Goal: Task Accomplishment & Management: Manage account settings

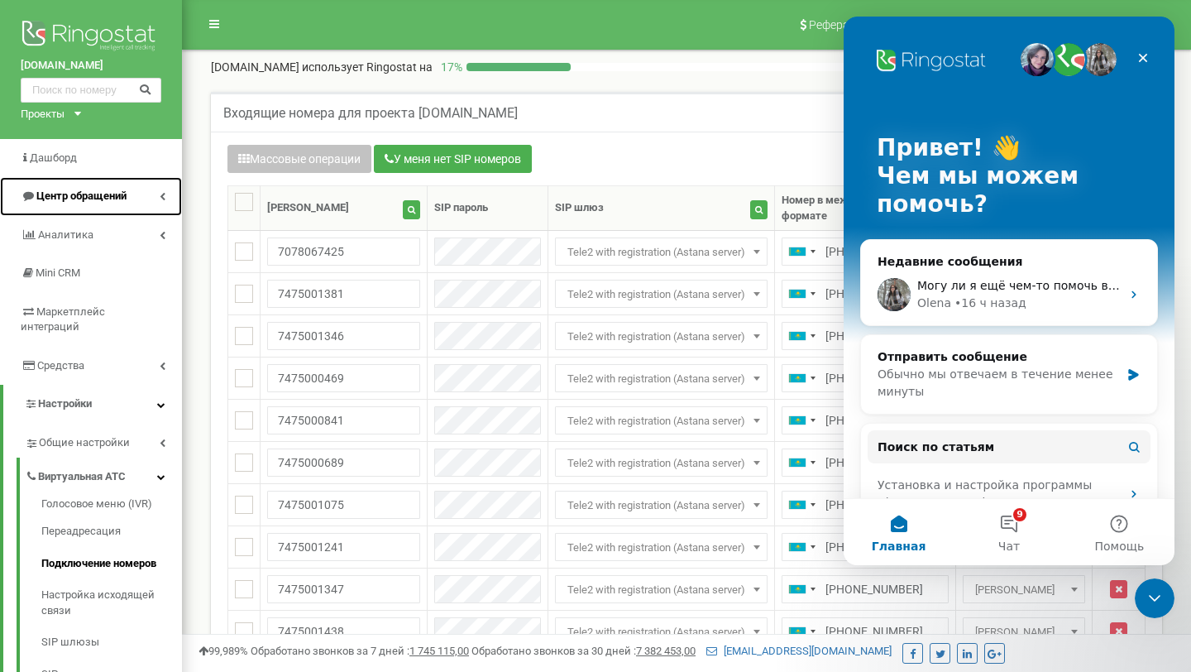
click at [87, 201] on span "Центр обращений" at bounding box center [81, 195] width 90 height 12
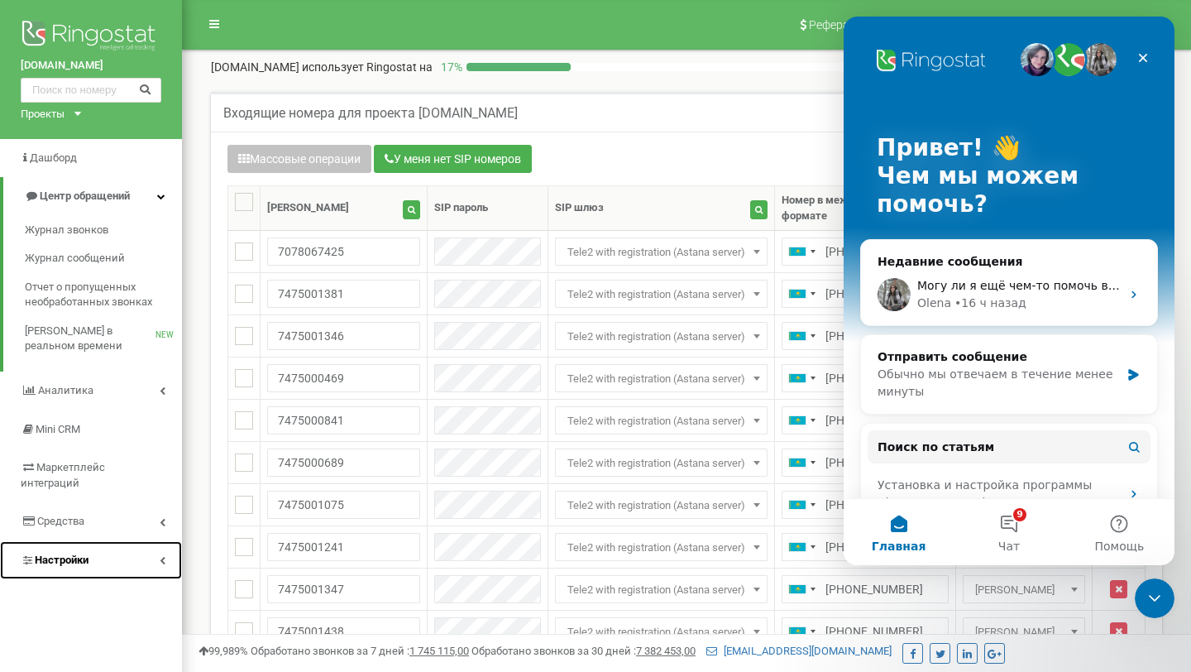
click at [120, 541] on link "Настройки" at bounding box center [91, 560] width 182 height 39
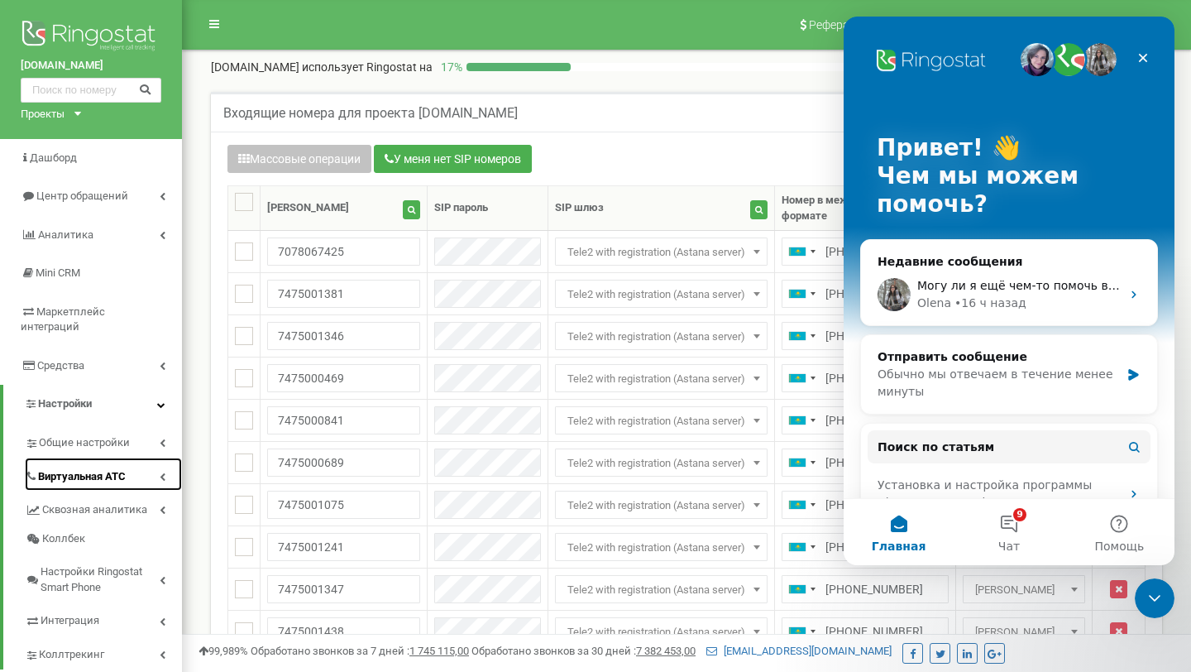
click at [144, 459] on link "Виртуальная АТС" at bounding box center [103, 475] width 157 height 34
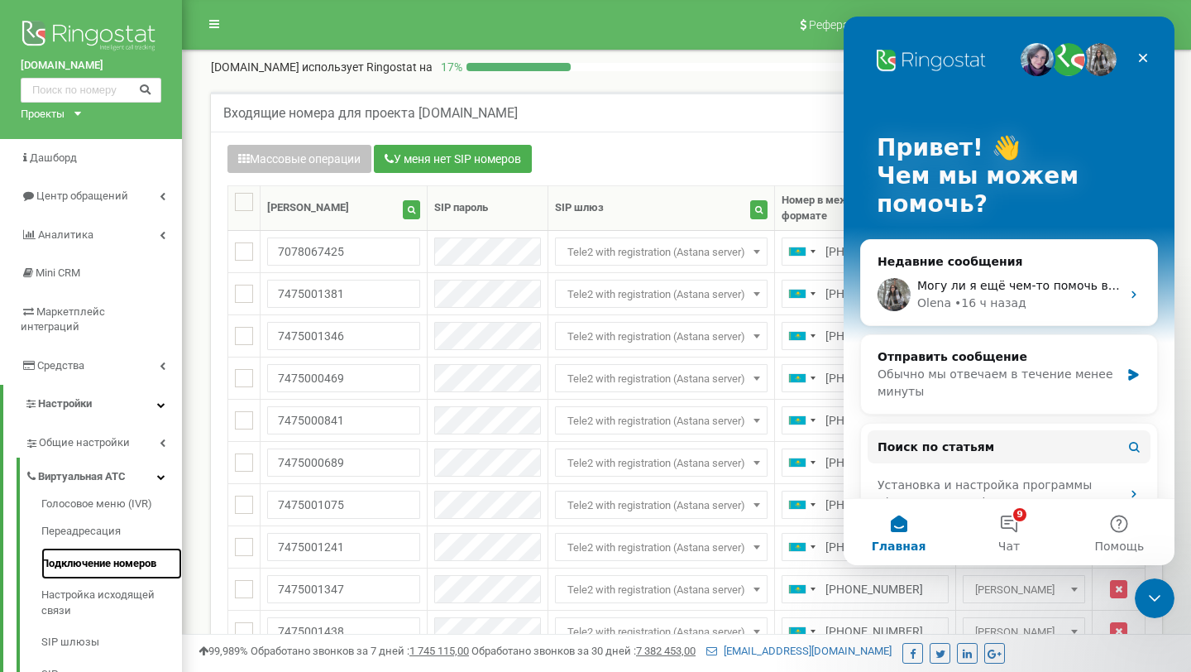
click at [132, 549] on link "Подключение номеров" at bounding box center [111, 564] width 141 height 32
click at [1154, 593] on icon "Закрыть службу сообщений Intercom" at bounding box center [1153, 596] width 20 height 20
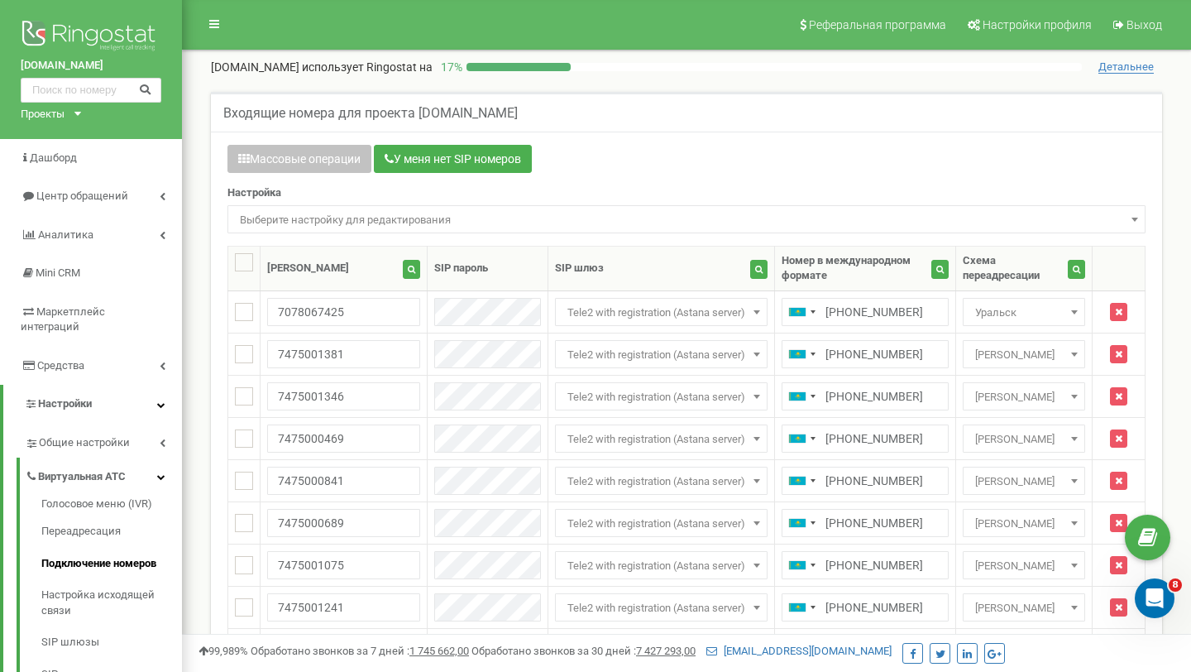
click at [350, 216] on span "Выберите настройку для редактирования" at bounding box center [686, 219] width 907 height 23
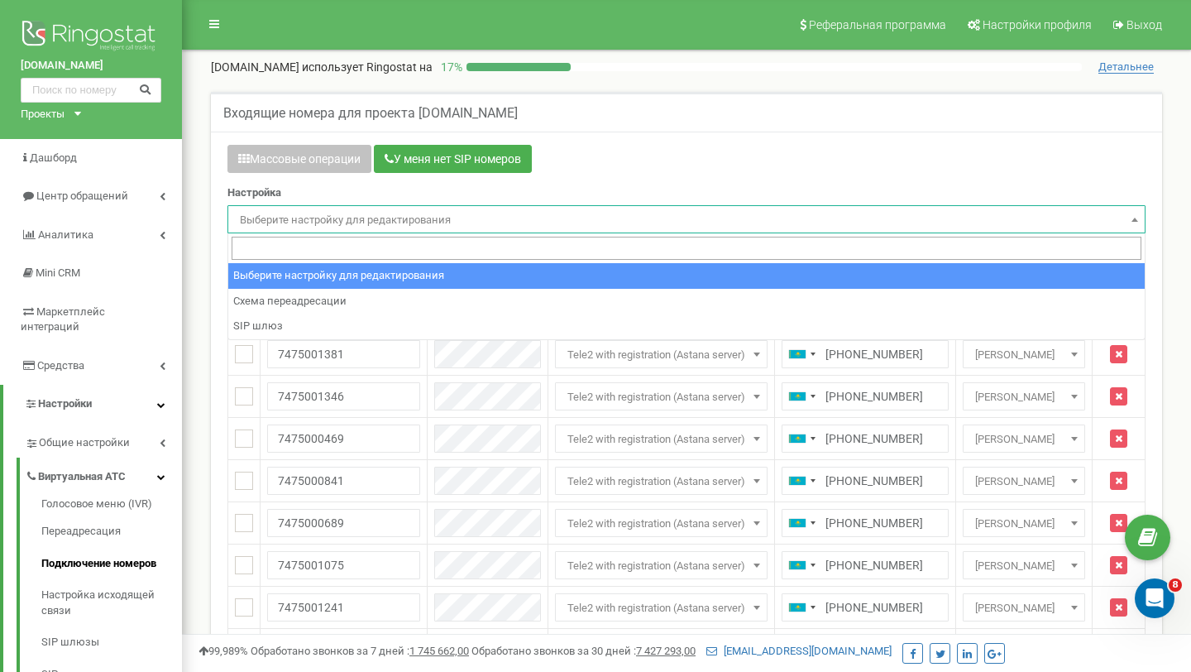
click at [603, 163] on div "Массовые операции У меня нет SIP номеров" at bounding box center [687, 161] width 918 height 32
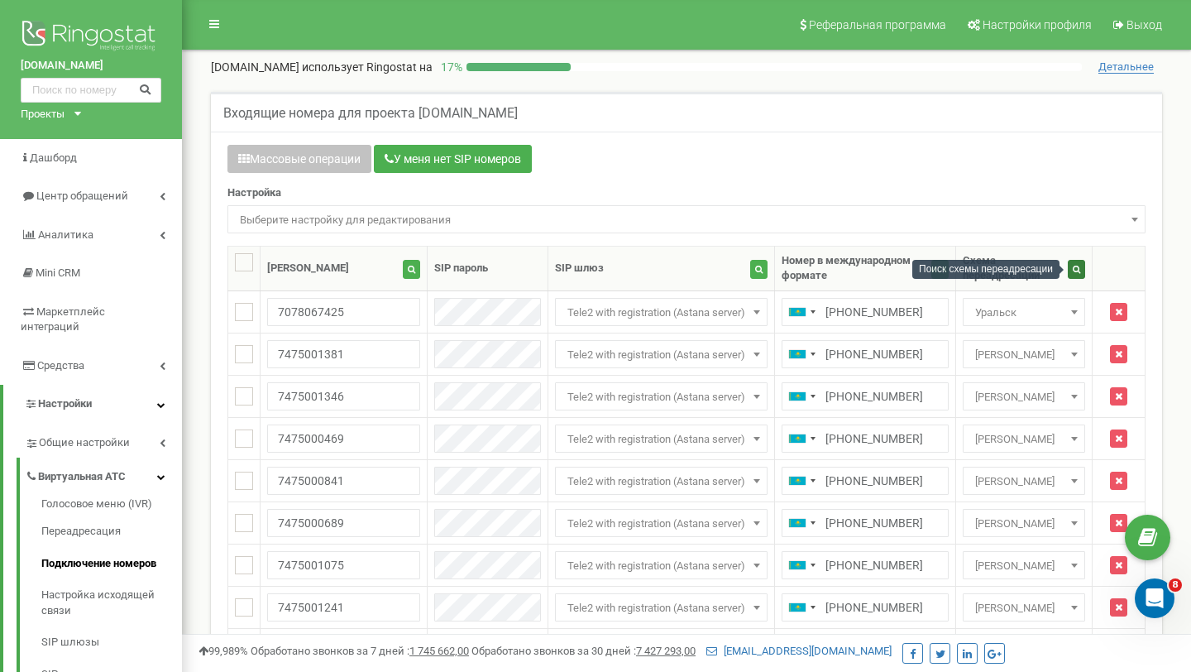
click at [1073, 268] on icon "button" at bounding box center [1076, 269] width 7 height 8
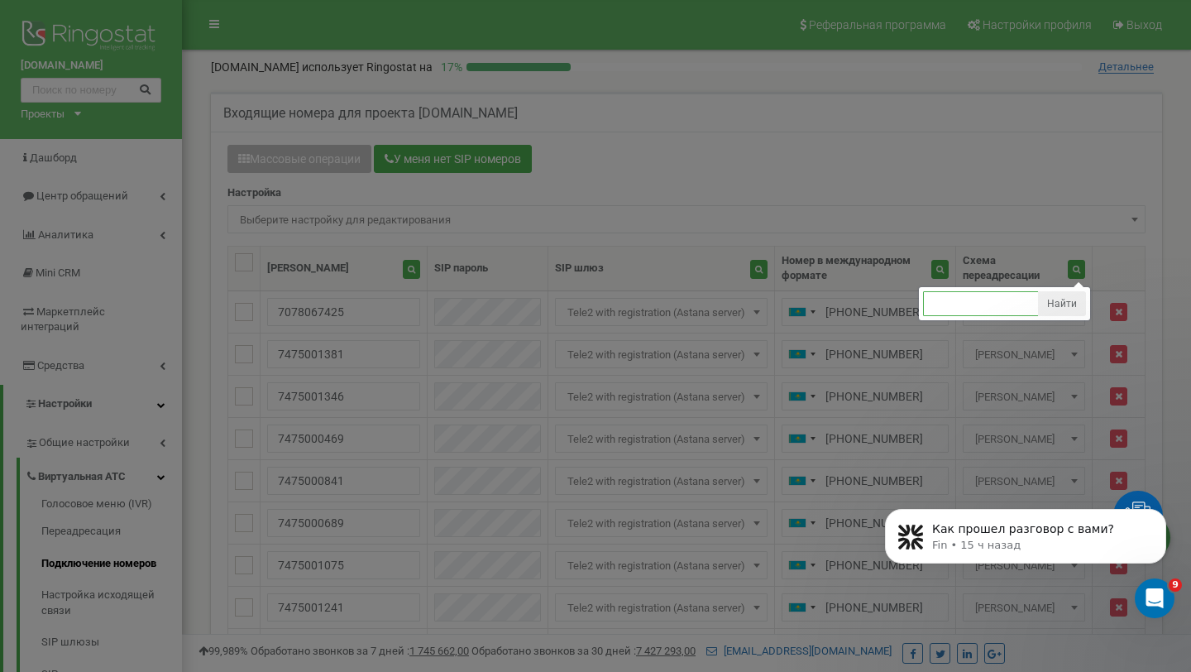
click at [1009, 314] on input "text" at bounding box center [981, 303] width 116 height 25
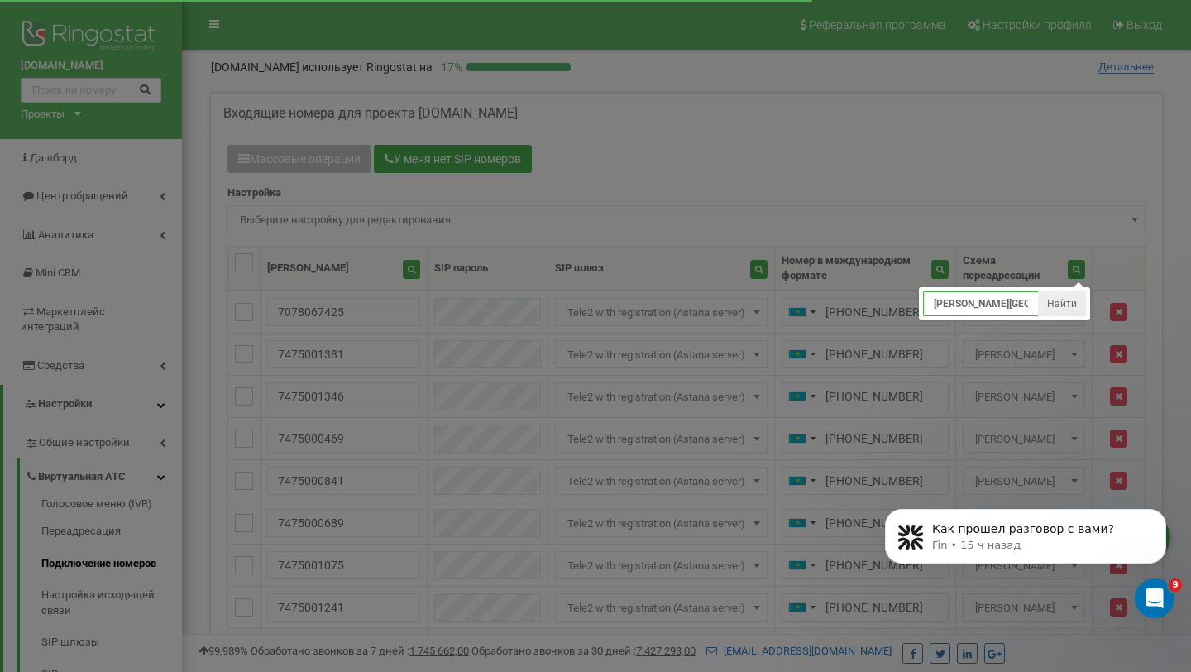
type input "сергей Астана"
click at [1061, 319] on ul "сергей Астана Найти" at bounding box center [1004, 303] width 171 height 33
click at [1062, 309] on button "Найти" at bounding box center [1062, 303] width 48 height 25
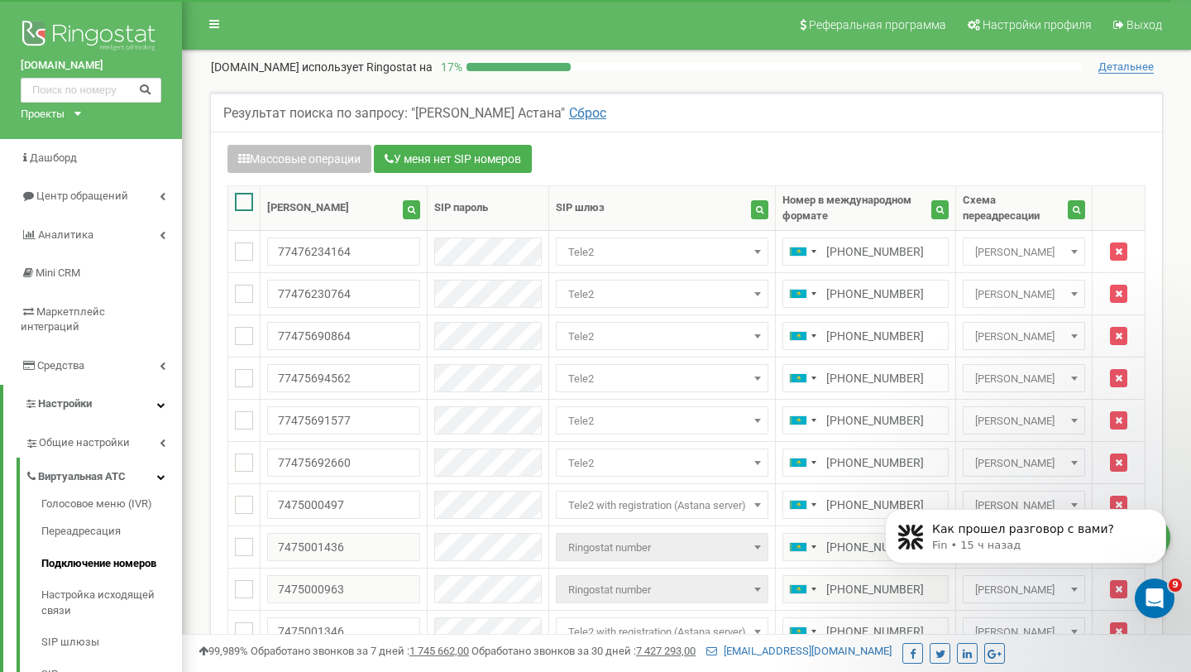
click at [246, 205] on ins at bounding box center [244, 202] width 18 height 18
checkbox input "true"
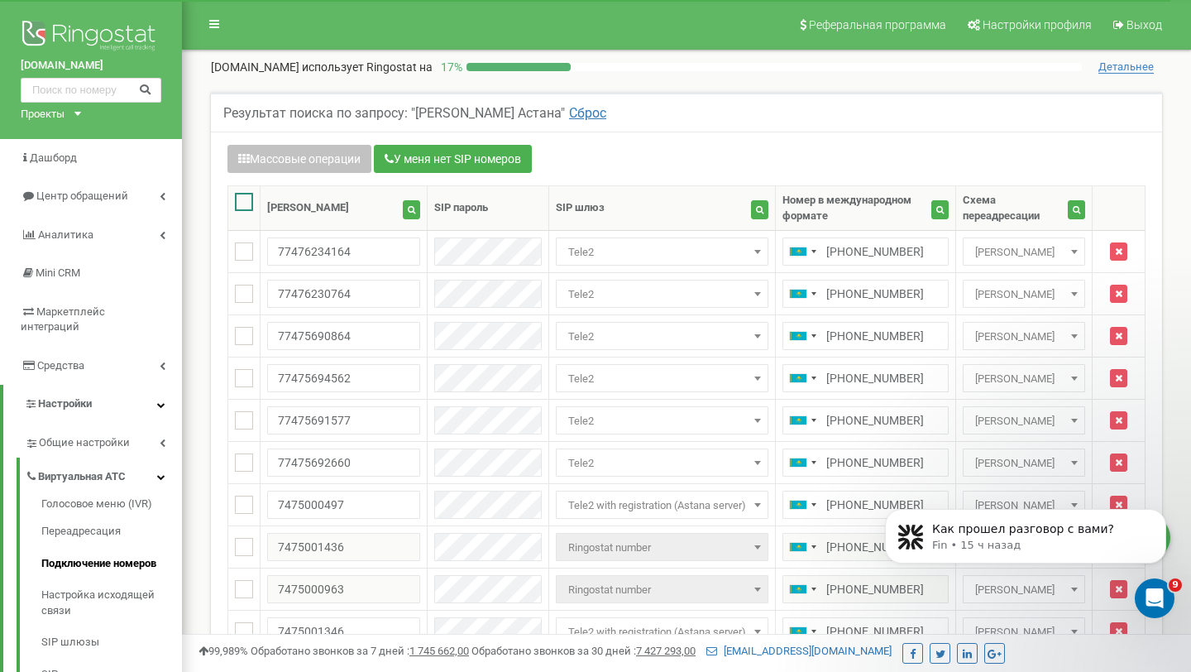
checkbox input "true"
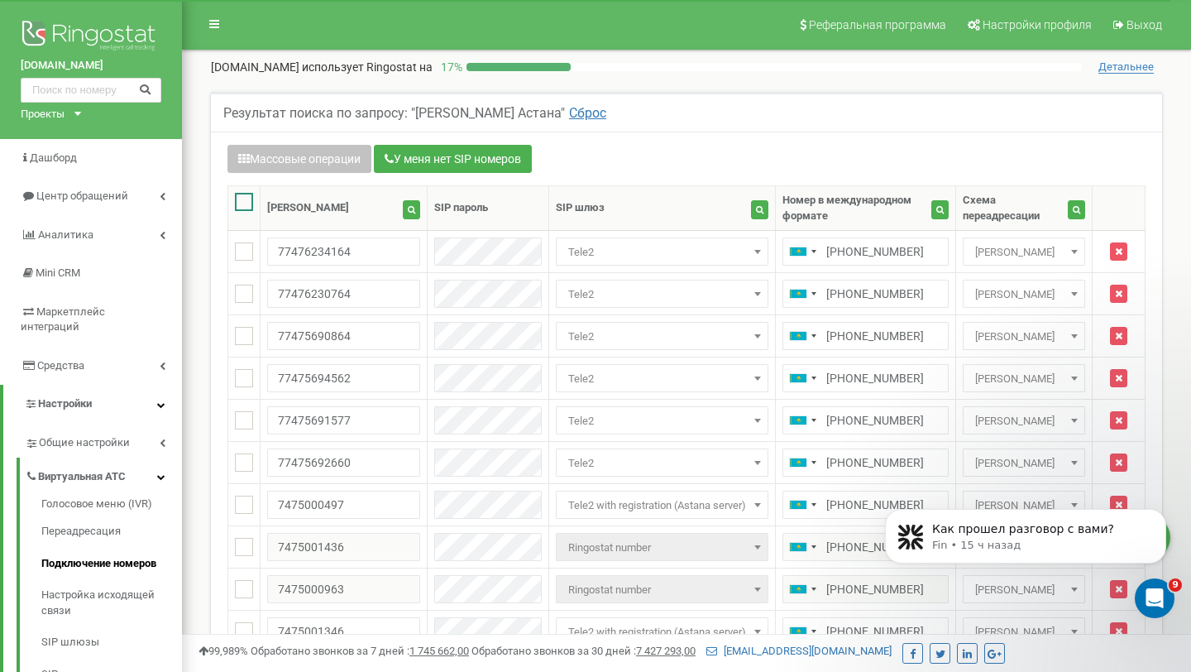
checkbox input "true"
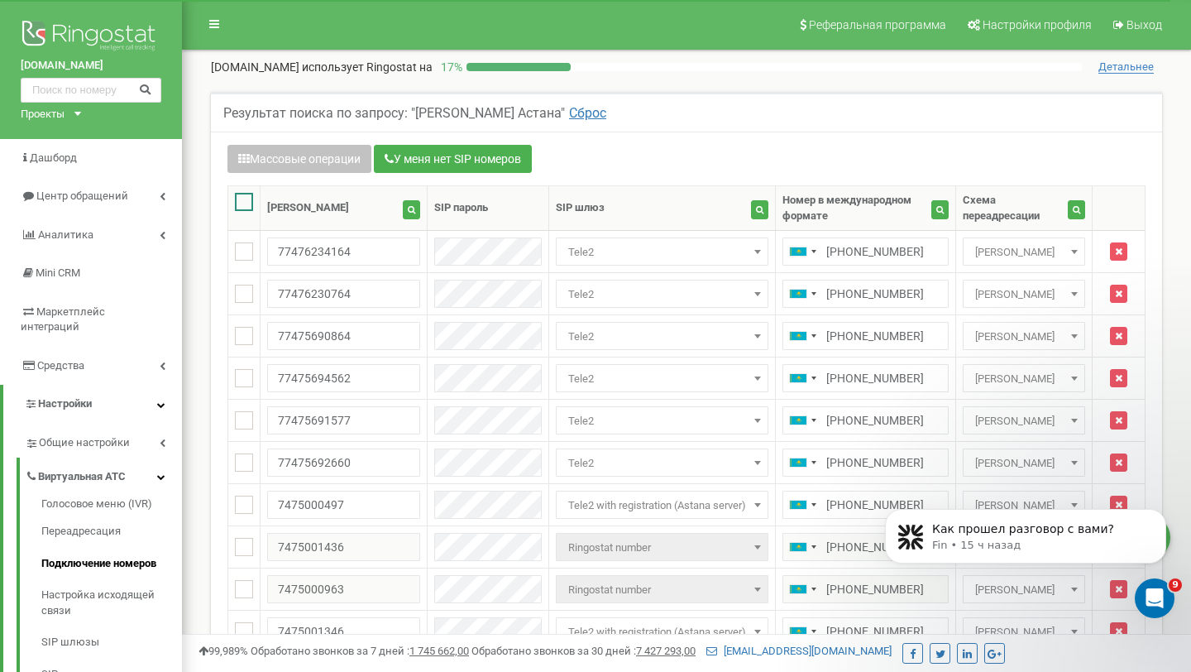
checkbox input "true"
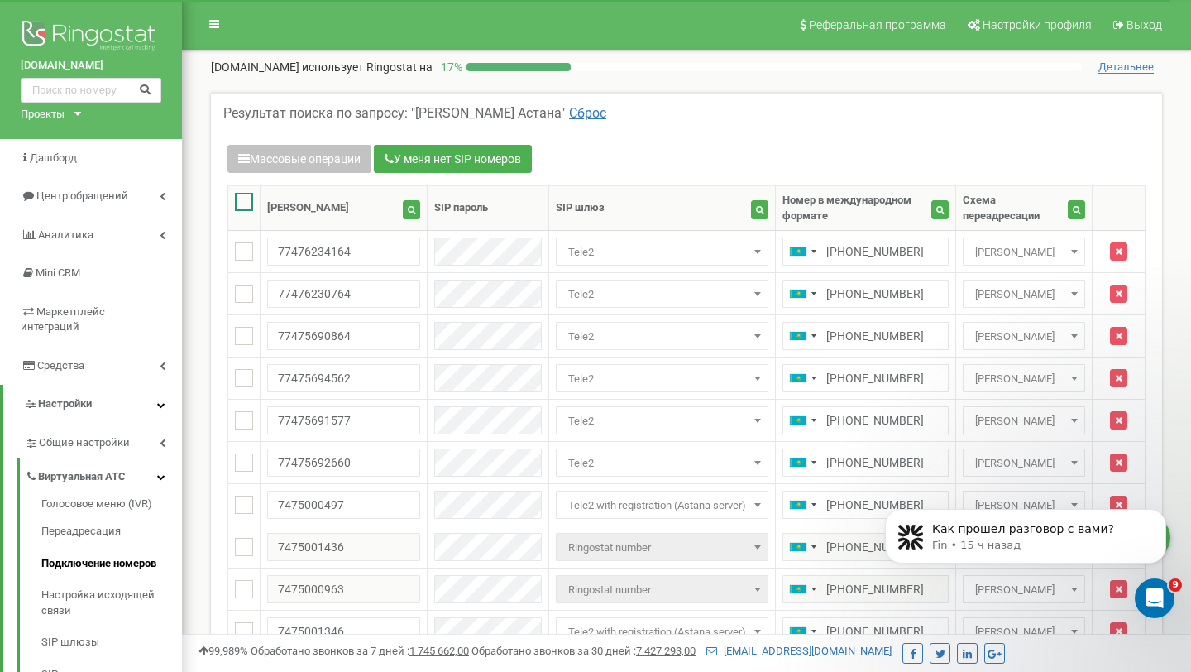
checkbox input "true"
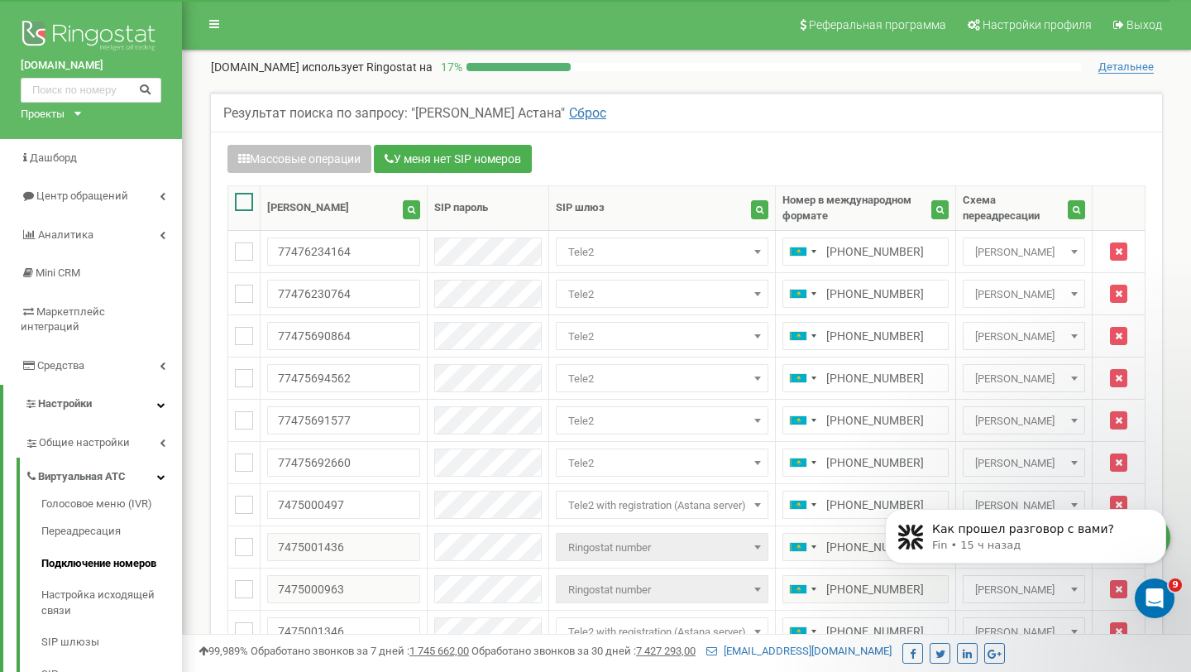
checkbox input "true"
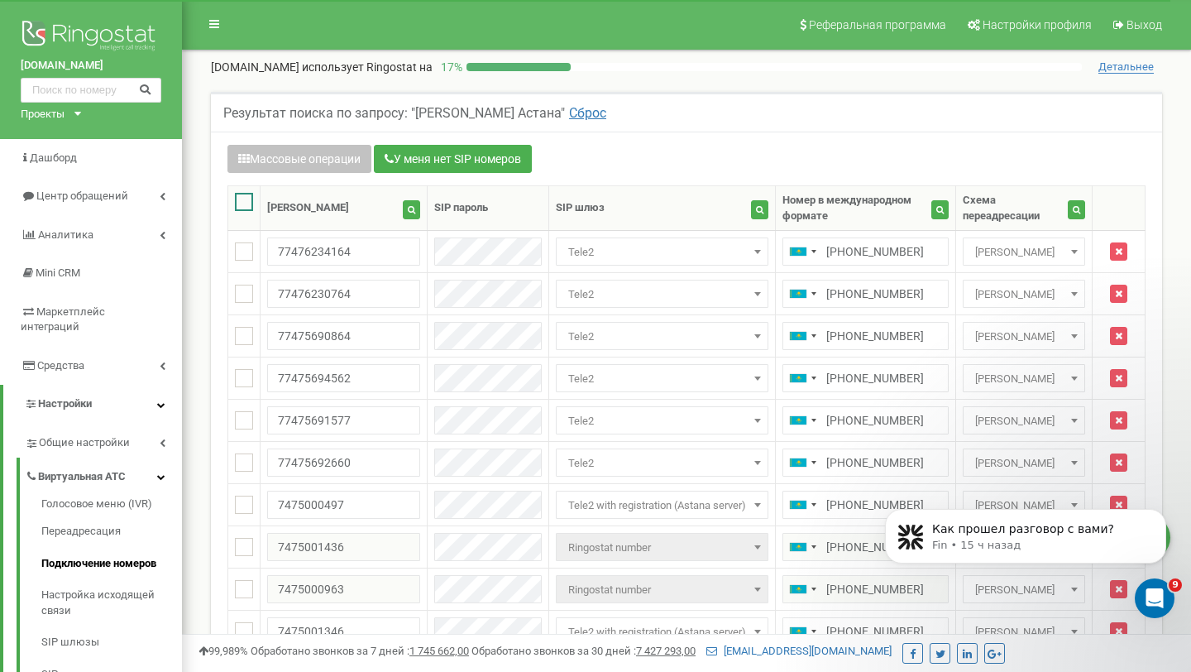
checkbox input "true"
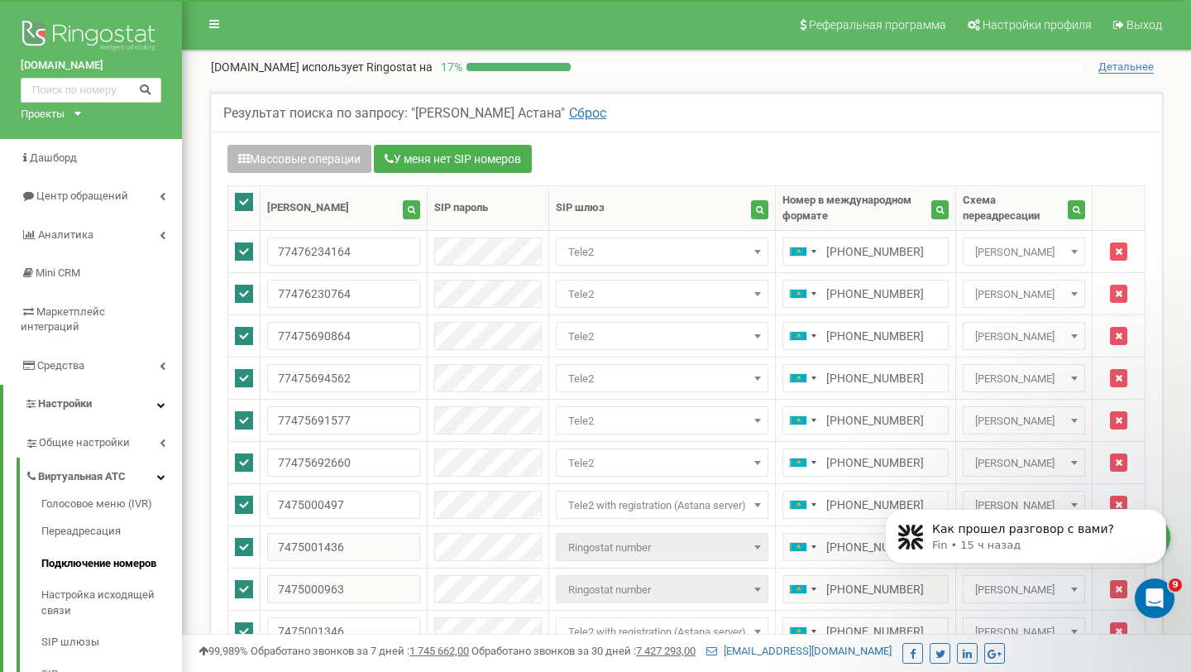
click at [336, 172] on button "Массовые операции" at bounding box center [300, 159] width 144 height 28
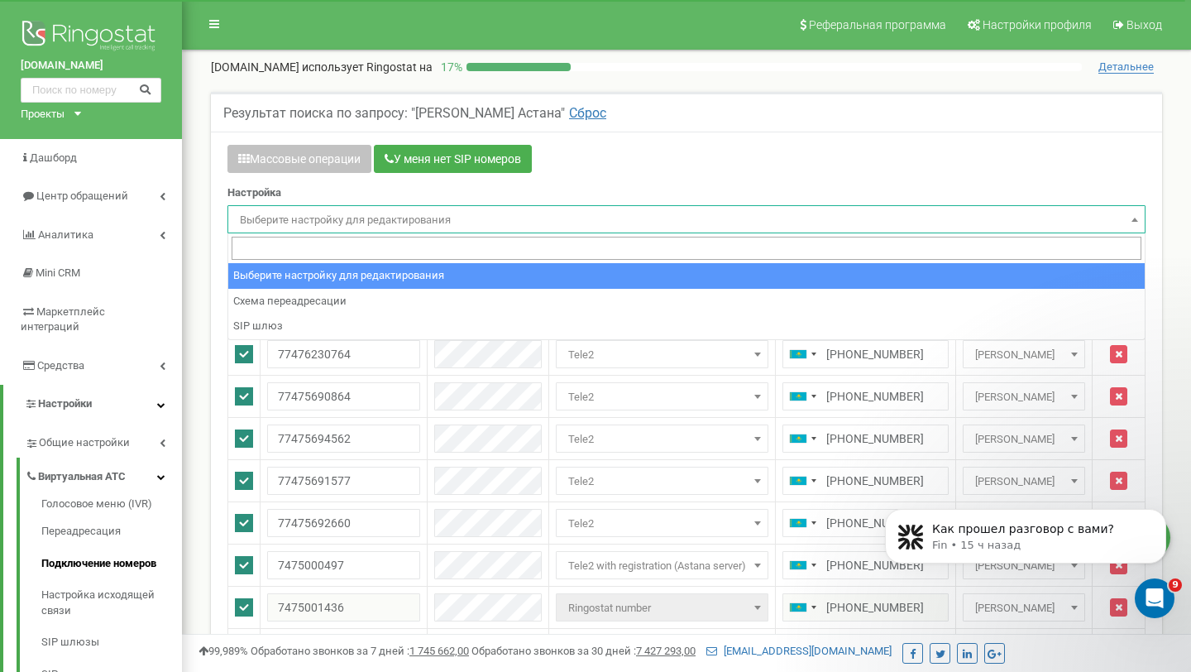
click at [371, 219] on span "Выберите настройку для редактирования" at bounding box center [686, 219] width 907 height 23
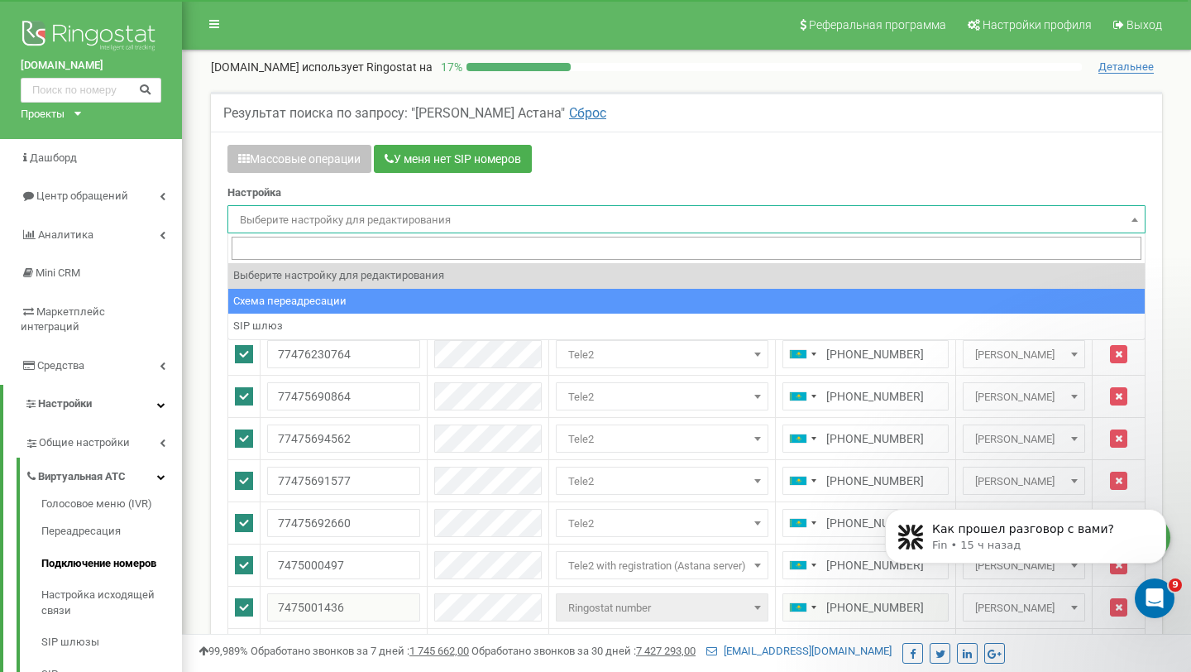
select select "project_scheme_id"
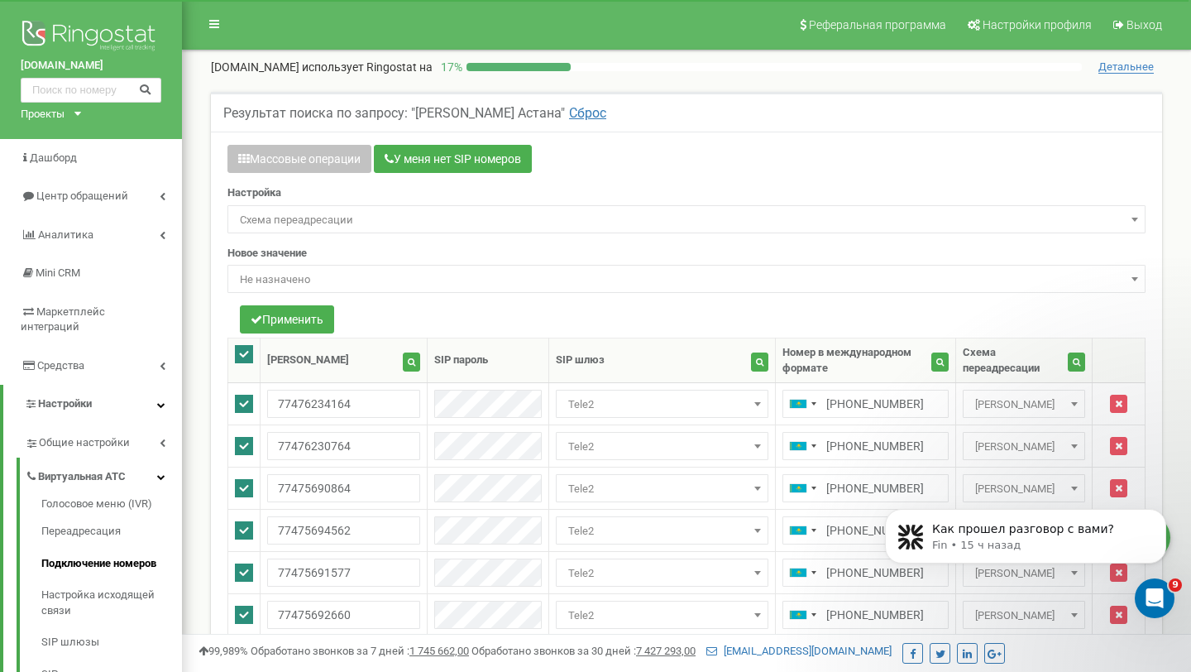
click at [325, 286] on span "Не назначено" at bounding box center [686, 279] width 907 height 23
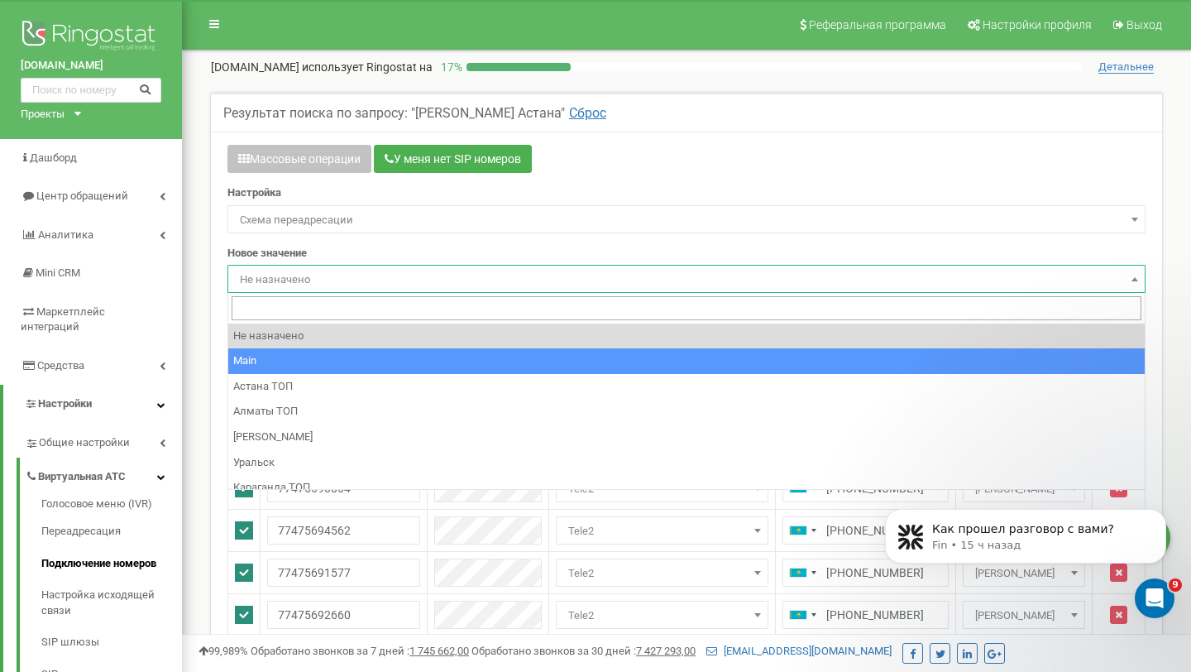
select select "249426"
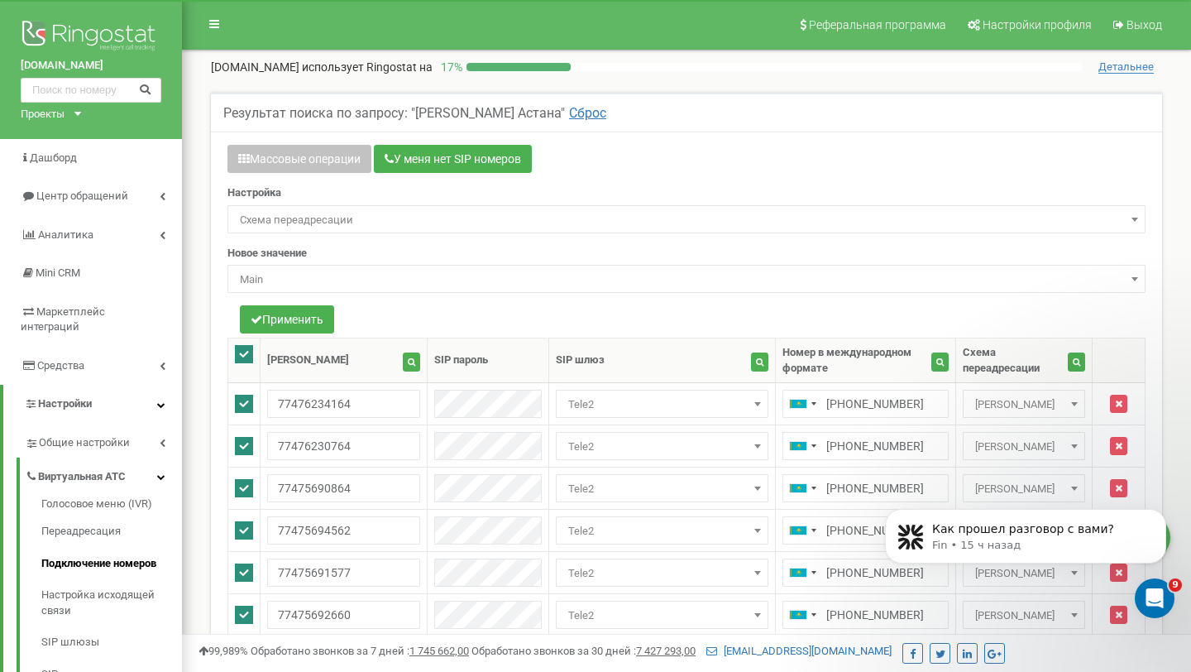
click at [299, 336] on div "Применить" at bounding box center [287, 321] width 94 height 32
click at [304, 323] on button "Применить" at bounding box center [287, 319] width 94 height 28
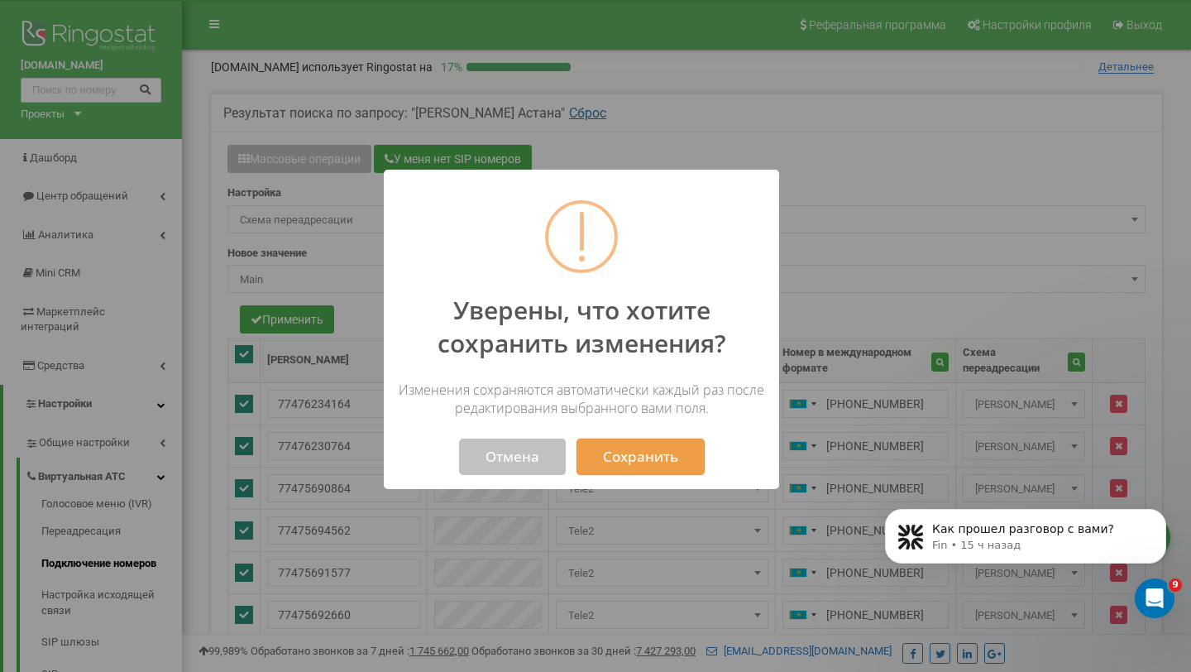
click at [651, 444] on button "Сохранить" at bounding box center [641, 456] width 128 height 36
select select "249426"
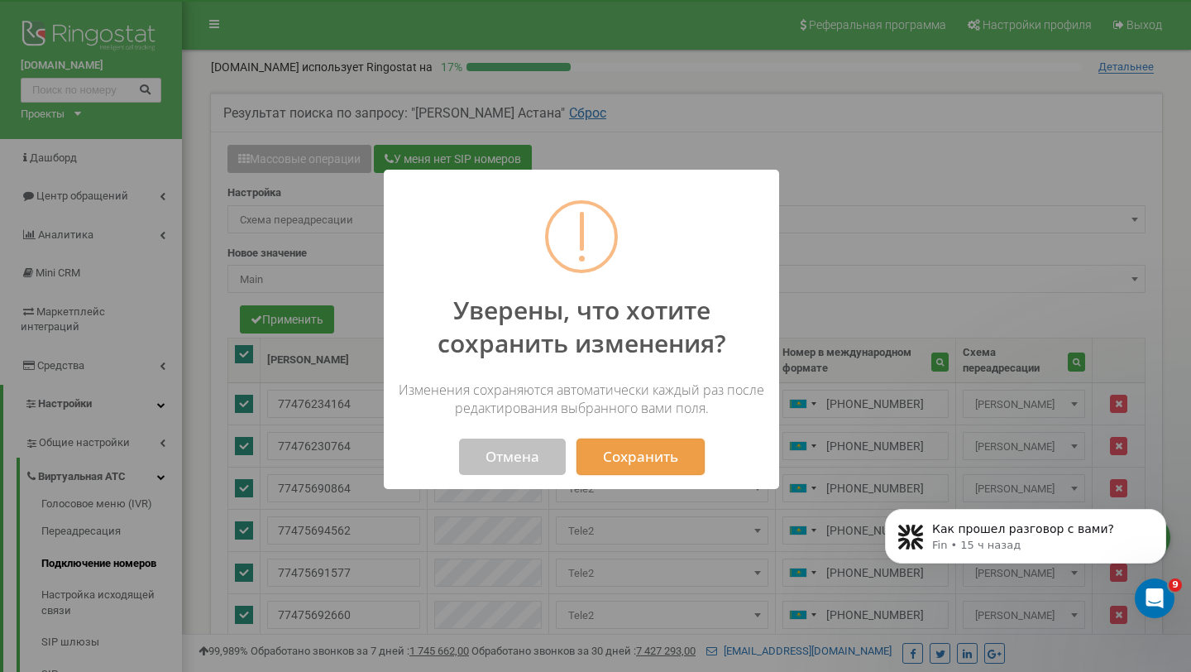
select select "249426"
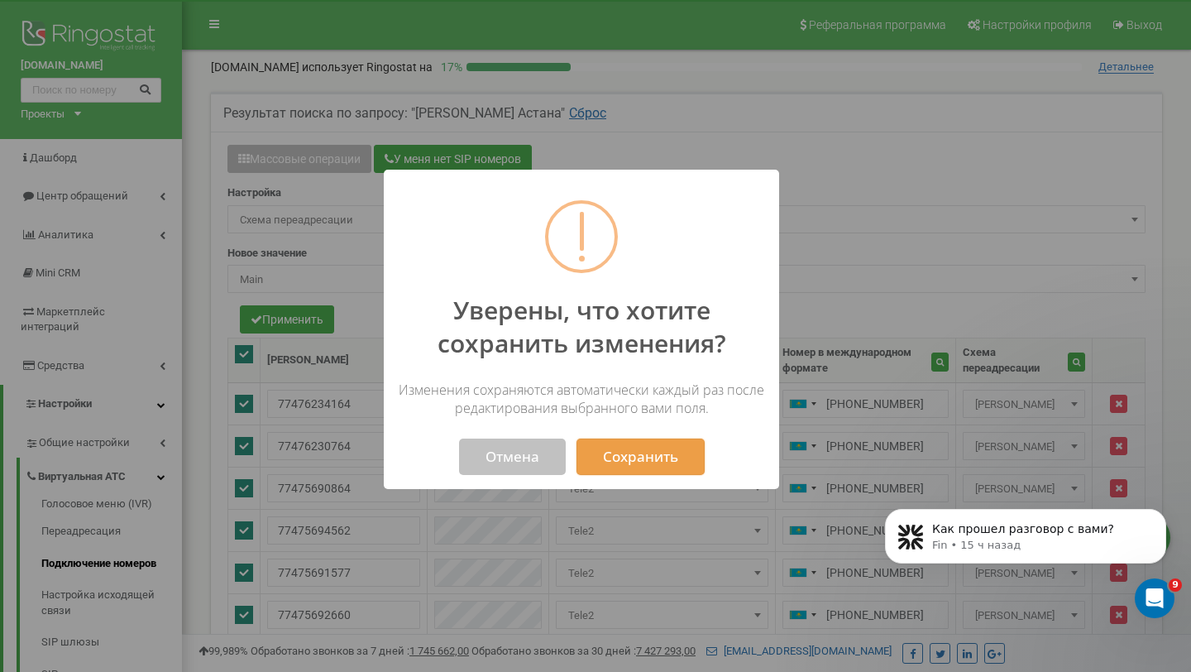
select select "249426"
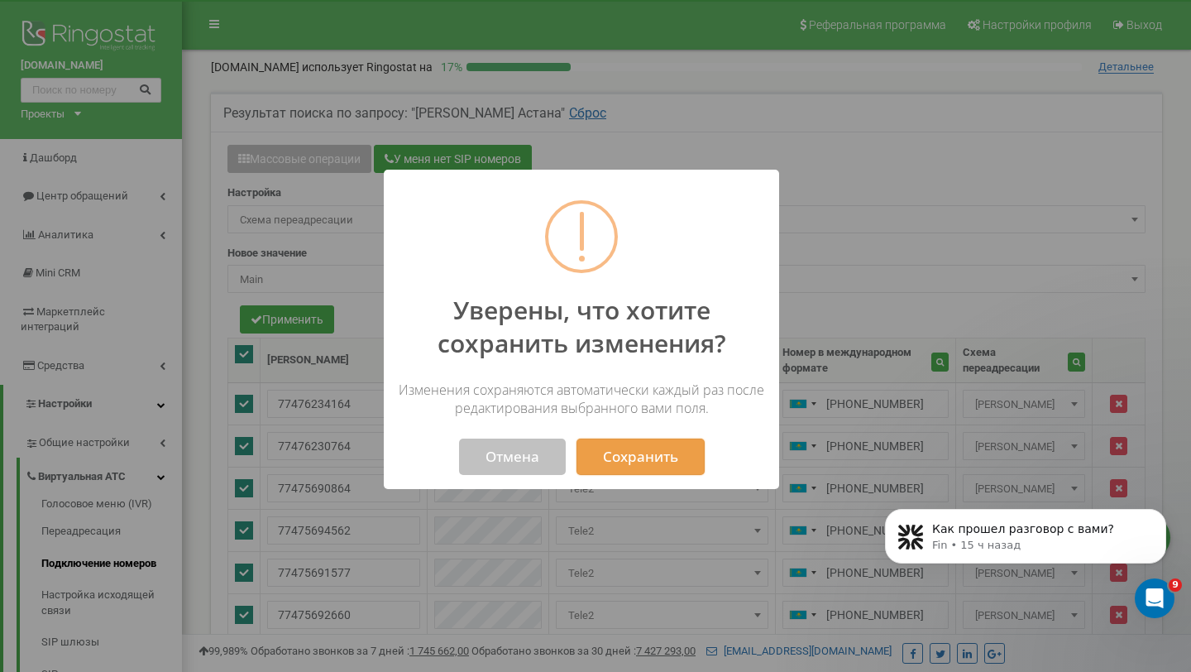
select select "249426"
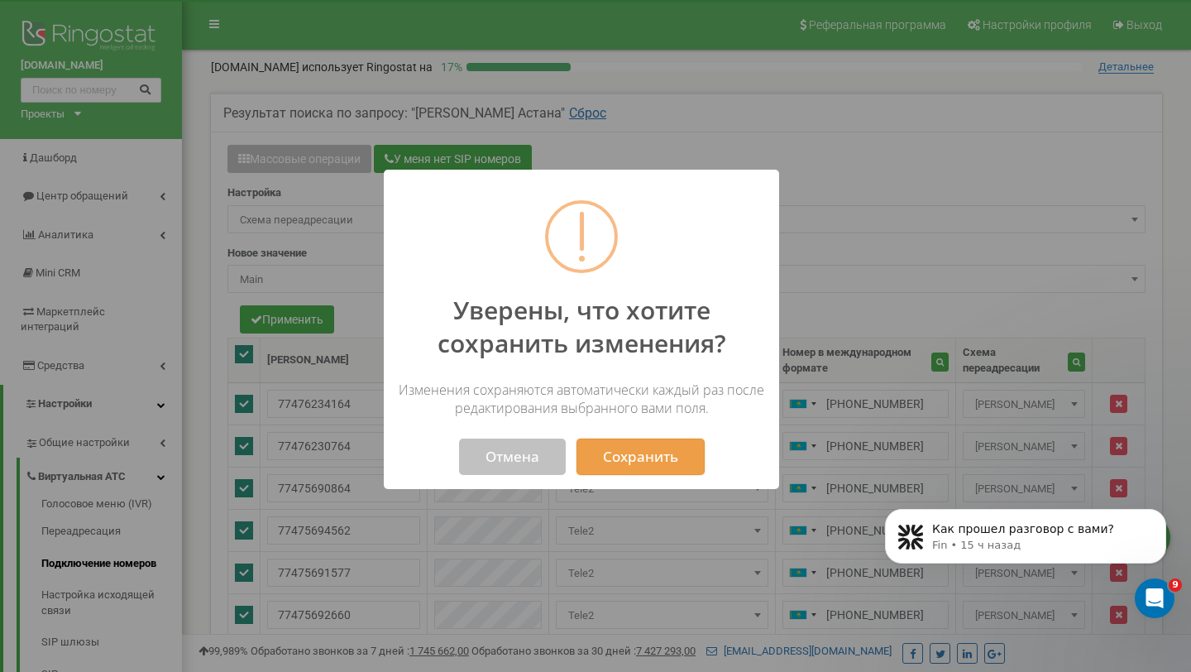
select select "249426"
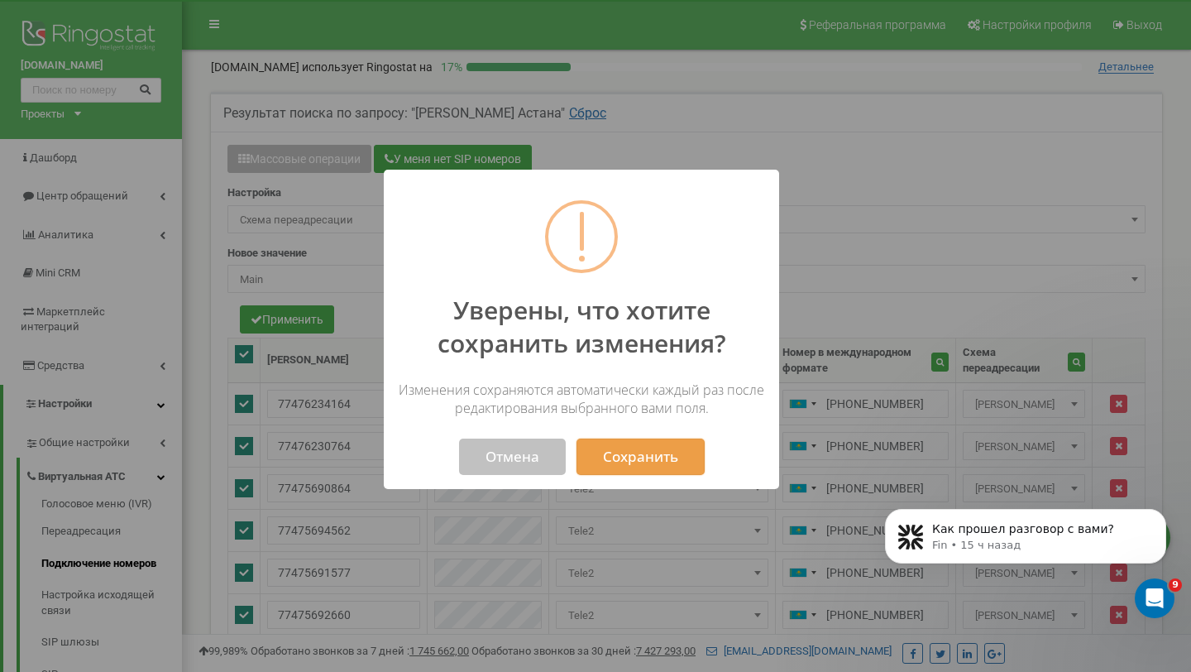
select select "249426"
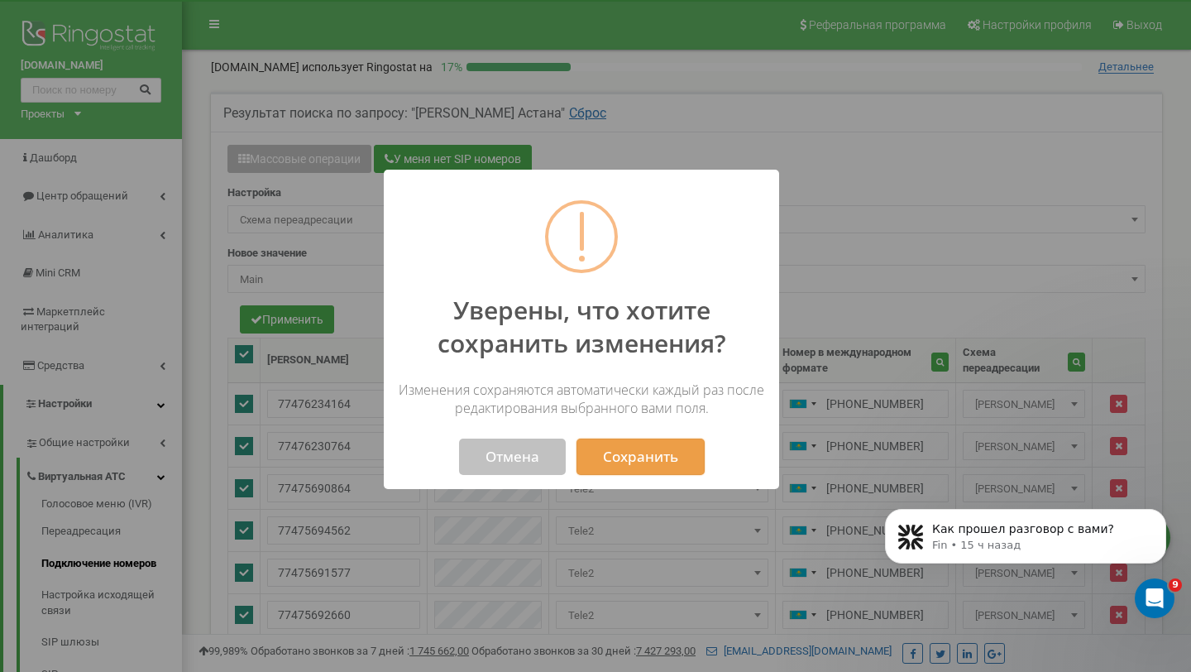
select select "249426"
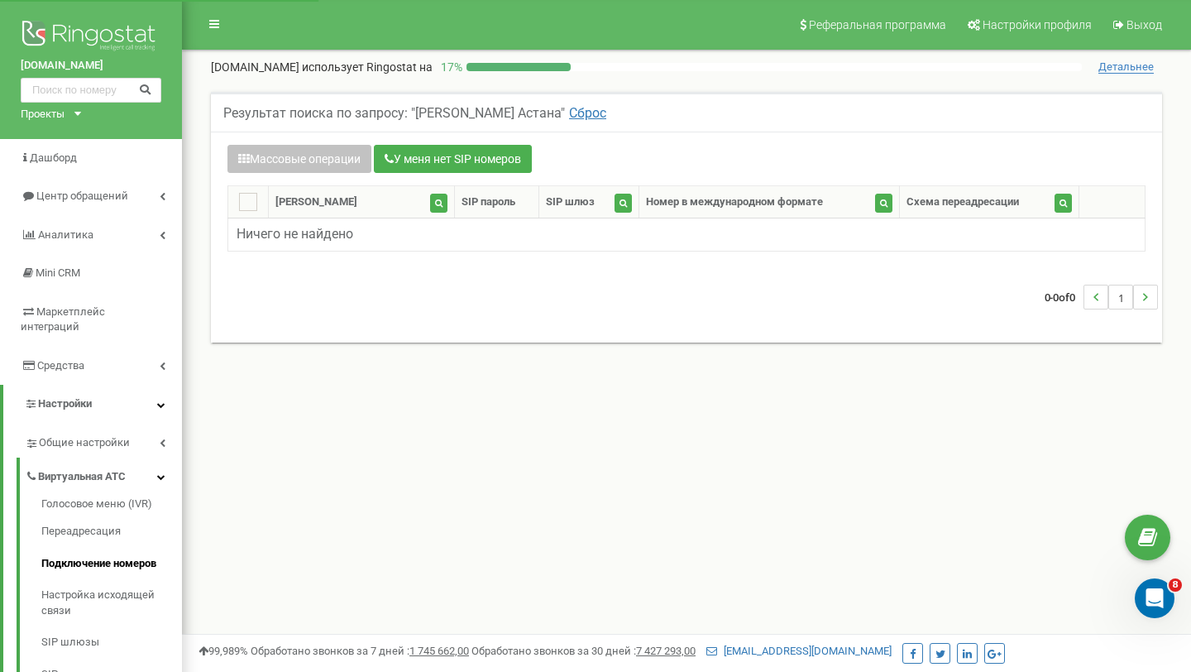
click at [529, 121] on div "Результат поиска по запросу: "[PERSON_NAME] Астана" Сброс" at bounding box center [686, 112] width 951 height 40
click at [565, 118] on link "Сброс" at bounding box center [585, 113] width 41 height 16
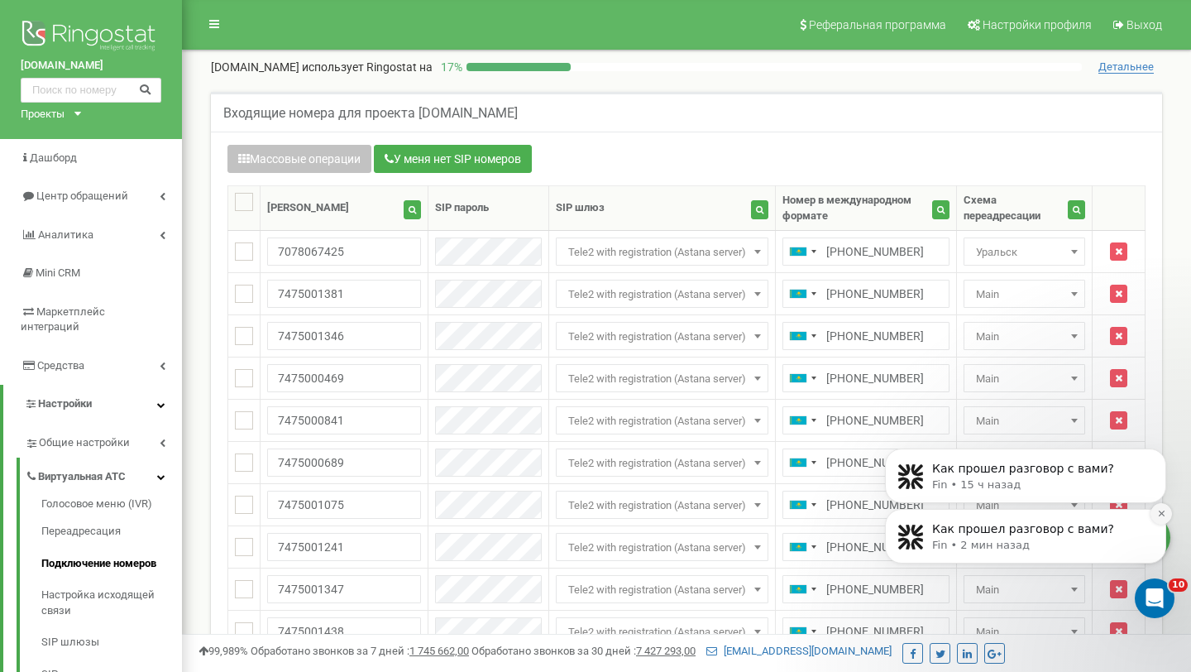
click at [1156, 516] on button "Dismiss notification" at bounding box center [1162, 514] width 22 height 22
click at [1154, 518] on button "Dismiss notification" at bounding box center [1162, 514] width 22 height 22
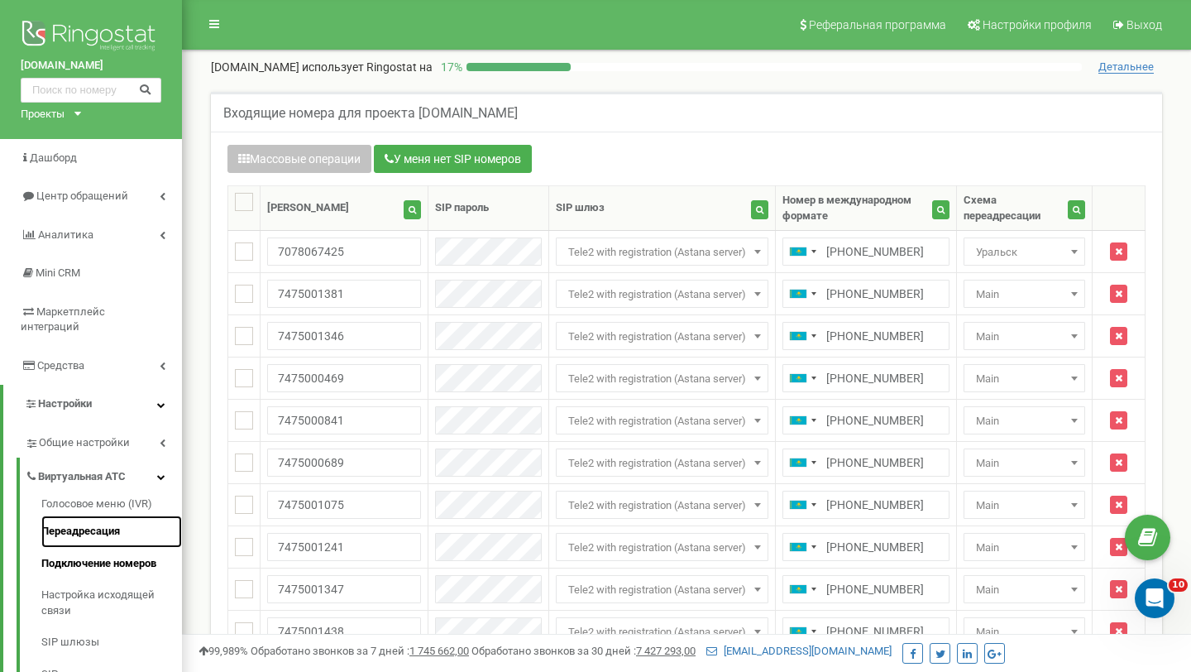
click at [132, 515] on link "Переадресация" at bounding box center [111, 531] width 141 height 32
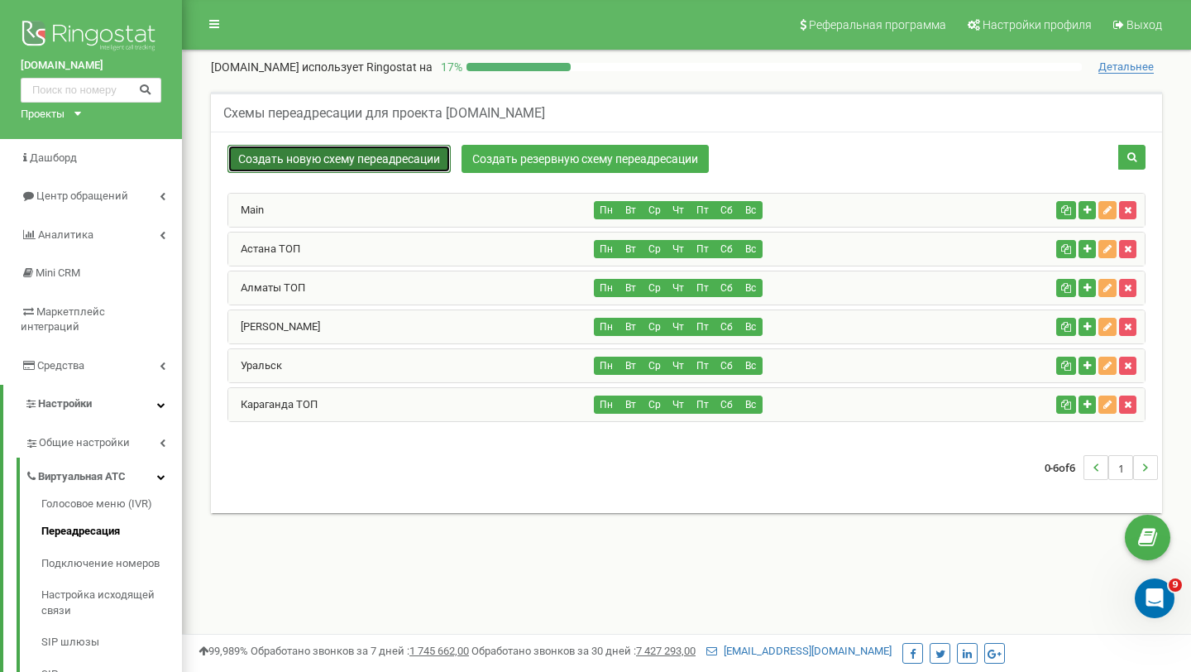
click at [400, 165] on link "Создать новую схему переадресации" at bounding box center [339, 159] width 223 height 28
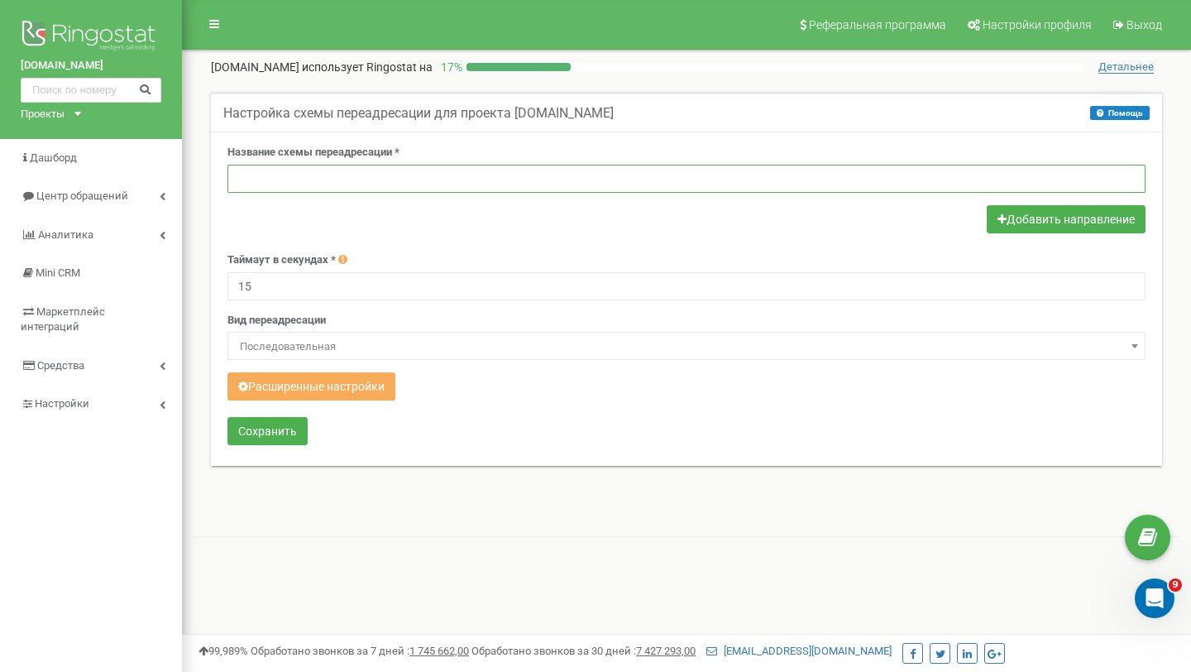
click at [319, 184] on input "text" at bounding box center [687, 179] width 918 height 28
type input "C"
type input "[PERSON_NAME]"
click at [292, 344] on span "Последовательная" at bounding box center [686, 346] width 907 height 23
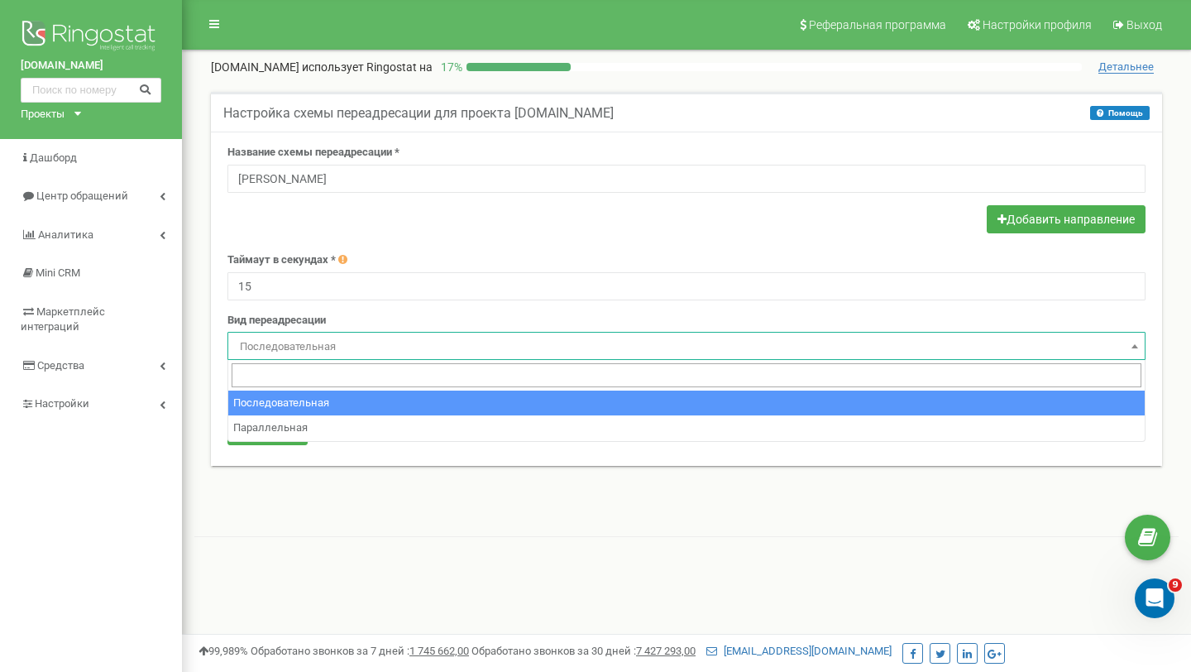
select select "parallel"
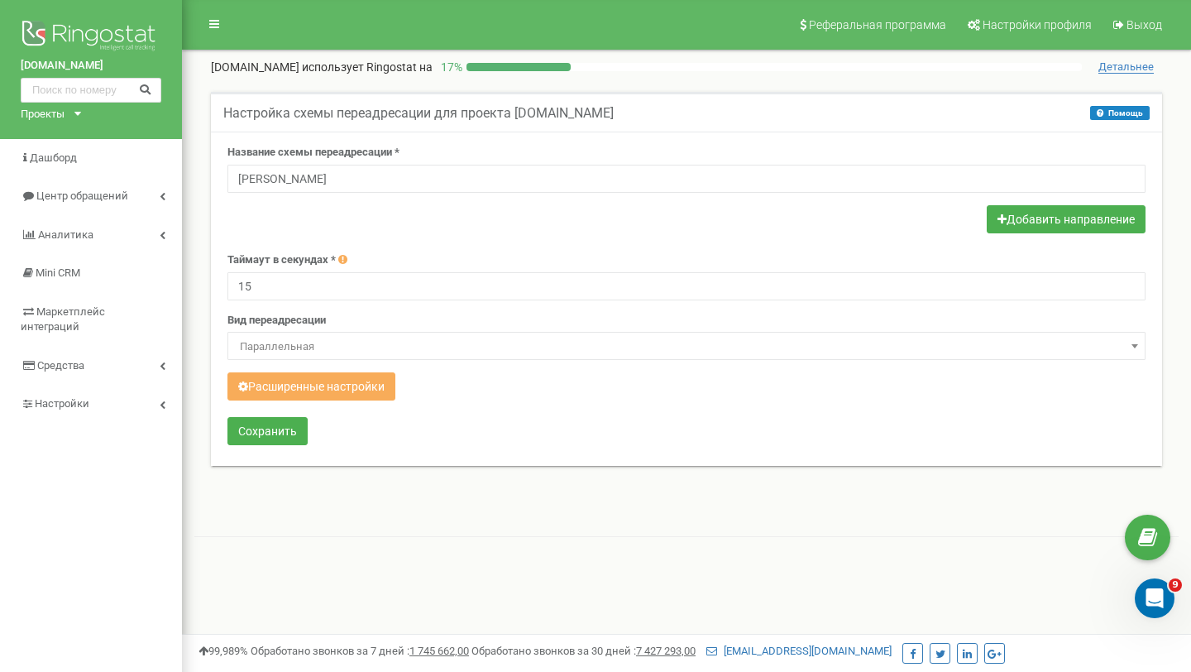
click at [476, 414] on form "Название схемы переадресации * [PERSON_NAME][GEOGRAPHIC_DATA] Добавить направле…" at bounding box center [687, 297] width 918 height 304
click at [998, 221] on icon "button" at bounding box center [1002, 219] width 9 height 12
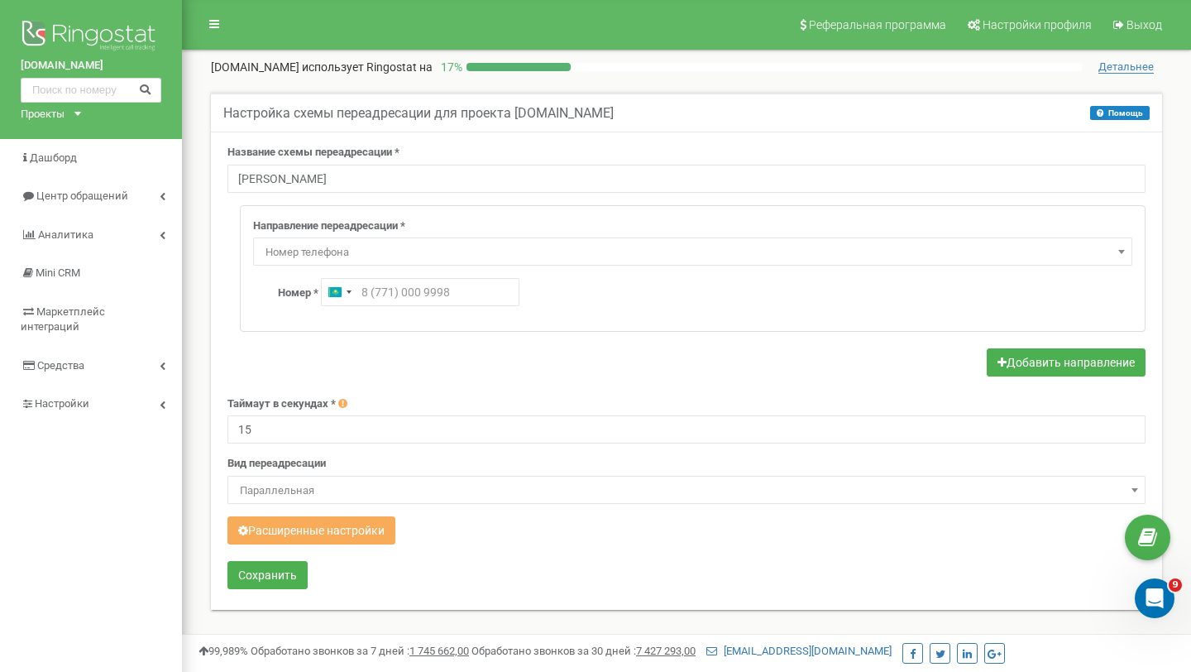
click at [500, 258] on span "Номер телефона" at bounding box center [693, 252] width 868 height 23
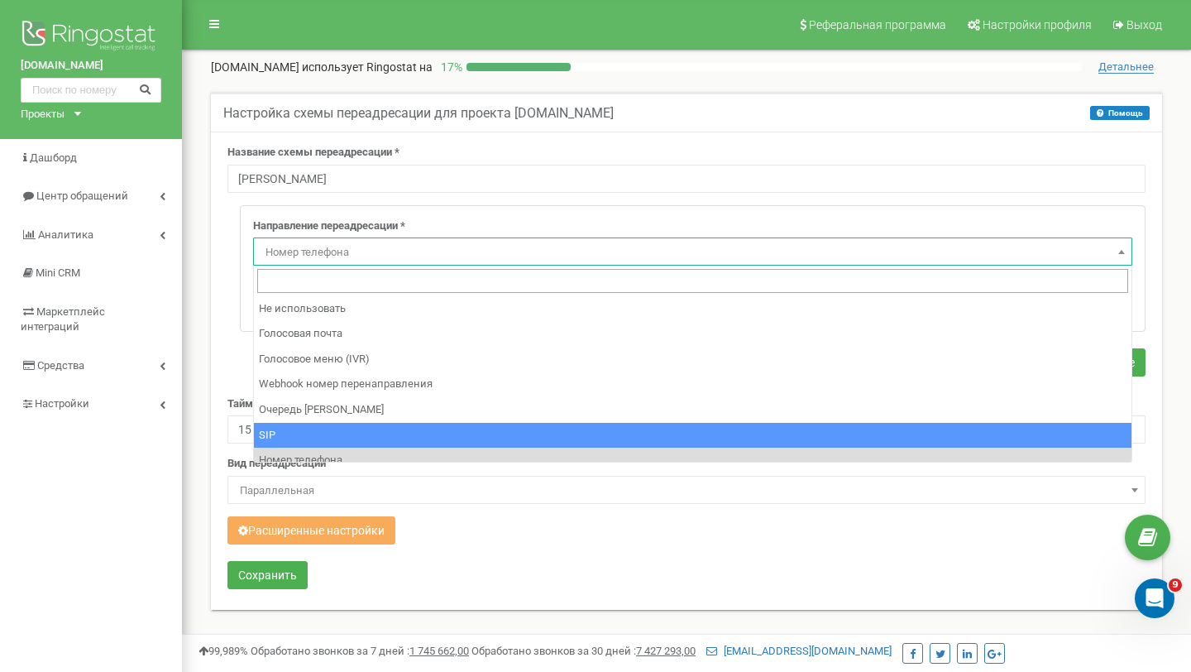
scroll to position [138, 0]
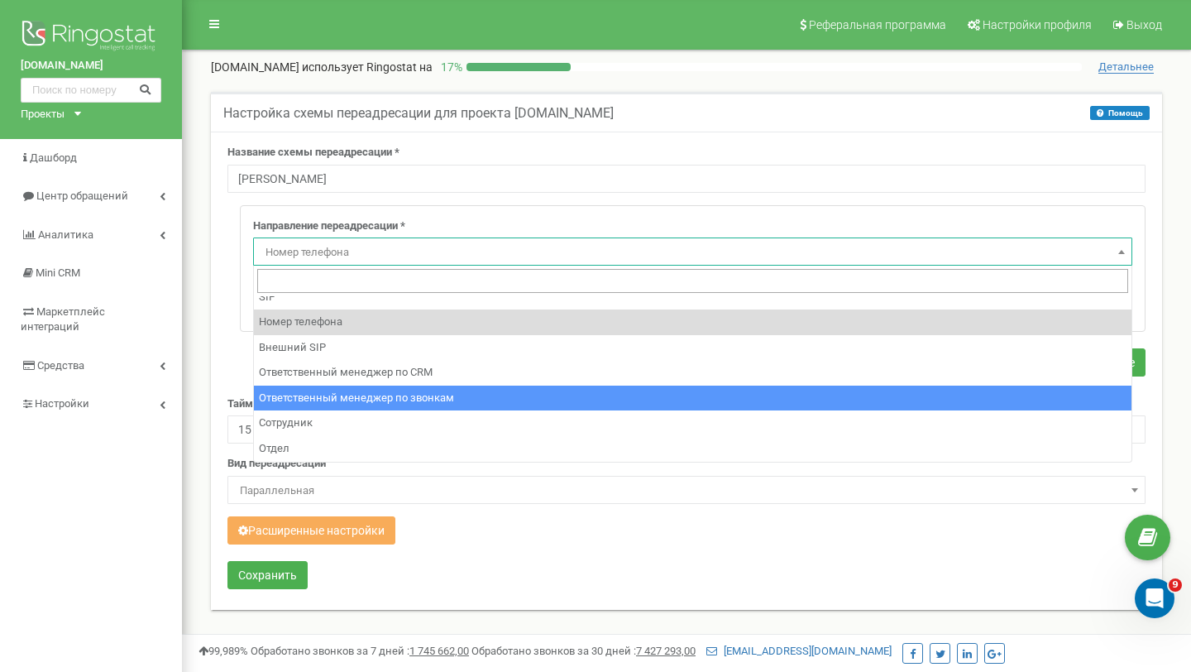
click at [216, 352] on div "Название схемы переадресации * [PERSON_NAME][GEOGRAPHIC_DATA] Направление переа…" at bounding box center [686, 371] width 951 height 478
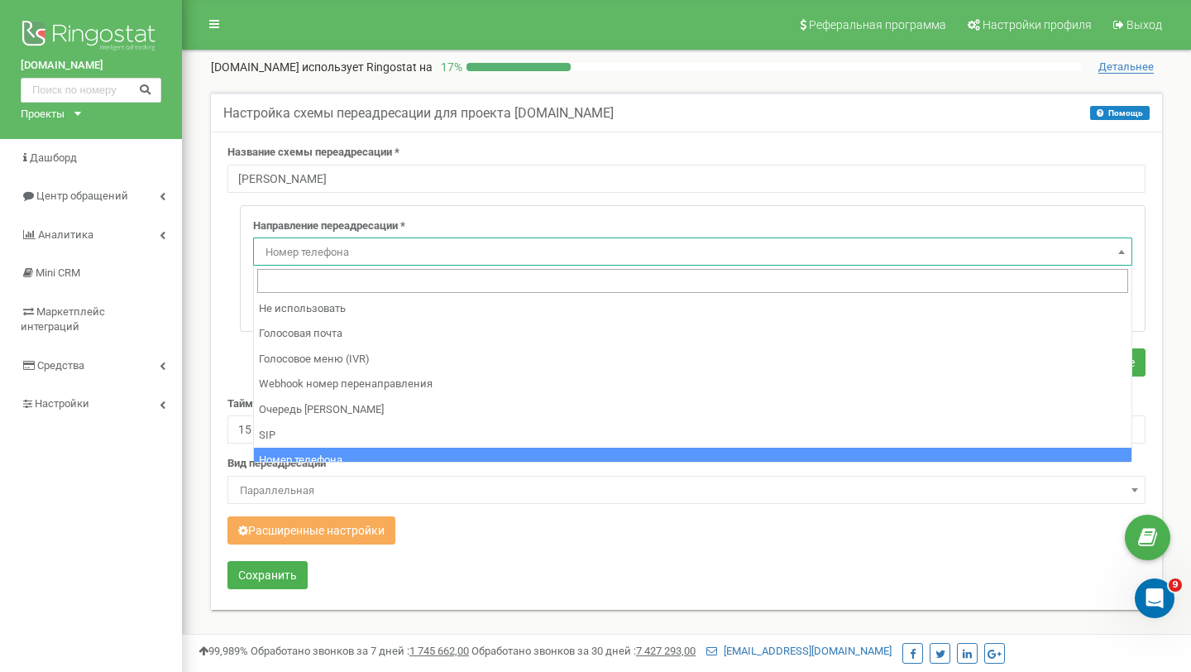
click at [345, 261] on span "Номер телефона" at bounding box center [693, 252] width 868 height 23
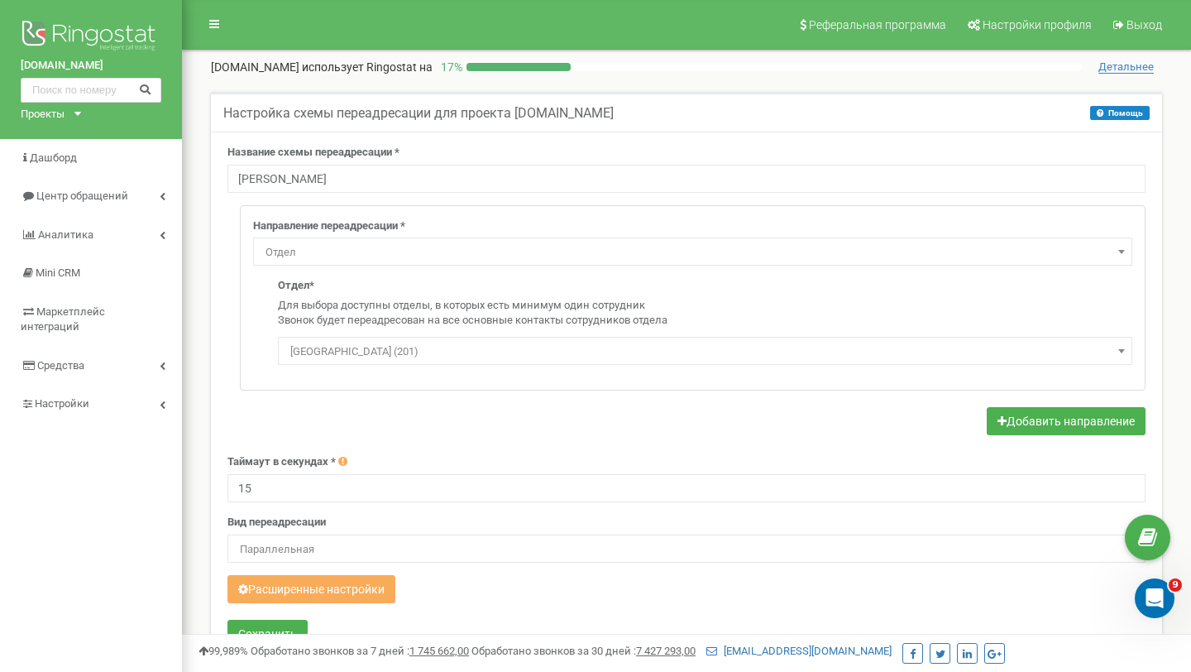
click at [346, 329] on div "Отдел* Для выбора доступны отделы, в которых есть минимум один сотрудник Звонок…" at bounding box center [705, 321] width 855 height 87
click at [344, 351] on span "[GEOGRAPHIC_DATA] (201)" at bounding box center [705, 351] width 843 height 23
click at [244, 402] on form "Название схемы переадресации * [PERSON_NAME][GEOGRAPHIC_DATA] Направление переа…" at bounding box center [687, 398] width 918 height 507
click at [1071, 242] on span "Отдел" at bounding box center [693, 252] width 868 height 23
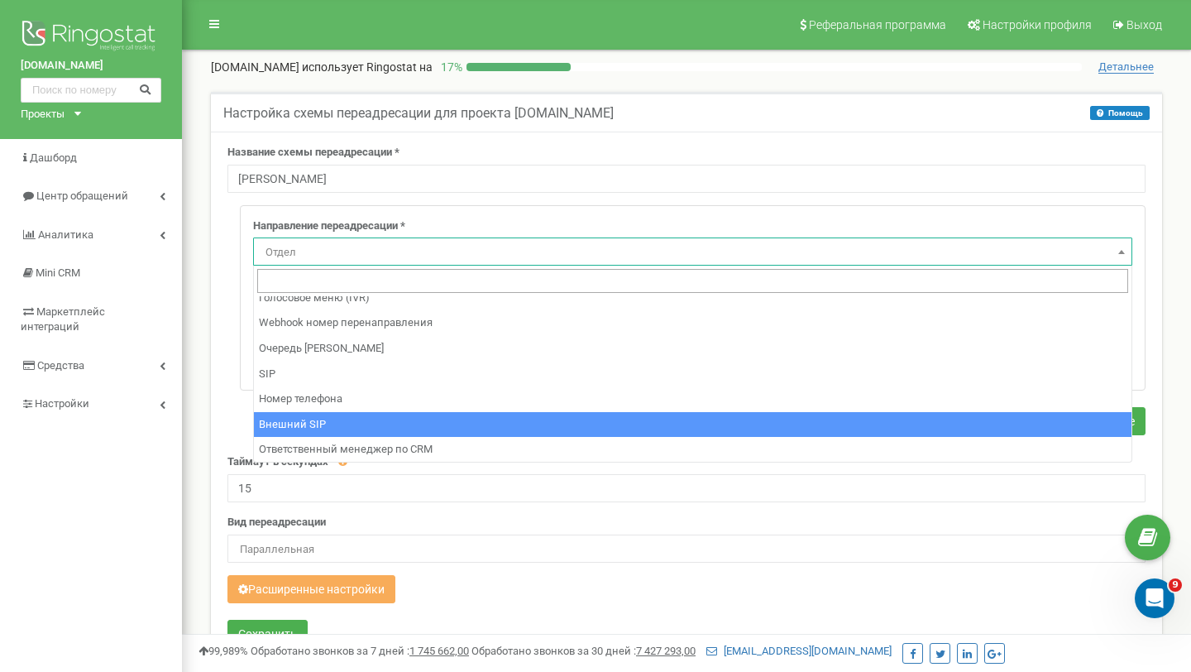
scroll to position [0, 0]
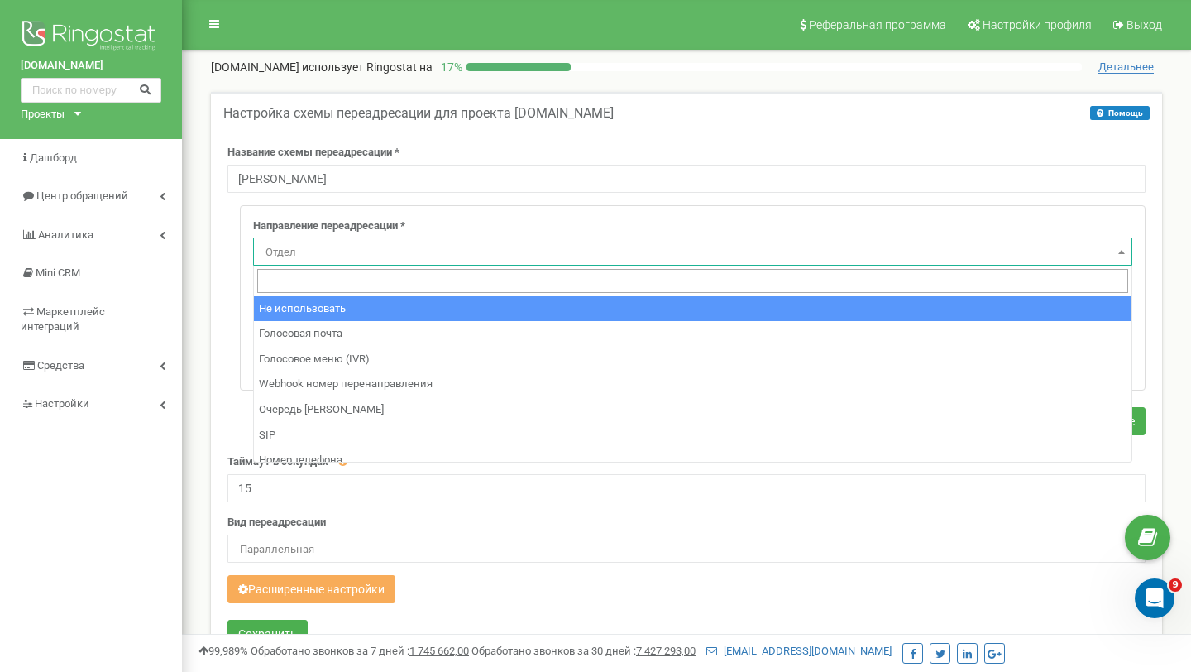
select select "pro"
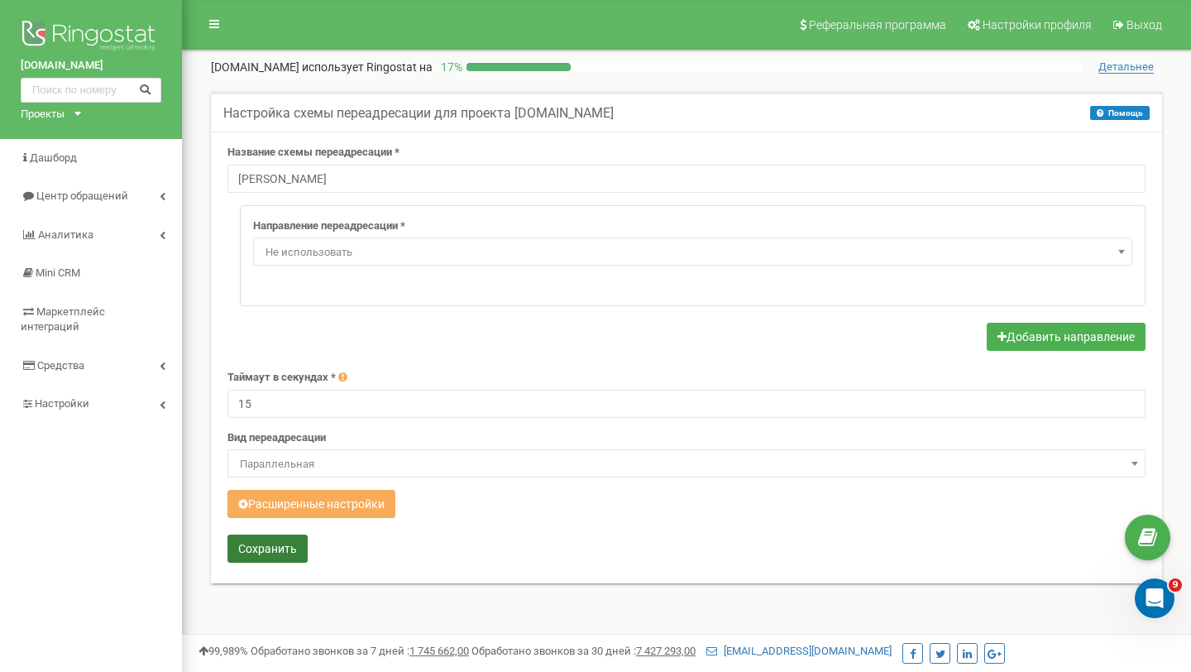
click at [278, 537] on button "Сохранить" at bounding box center [268, 548] width 80 height 28
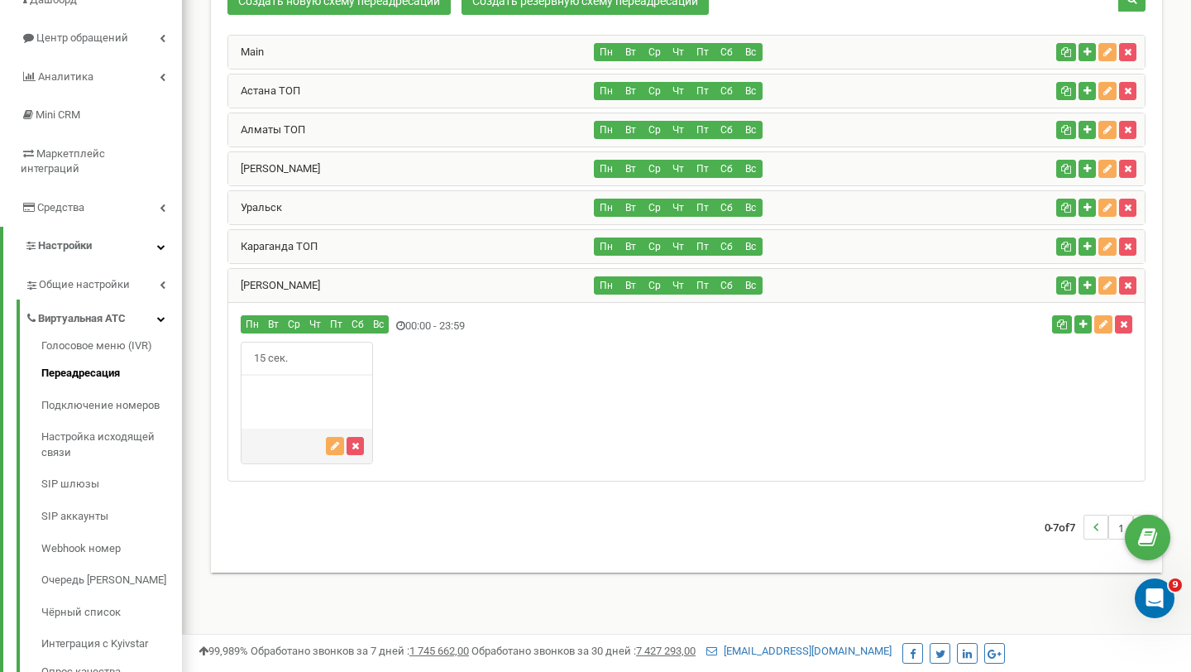
scroll to position [161, 0]
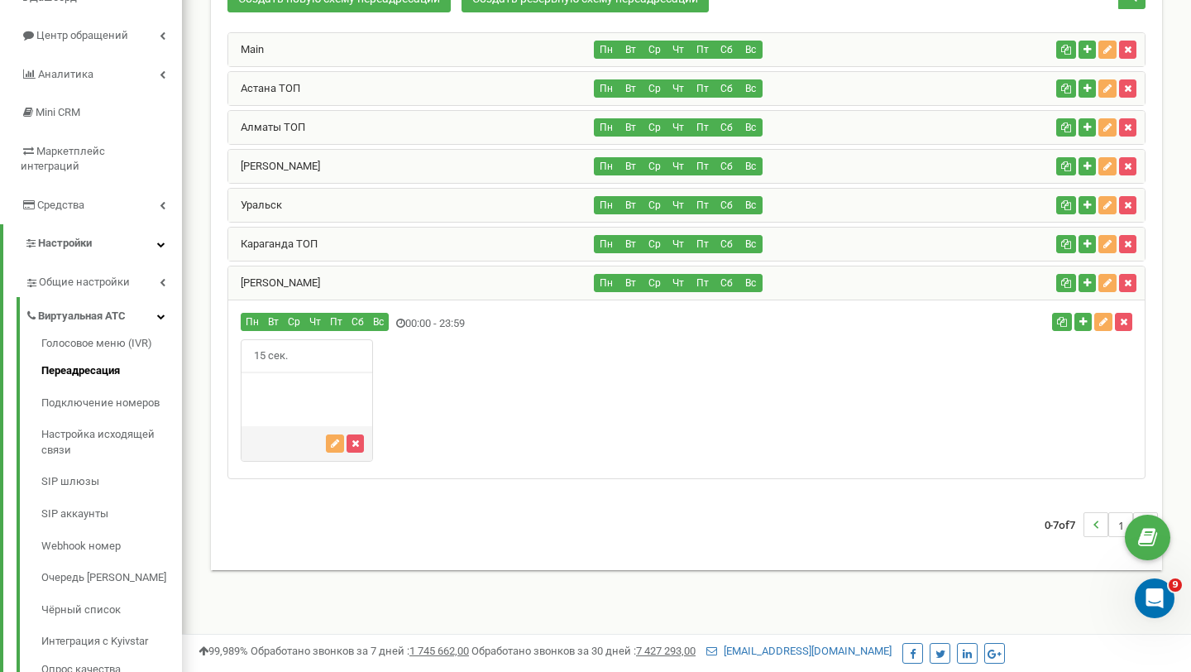
click at [396, 171] on div "[PERSON_NAME]" at bounding box center [411, 166] width 367 height 33
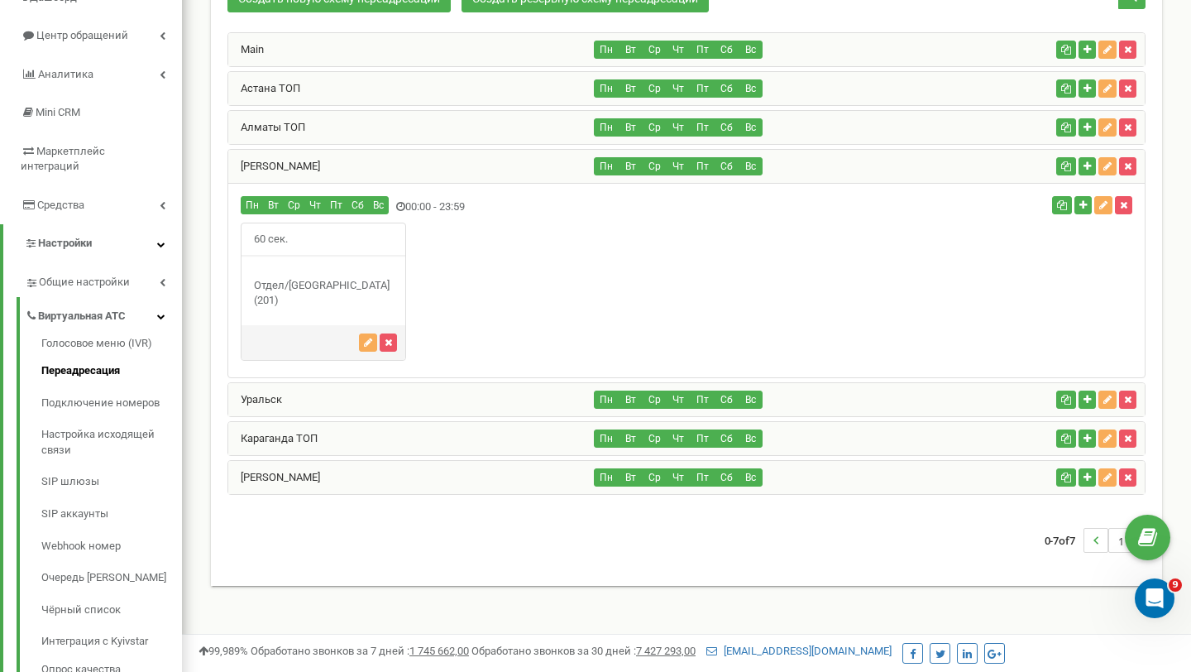
click at [416, 169] on div "[PERSON_NAME]" at bounding box center [411, 166] width 367 height 33
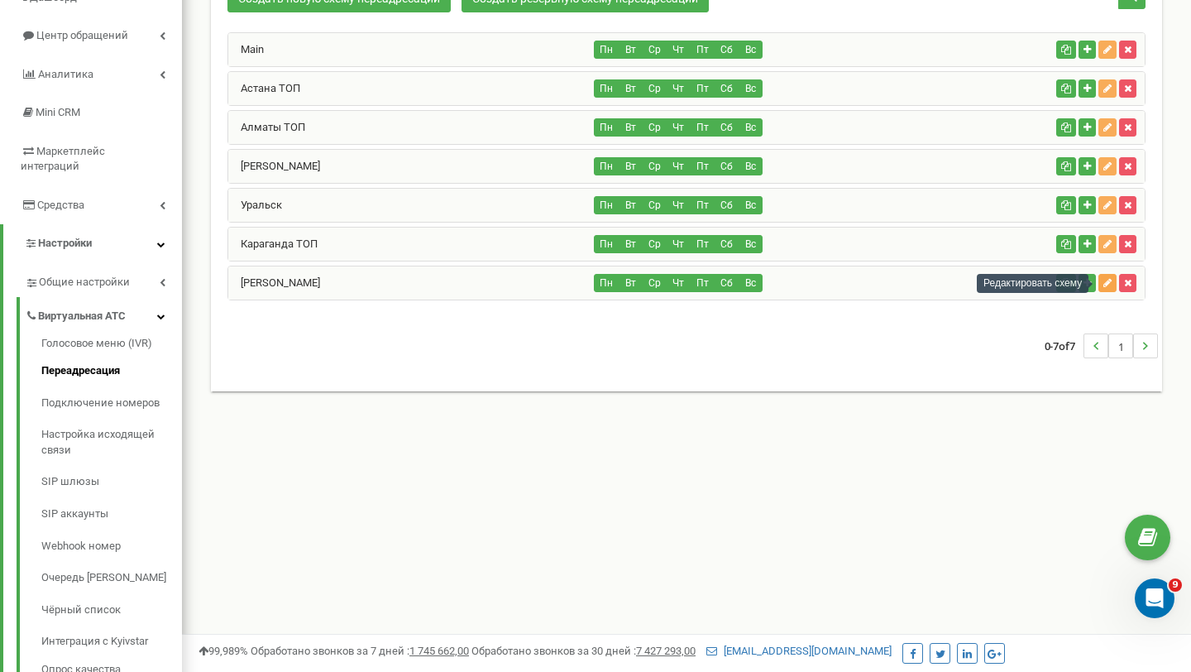
click at [1109, 288] on button "button" at bounding box center [1108, 283] width 18 height 18
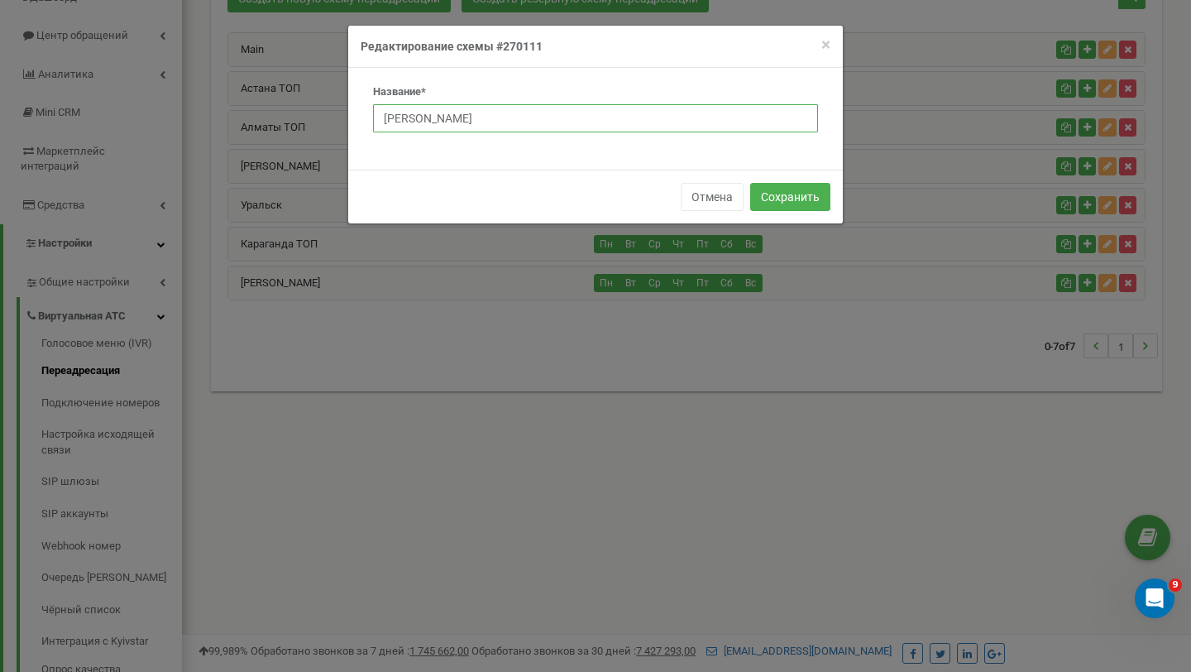
click at [485, 129] on input "Сергей Астана" at bounding box center [595, 118] width 445 height 28
type input "[PERSON_NAME]"
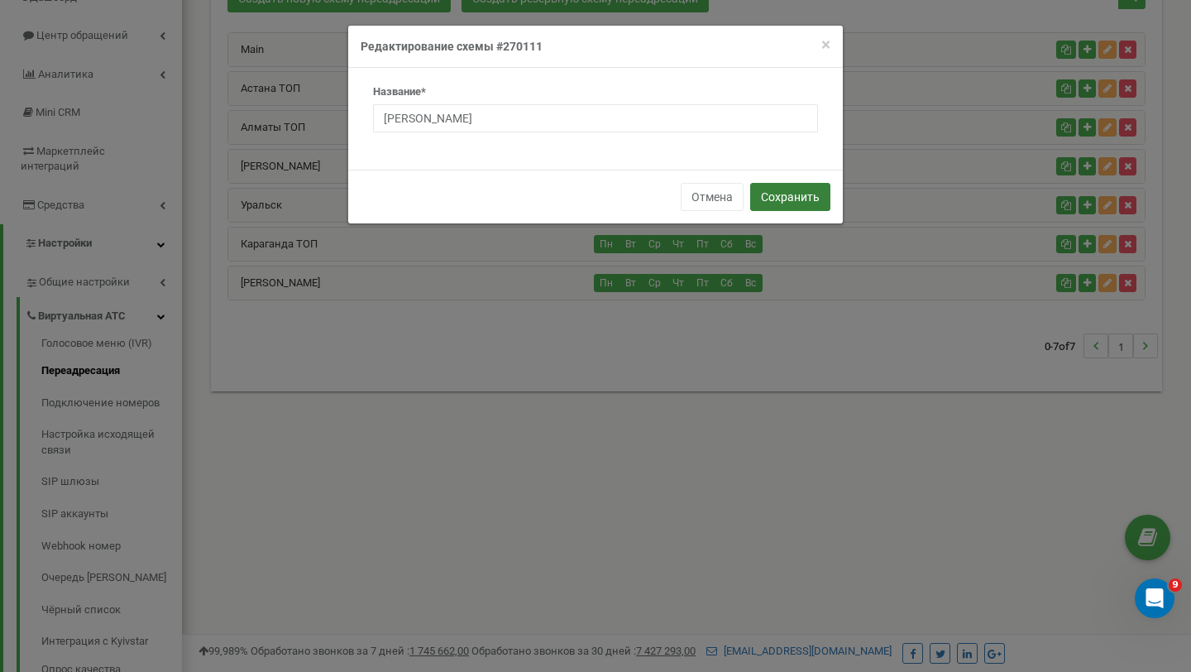
click at [781, 202] on button "Сохранить" at bounding box center [790, 197] width 80 height 28
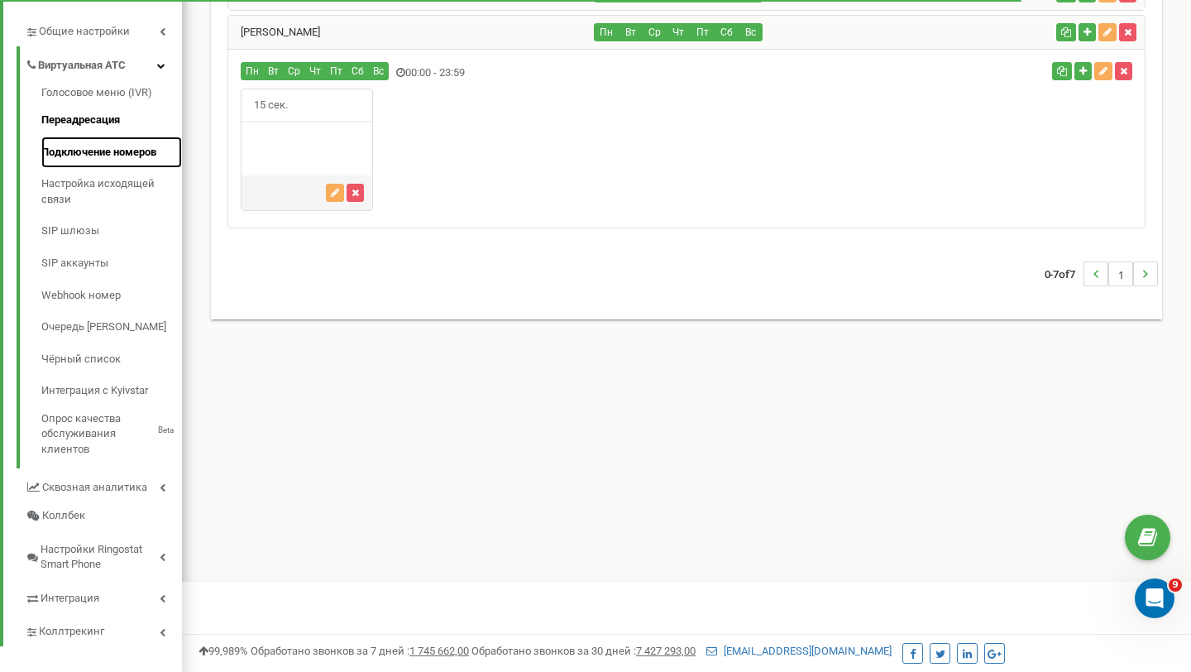
click at [57, 140] on link "Подключение номеров" at bounding box center [111, 153] width 141 height 32
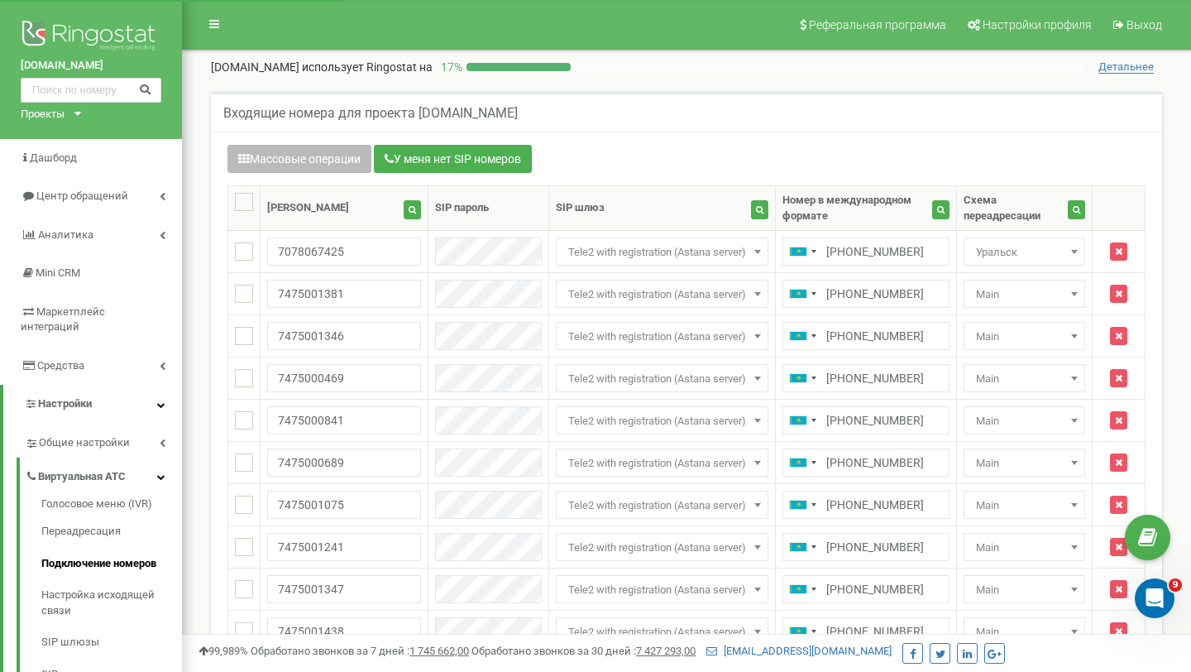
click at [275, 160] on button "Массовые операции" at bounding box center [300, 159] width 144 height 28
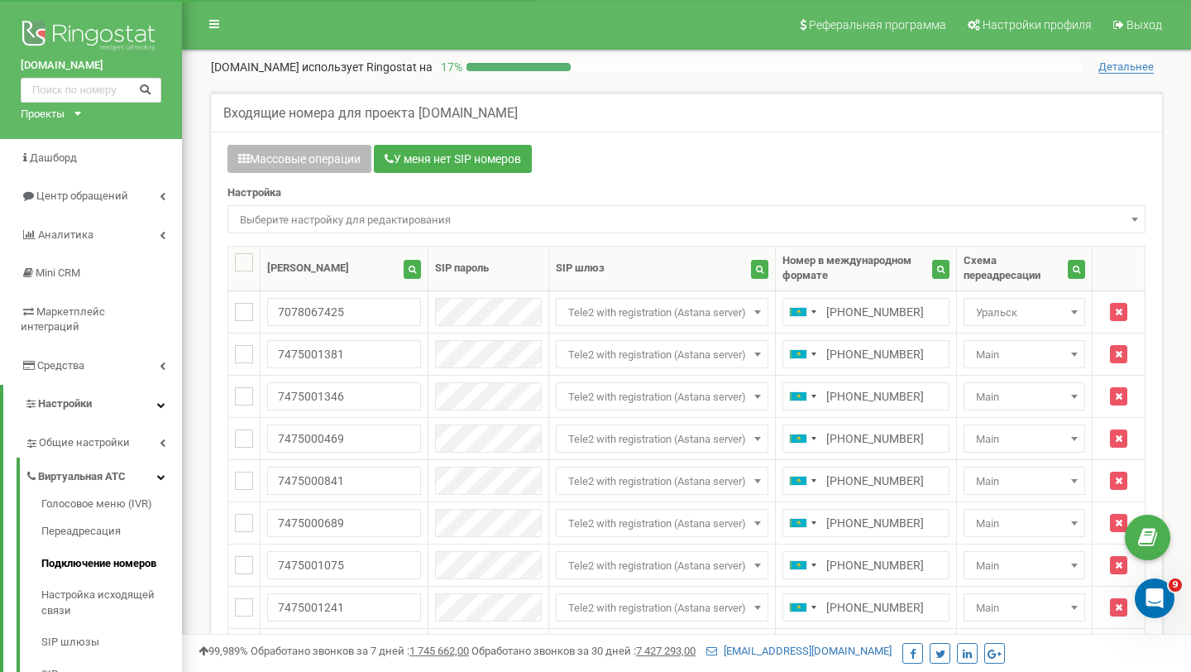
click at [275, 160] on button "Массовые операции" at bounding box center [300, 159] width 144 height 28
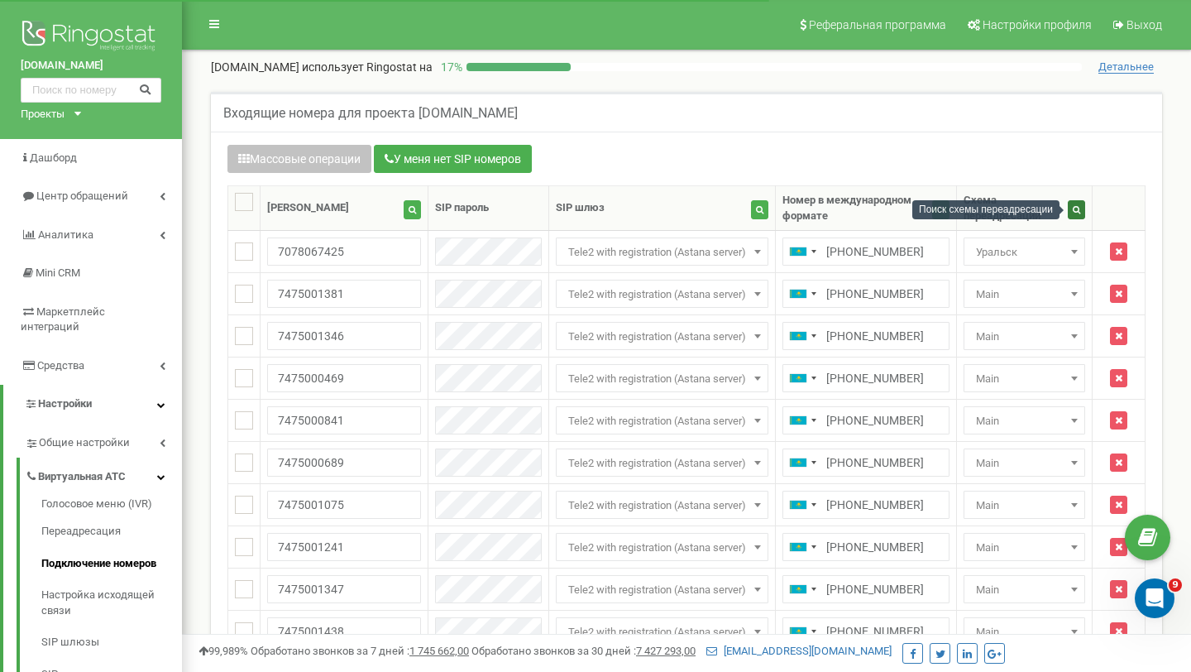
click at [1077, 208] on icon "button" at bounding box center [1076, 209] width 7 height 8
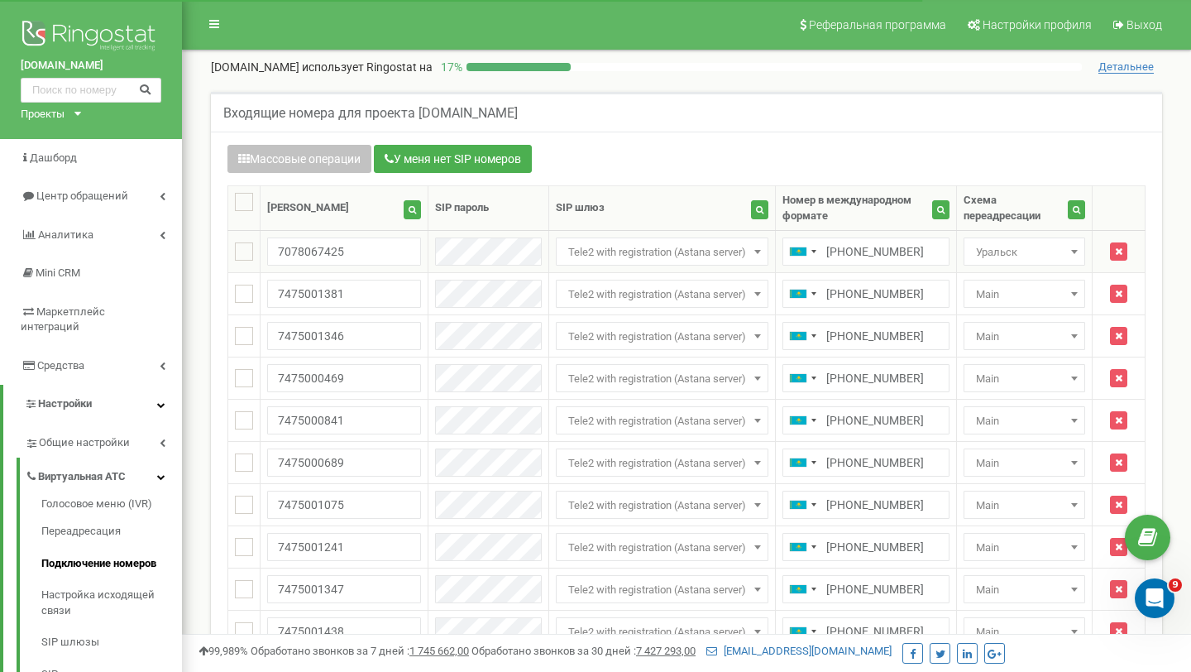
click at [948, 249] on td "+77078067425" at bounding box center [865, 252] width 181 height 42
click at [1068, 213] on button "button" at bounding box center [1076, 209] width 17 height 19
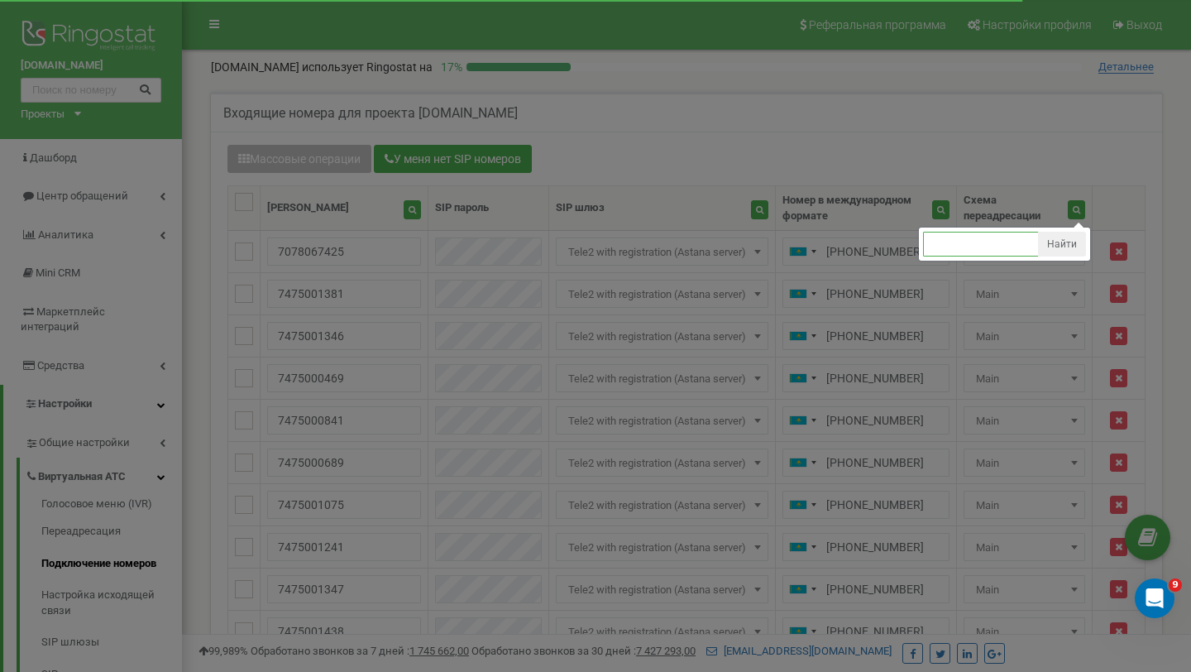
click at [963, 245] on input "text" at bounding box center [981, 244] width 116 height 25
type input "main"
click at [1077, 249] on button "Найти" at bounding box center [1062, 244] width 48 height 25
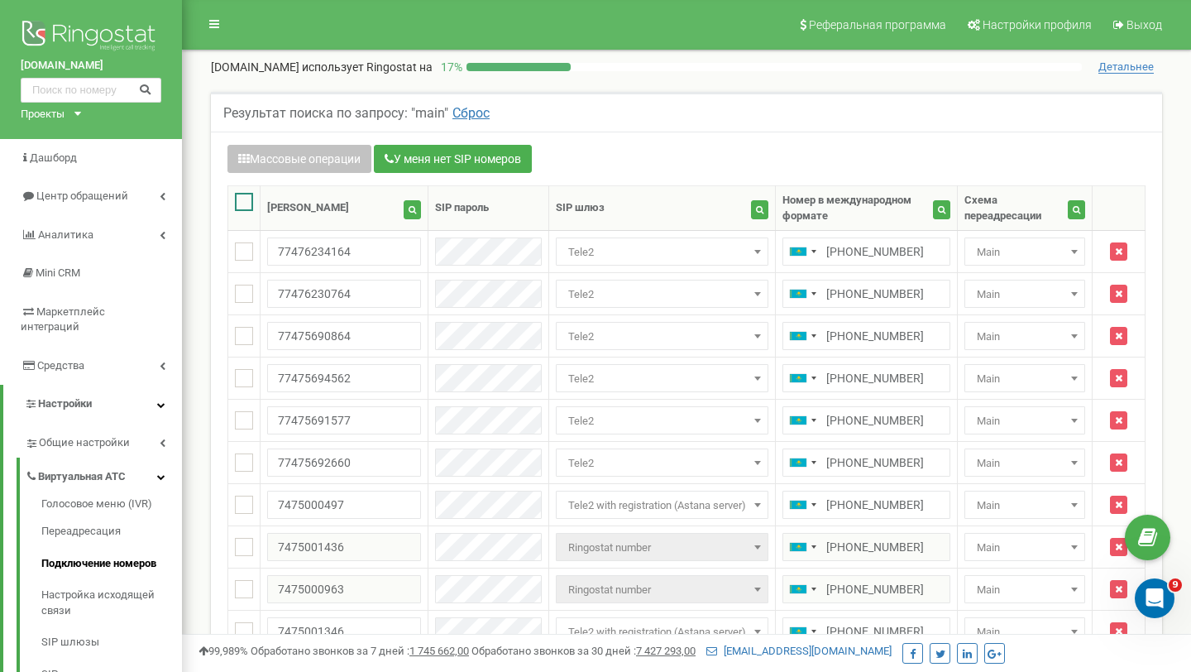
click at [242, 195] on ins at bounding box center [244, 202] width 18 height 18
checkbox input "true"
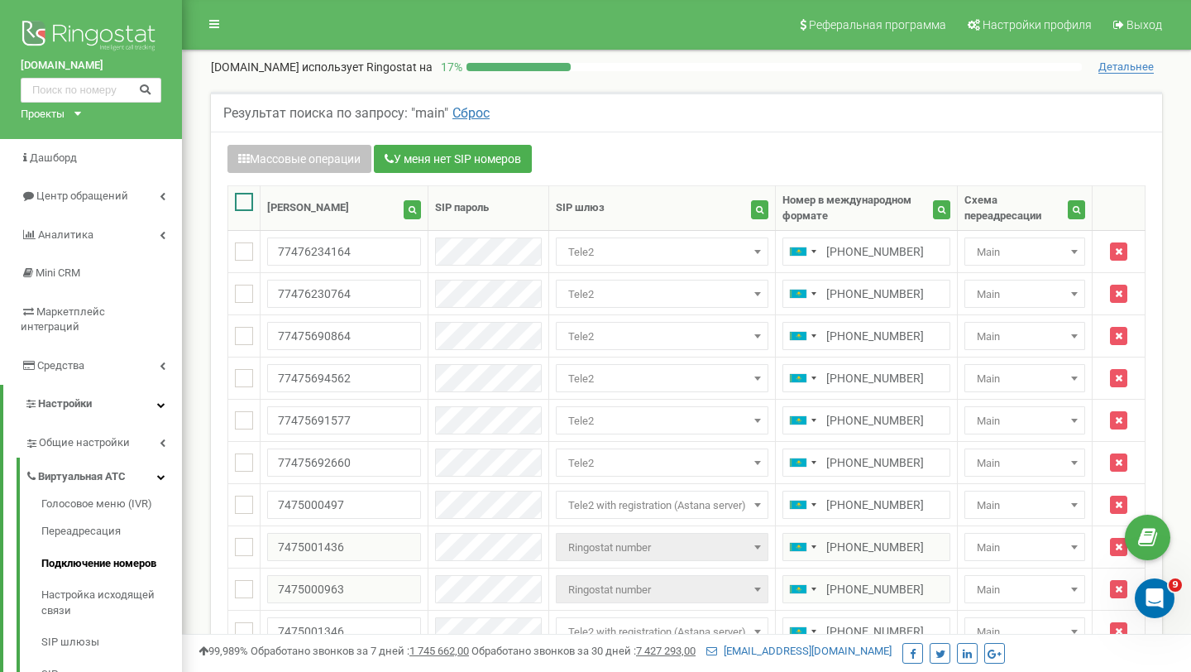
checkbox input "true"
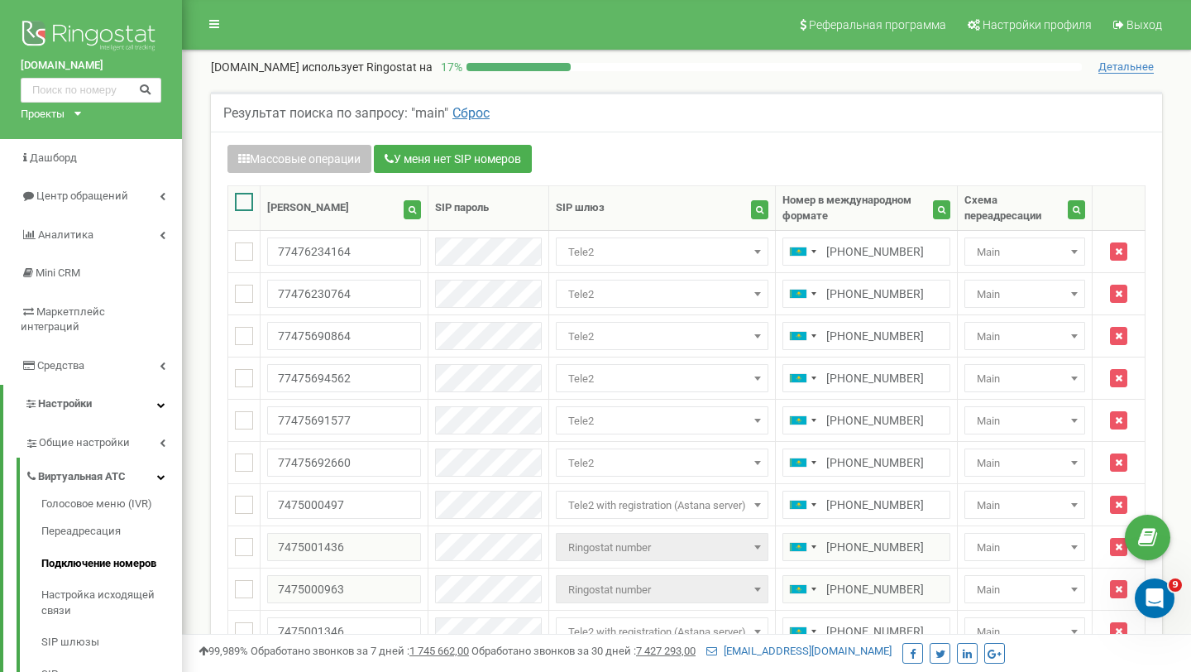
checkbox input "true"
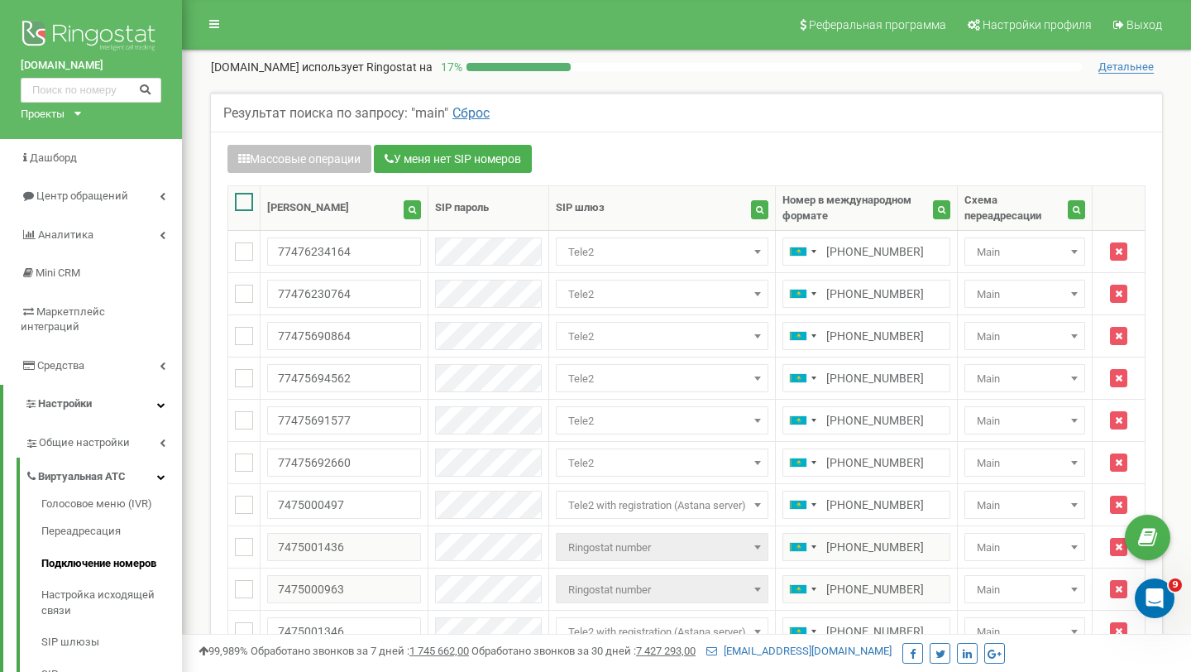
checkbox input "true"
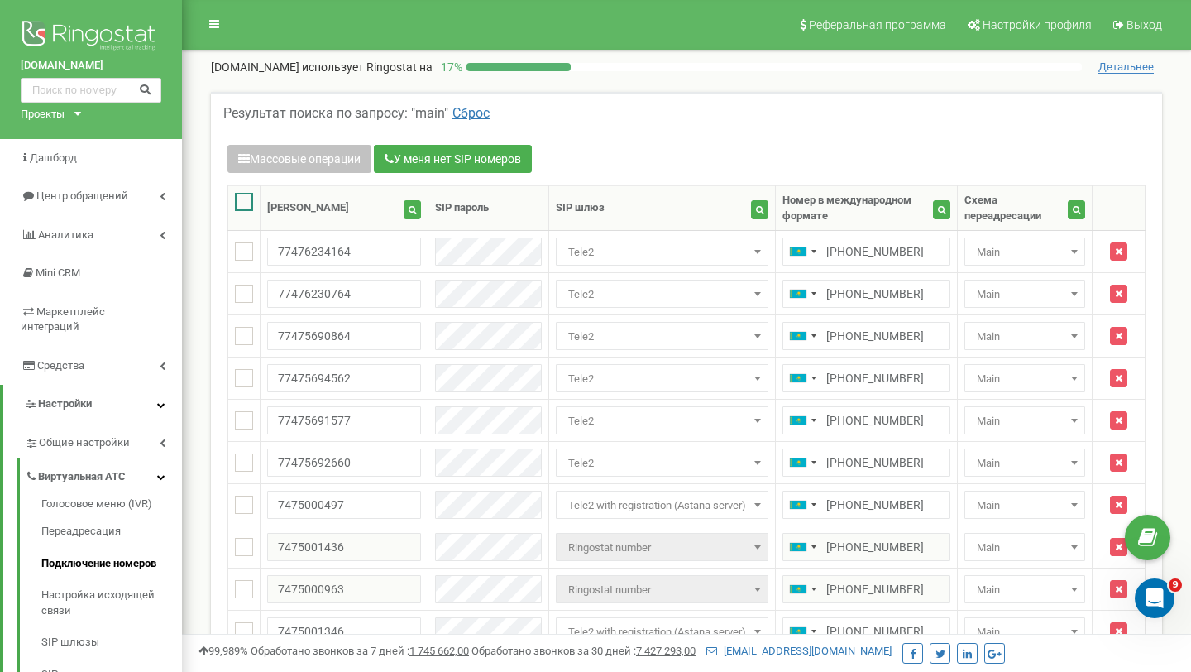
checkbox input "true"
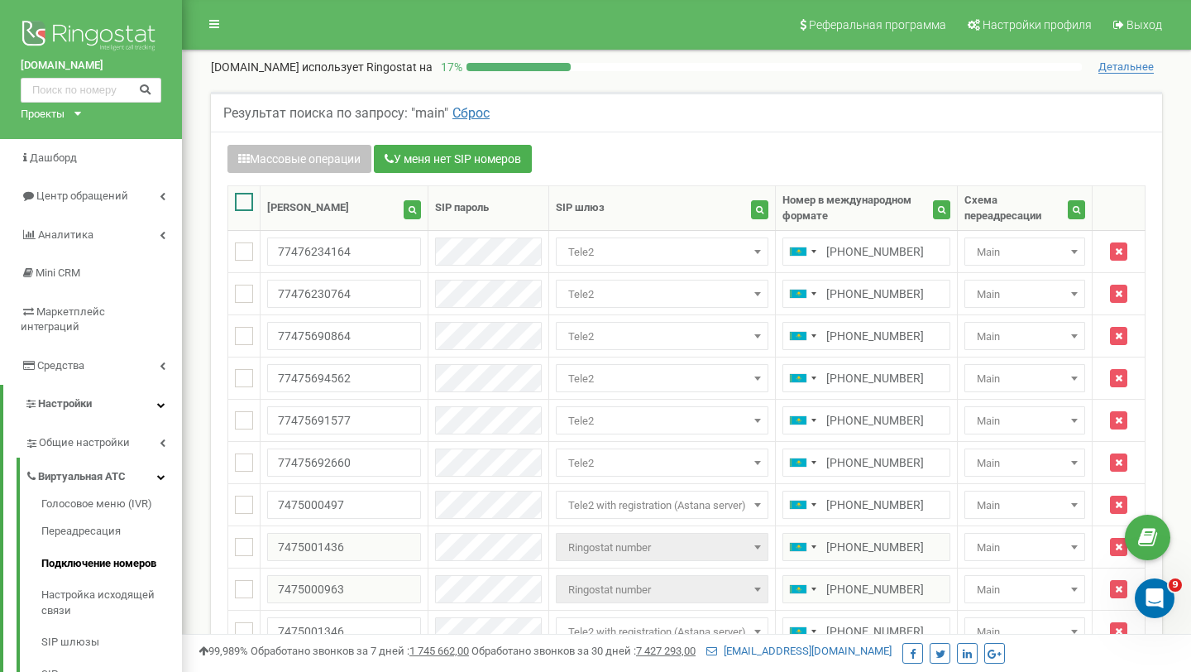
checkbox input "true"
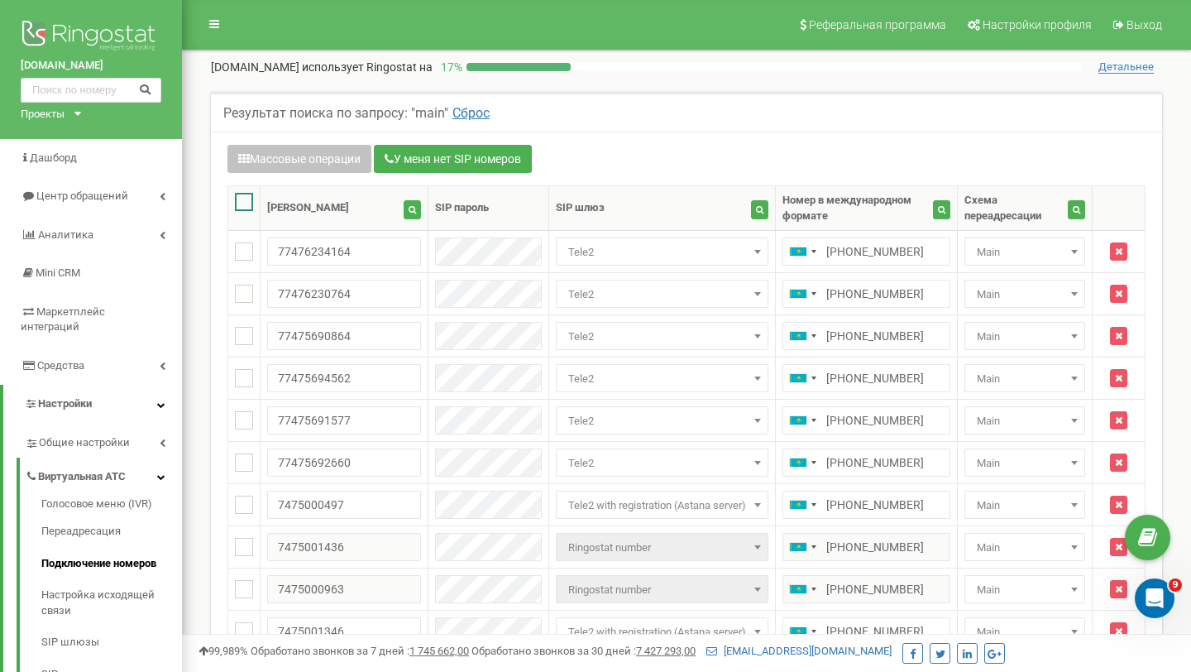
checkbox input "true"
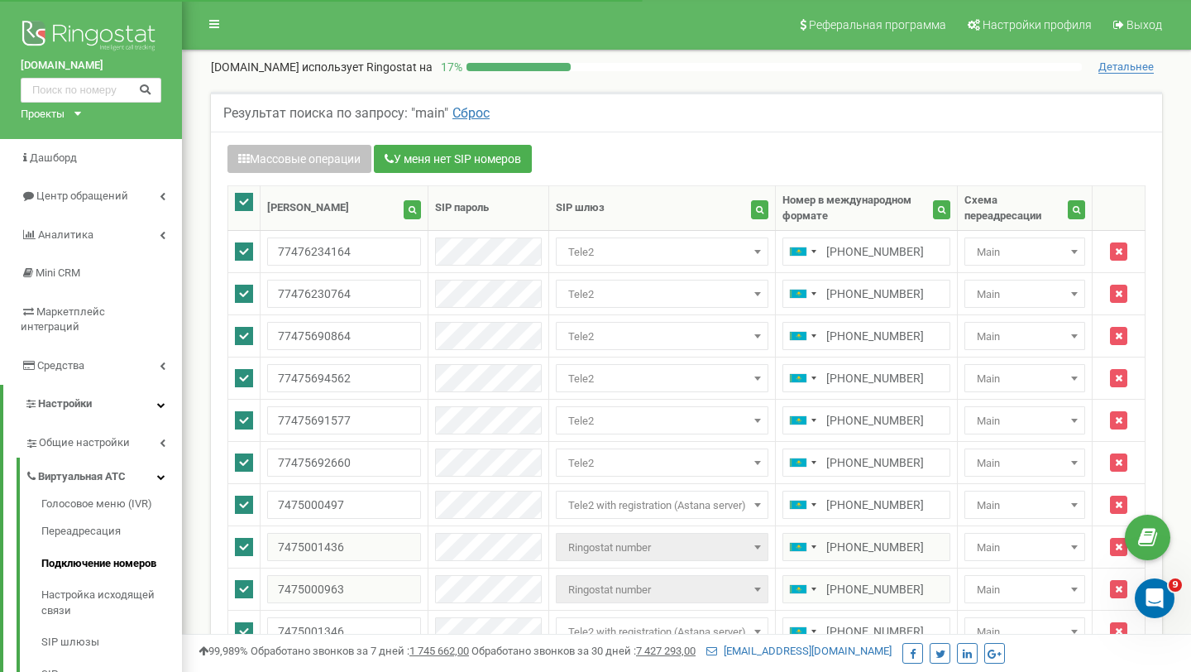
click at [347, 148] on button "Массовые операции" at bounding box center [300, 159] width 144 height 28
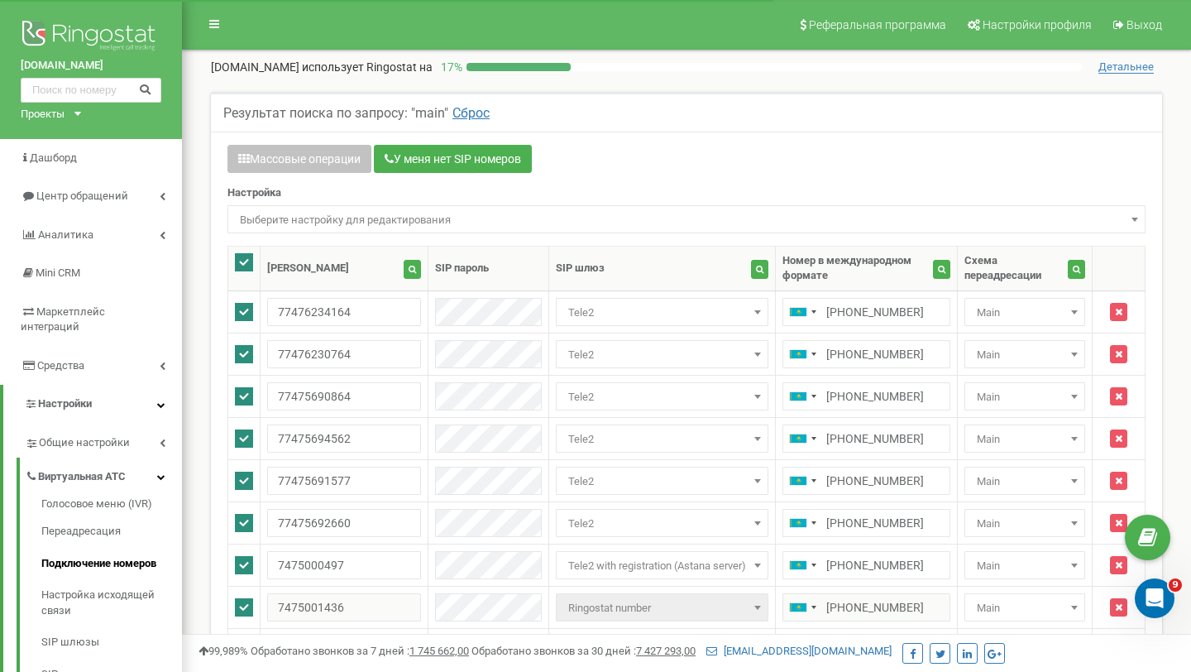
click at [341, 205] on span "Выберите настройку для редактирования" at bounding box center [687, 219] width 918 height 28
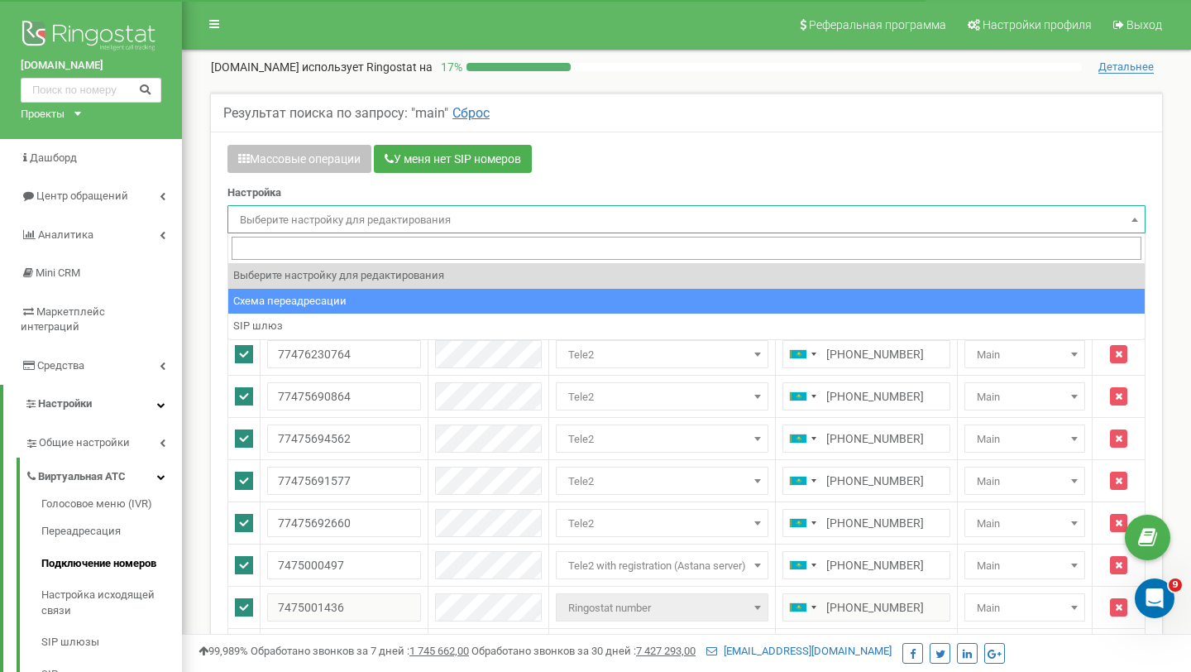
select select "project_scheme_id"
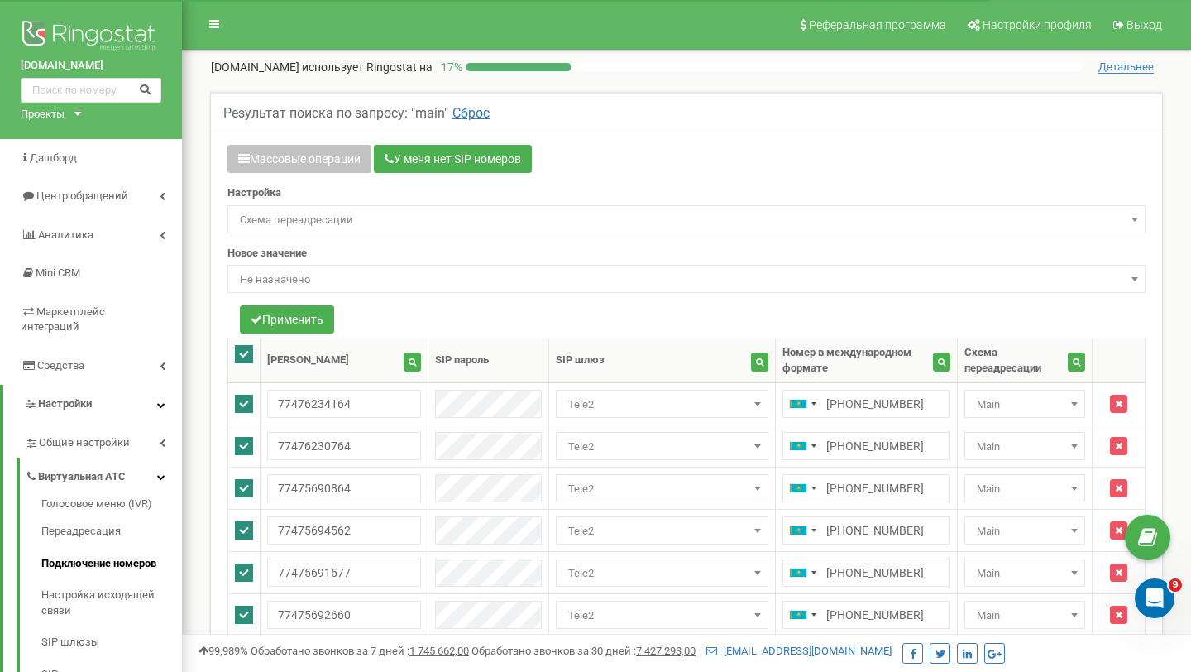
click at [314, 285] on span "Не назначено" at bounding box center [686, 279] width 907 height 23
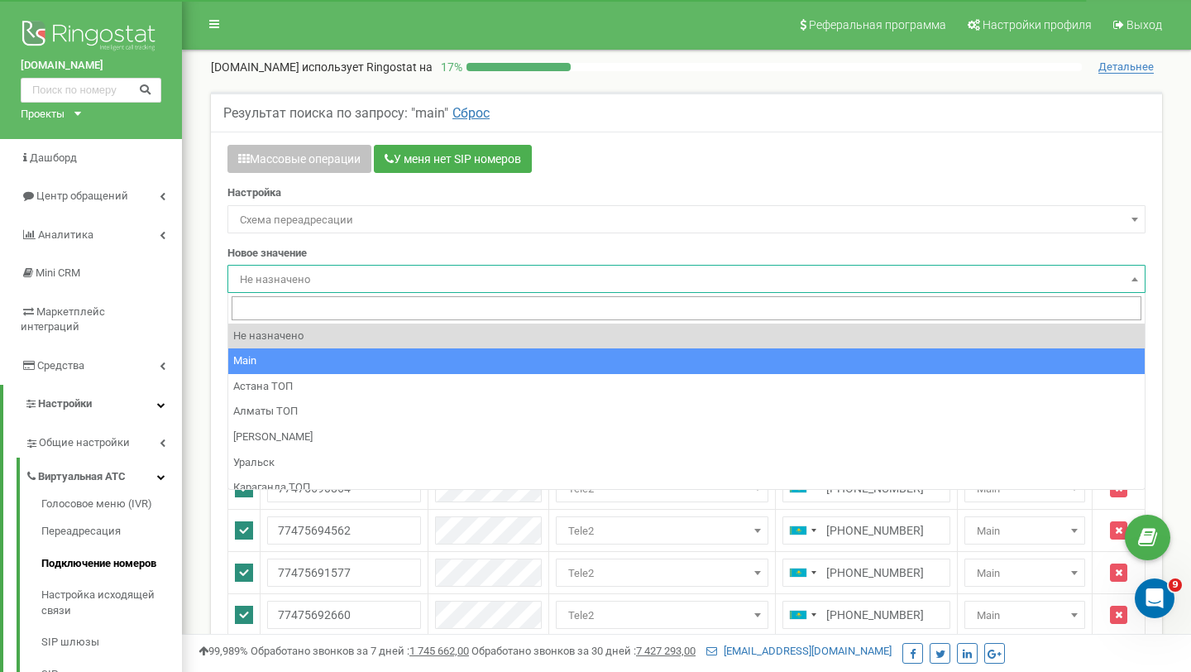
scroll to position [36, 0]
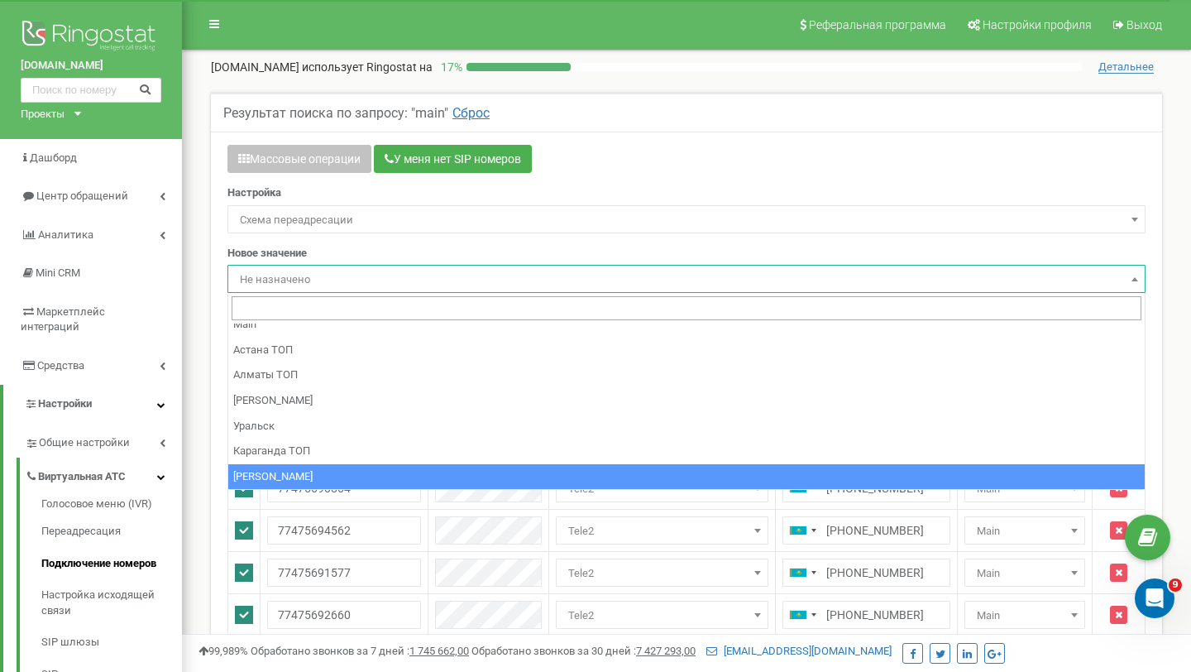
select select "270111"
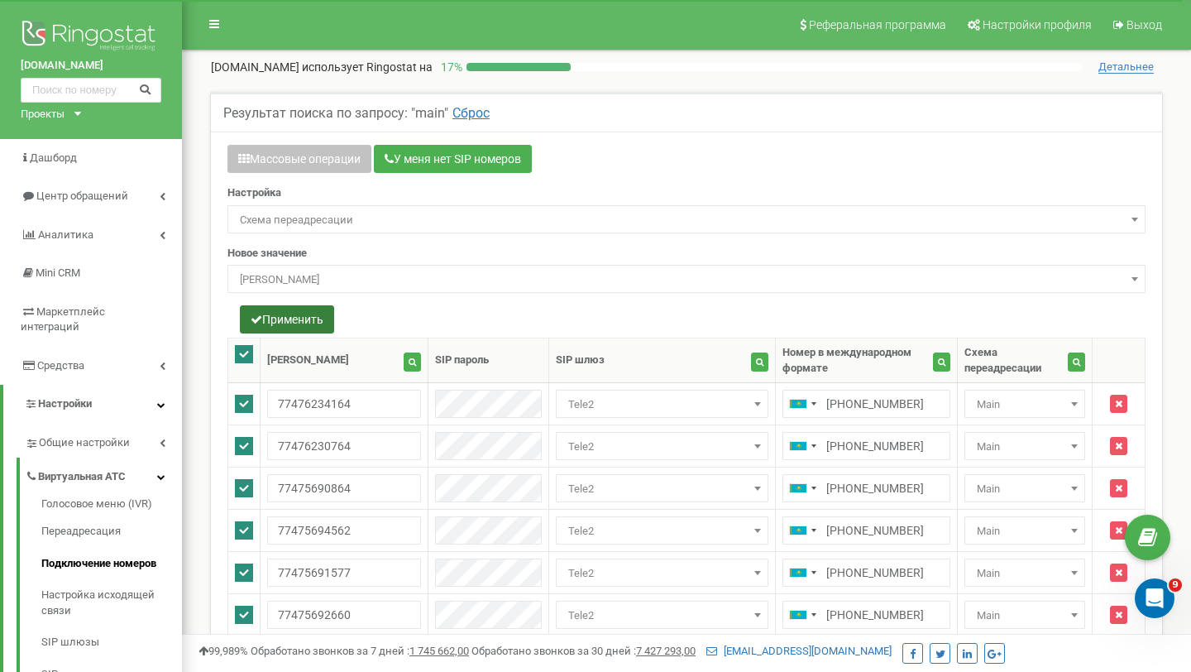
click at [327, 328] on button "Применить" at bounding box center [287, 319] width 94 height 28
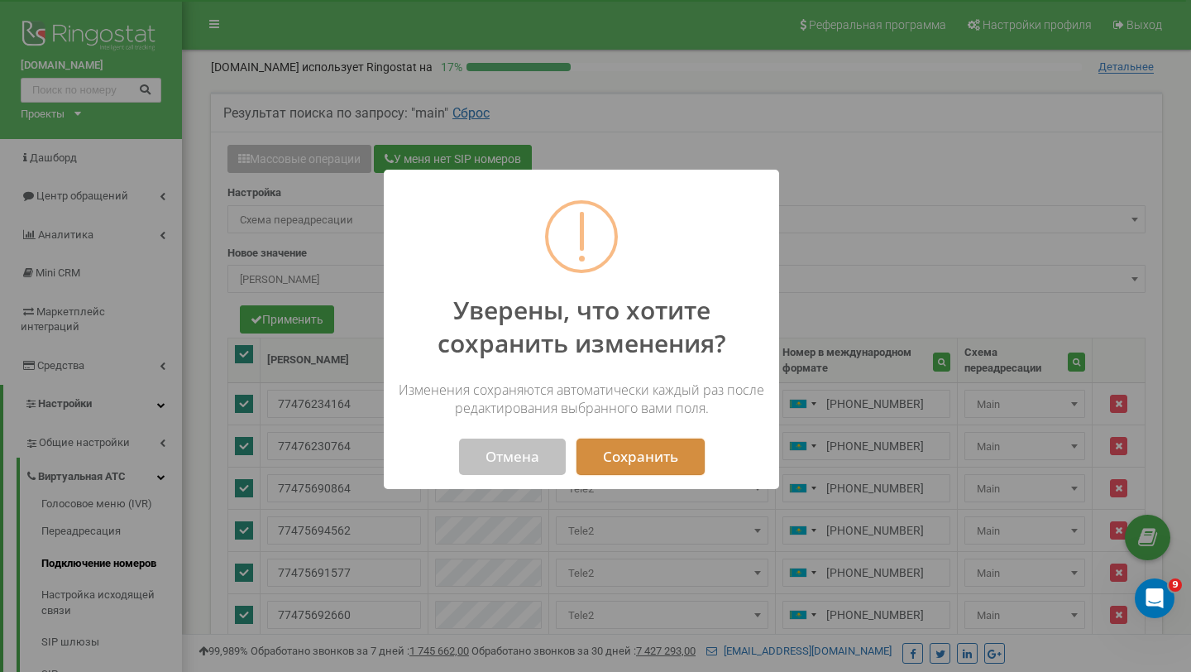
click at [611, 449] on button "Сохранить" at bounding box center [641, 456] width 128 height 36
select select "270111"
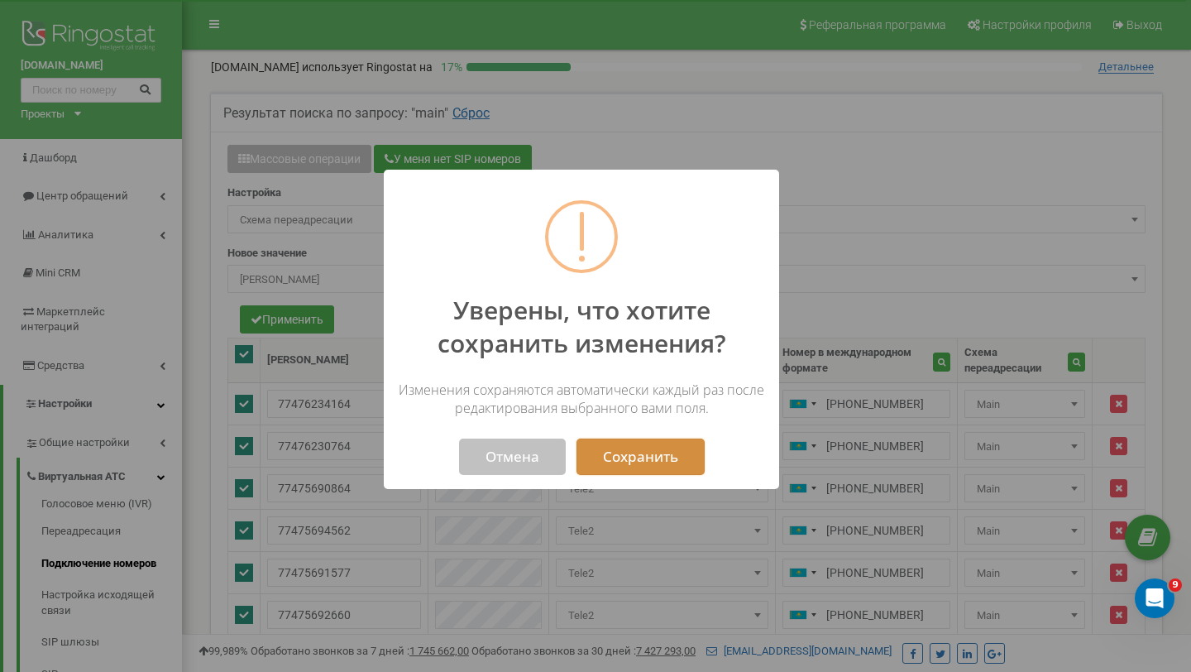
select select "270111"
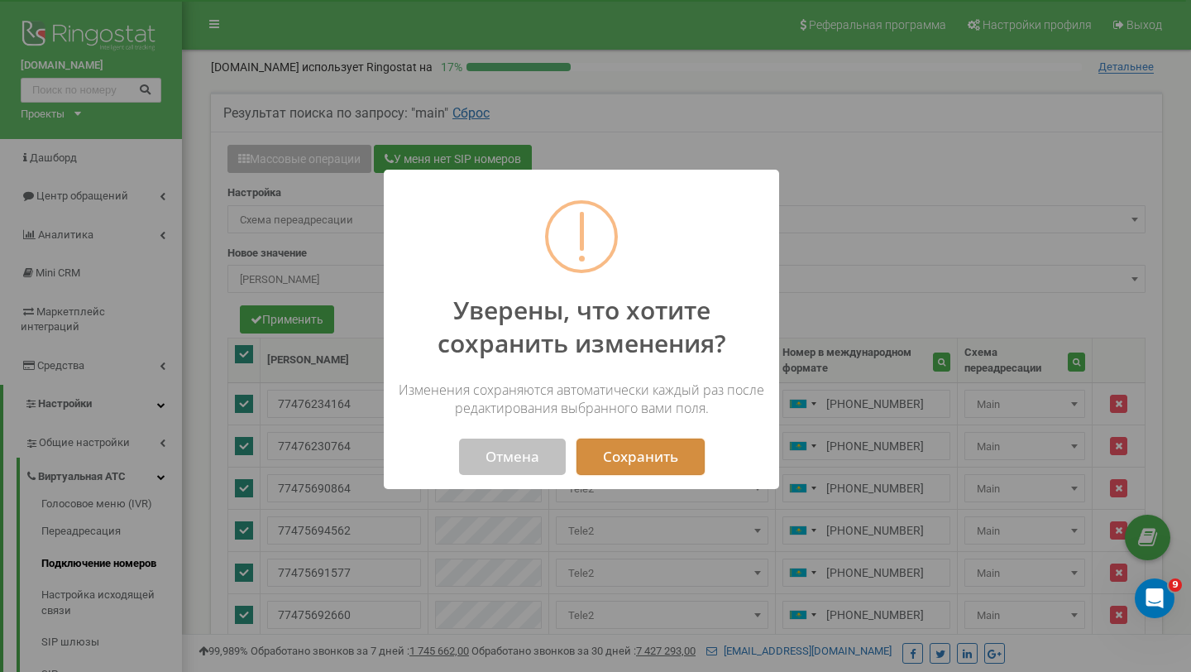
select select "270111"
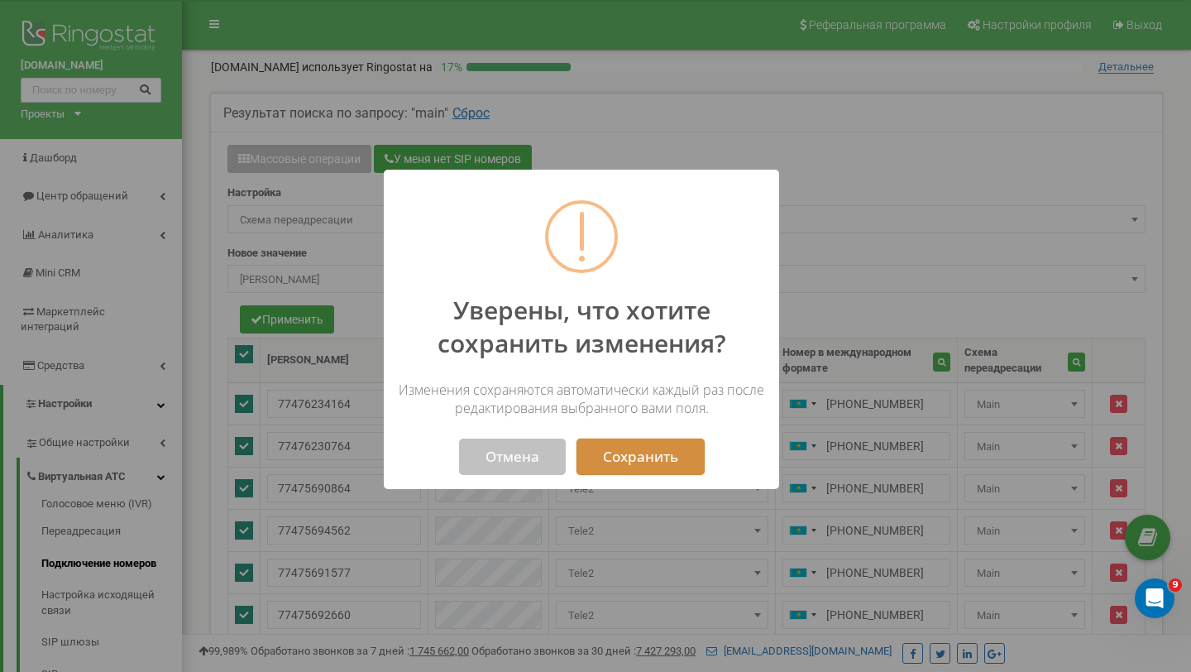
select select "270111"
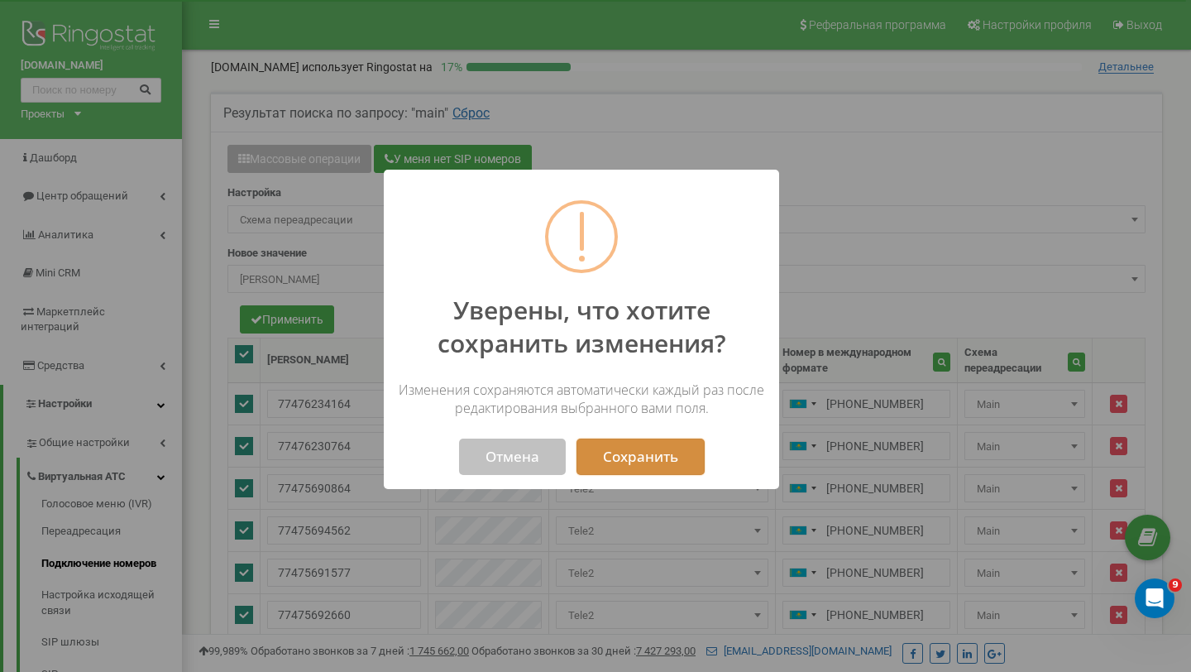
select select "270111"
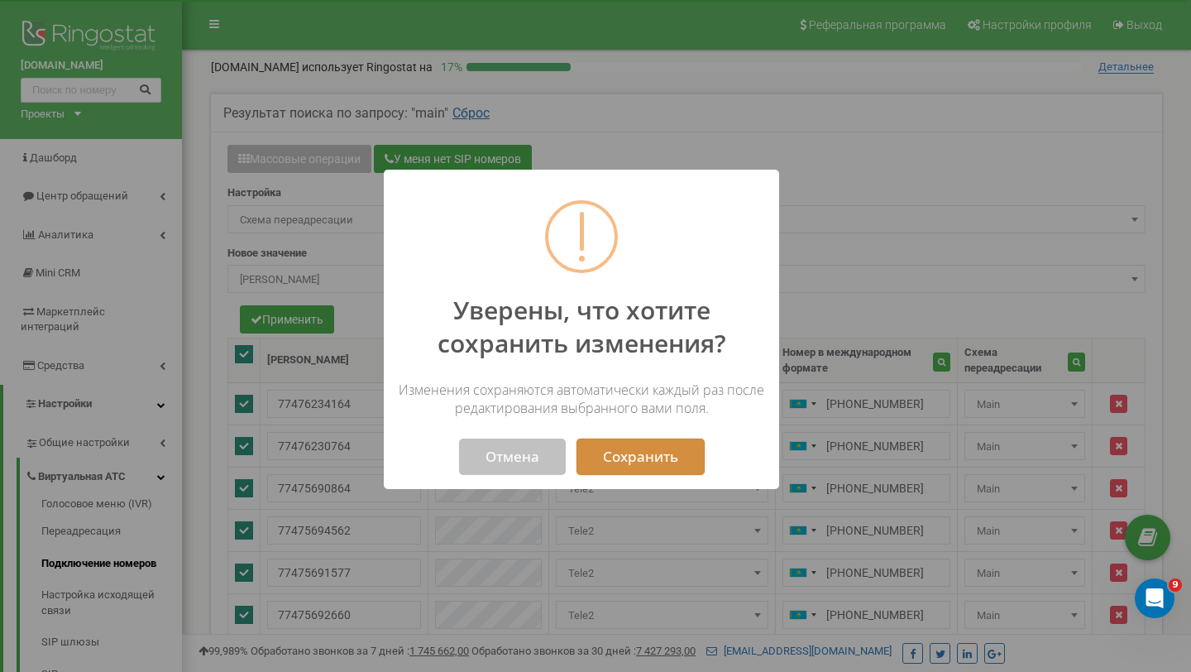
select select "270111"
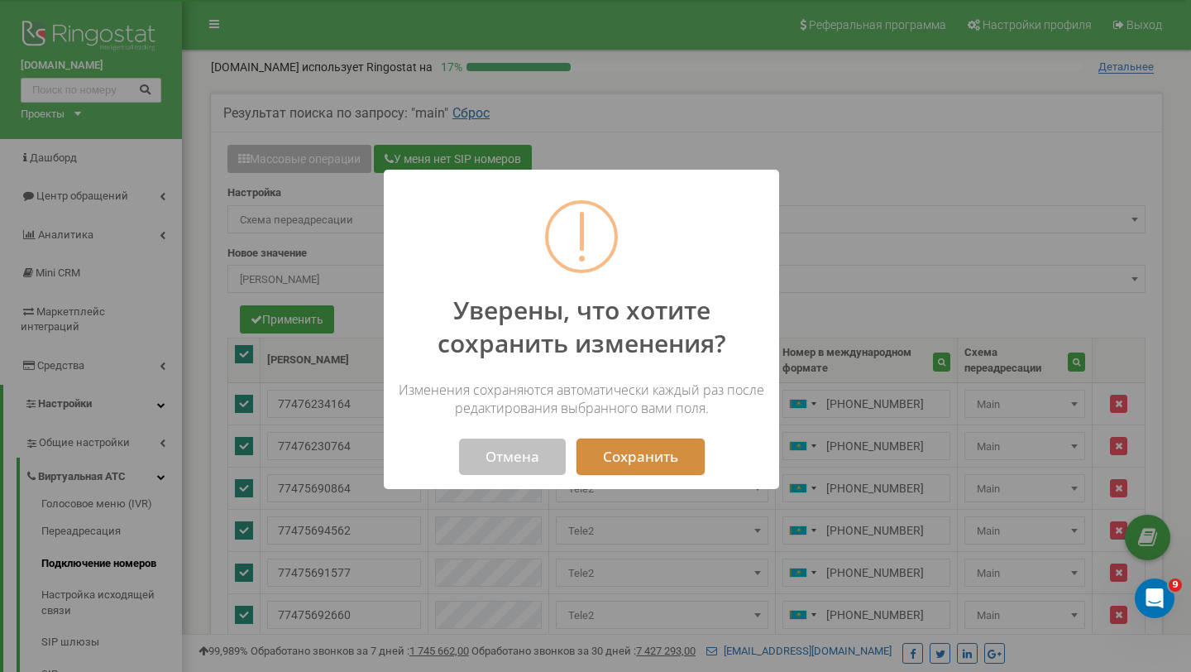
select select "270111"
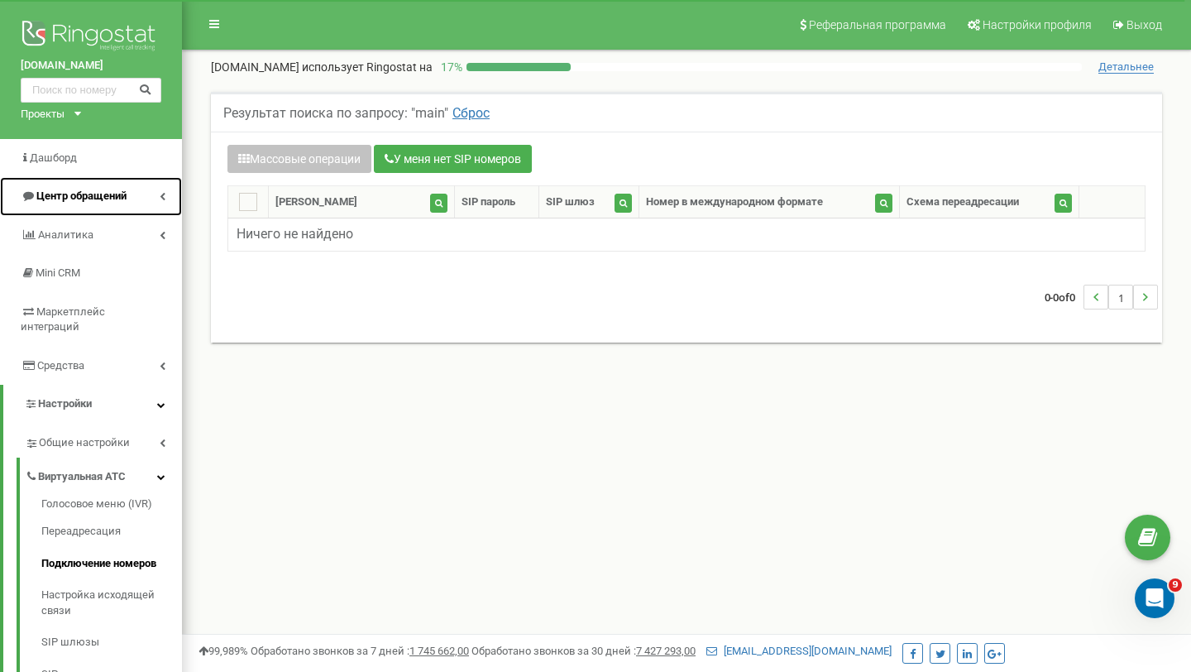
click at [158, 189] on link "Центр обращений" at bounding box center [91, 196] width 182 height 39
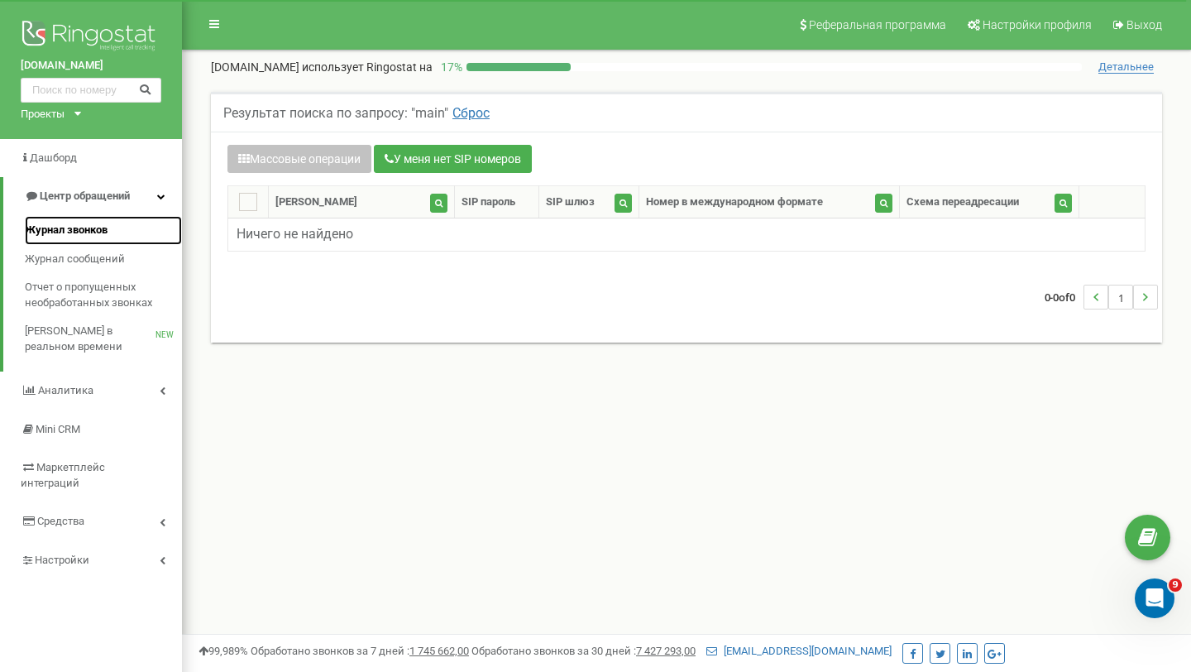
click at [141, 225] on link "Журнал звонков" at bounding box center [103, 230] width 157 height 29
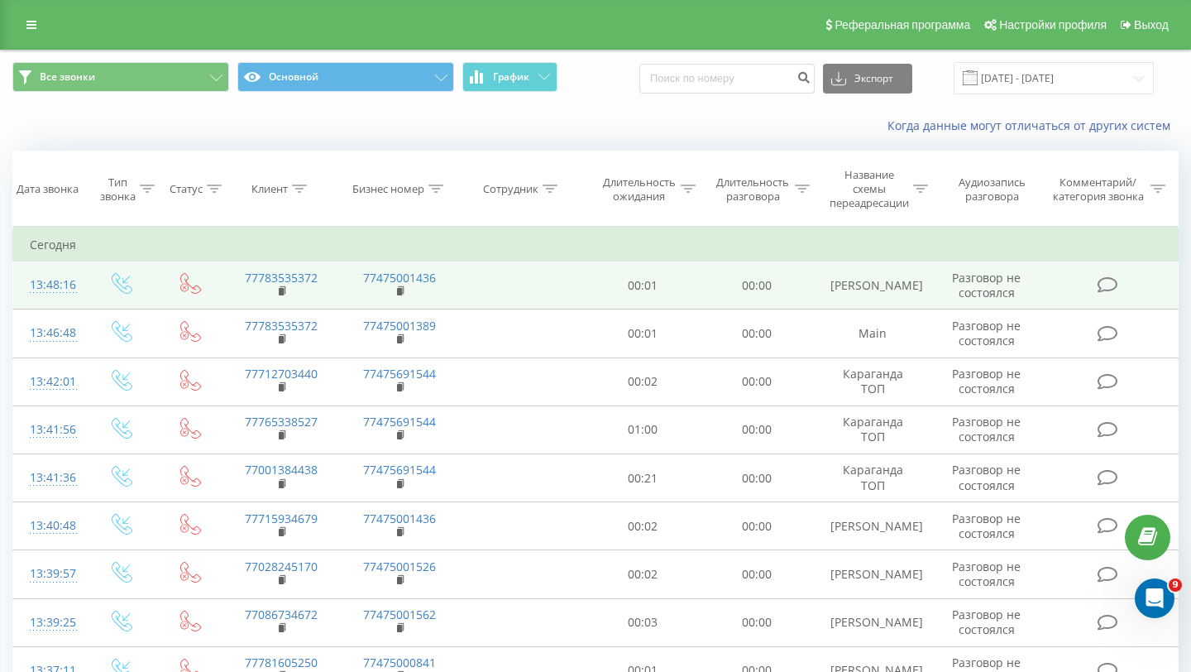
click at [189, 291] on icon at bounding box center [190, 283] width 21 height 21
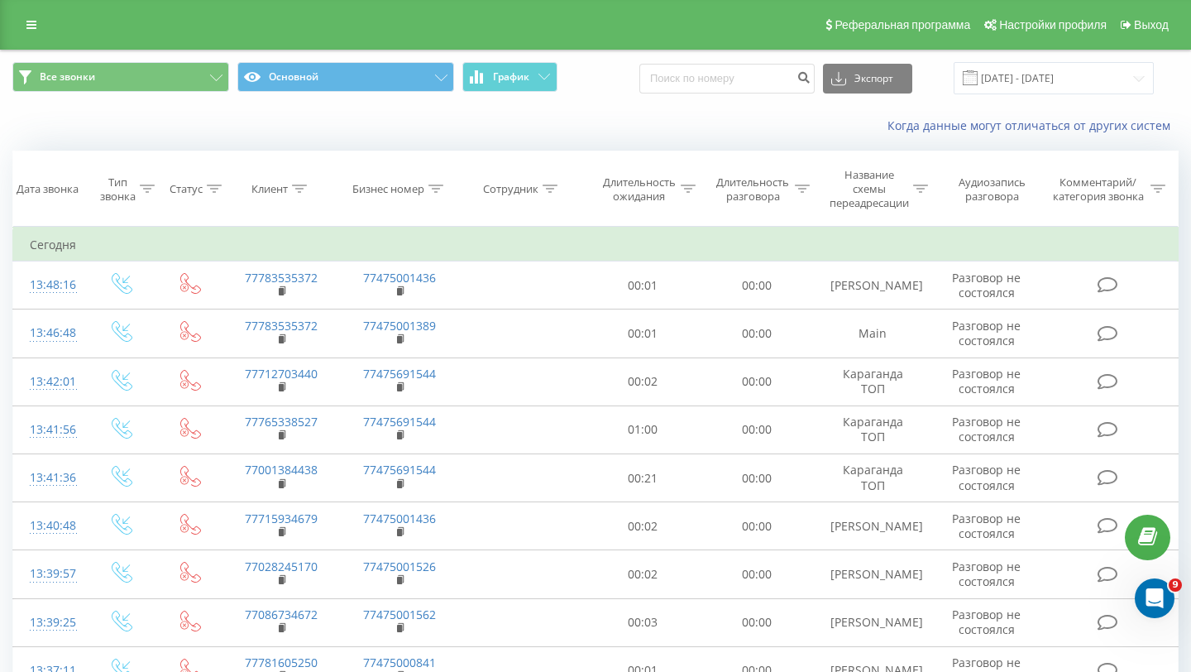
click at [31, 41] on div "Реферальная программа Настройки профиля Выход" at bounding box center [595, 25] width 1191 height 50
click at [31, 28] on icon at bounding box center [31, 25] width 10 height 12
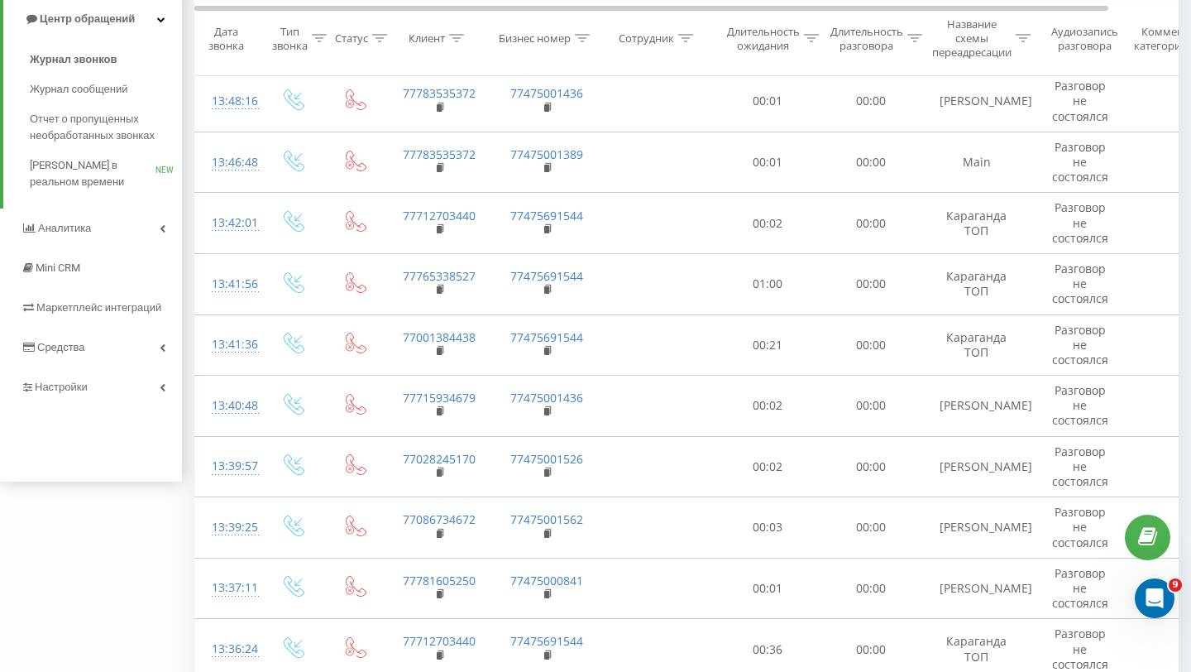
scroll to position [143, 0]
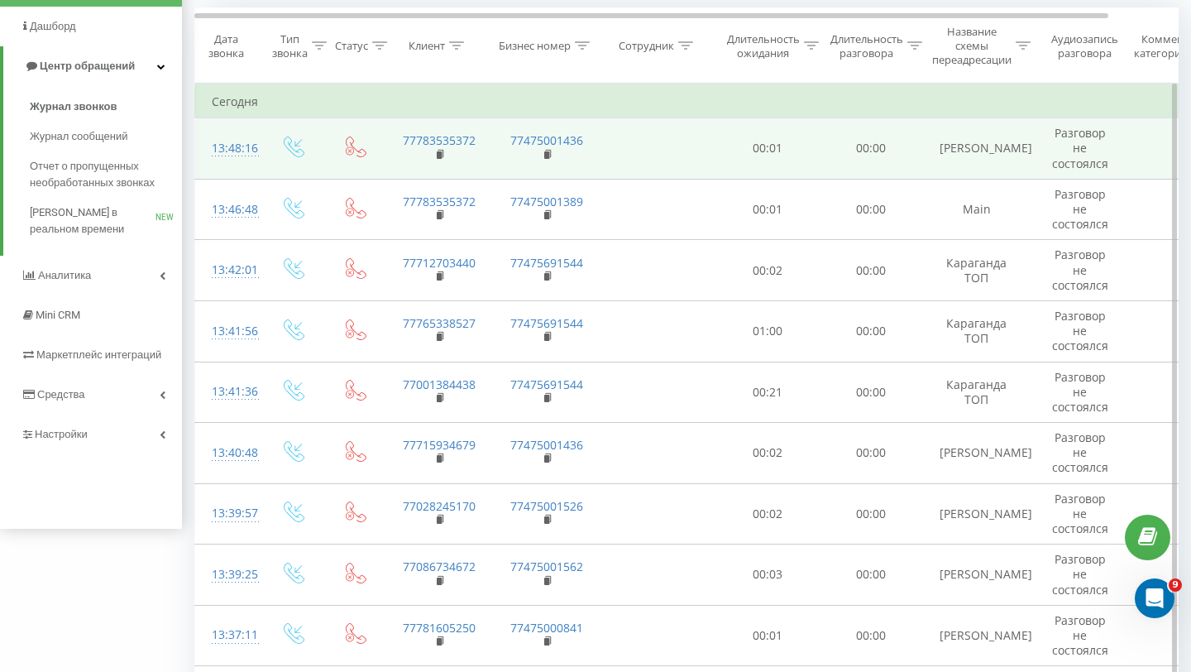
click at [352, 146] on icon at bounding box center [356, 147] width 21 height 21
click at [443, 151] on icon at bounding box center [441, 155] width 9 height 12
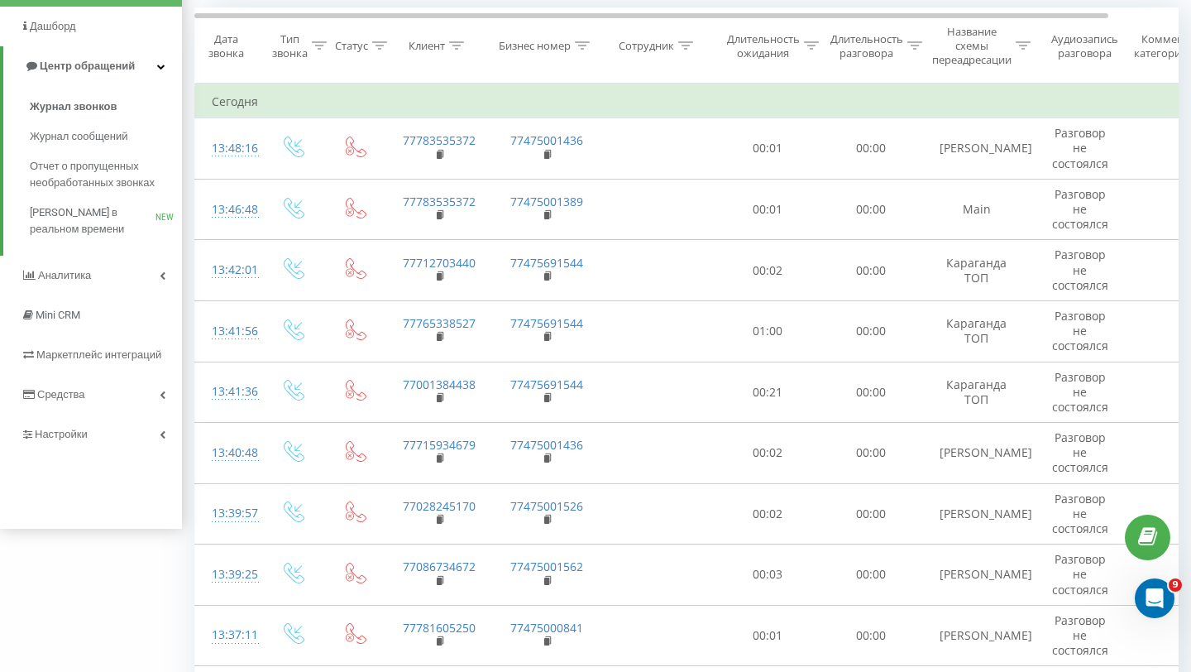
scroll to position [0, 0]
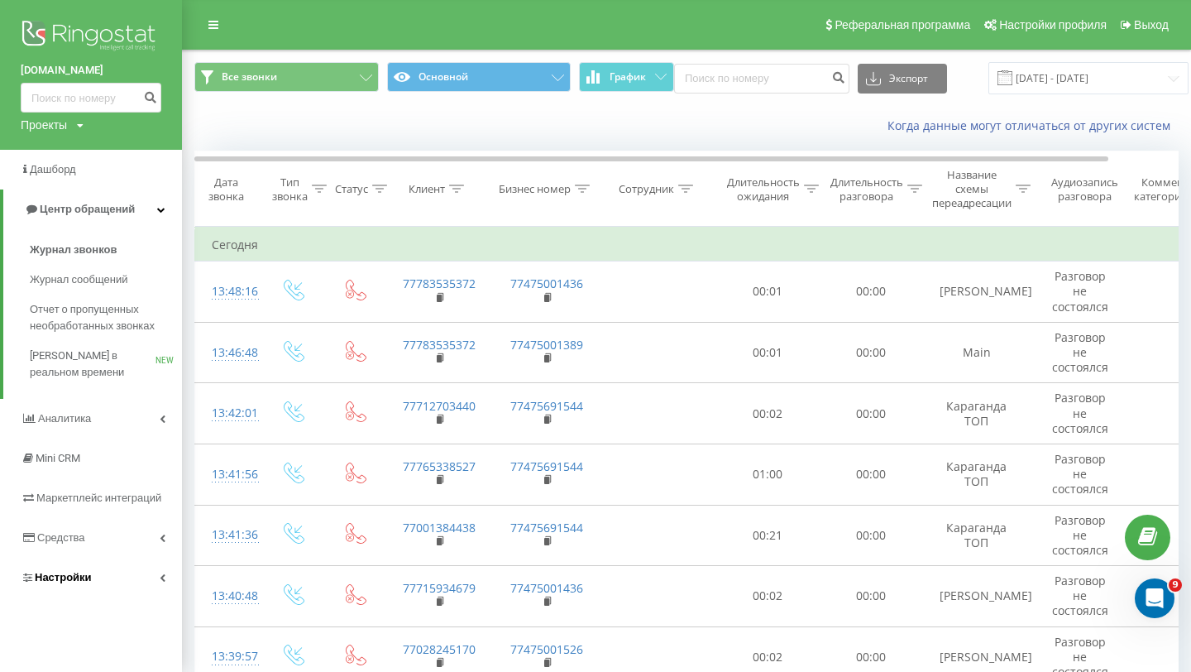
click at [131, 568] on link "Настройки" at bounding box center [91, 578] width 182 height 40
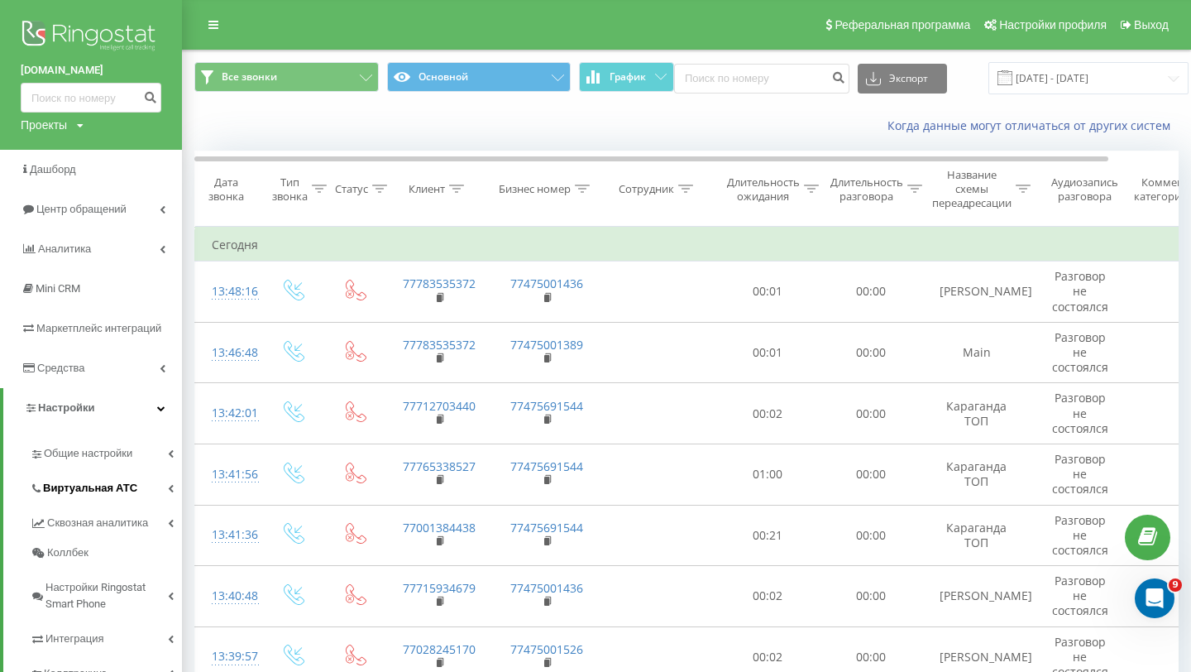
click at [146, 497] on link "Виртуальная АТС" at bounding box center [106, 485] width 152 height 35
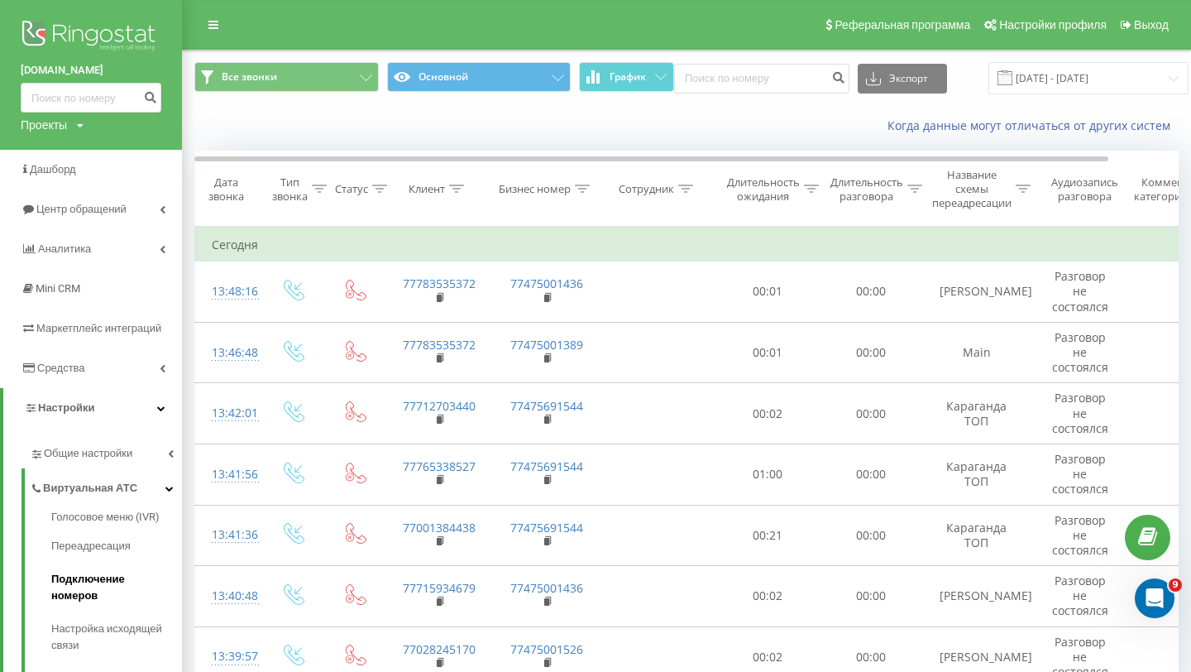
click at [127, 575] on span "Подключение номеров" at bounding box center [112, 587] width 122 height 33
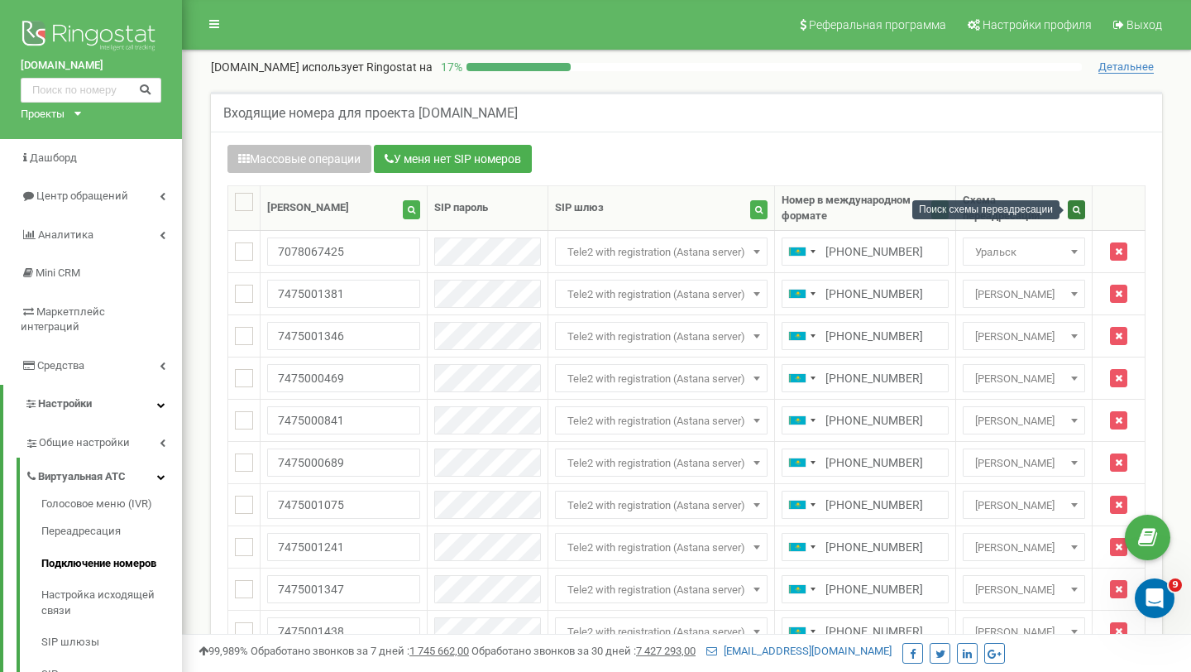
click at [1078, 210] on icon "button" at bounding box center [1076, 209] width 7 height 8
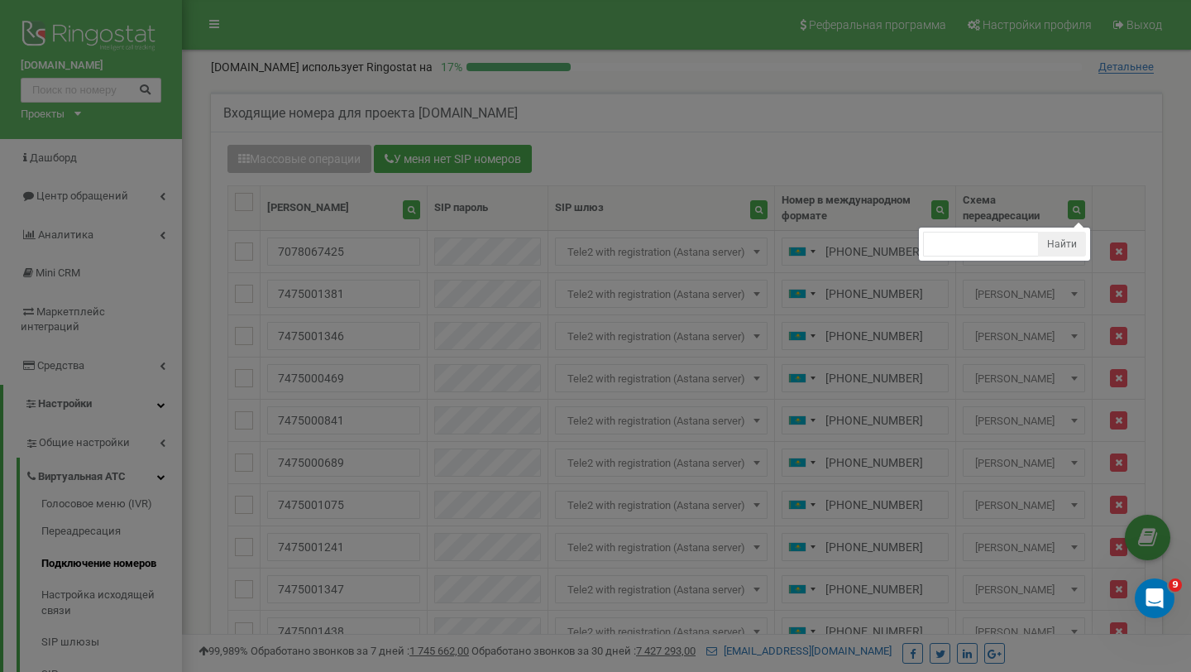
click at [1013, 259] on ul "Найти" at bounding box center [1004, 244] width 171 height 33
click at [1013, 254] on input "text" at bounding box center [981, 244] width 116 height 25
type input "[PERSON_NAME]"
click at [1064, 249] on button "Найти" at bounding box center [1062, 244] width 48 height 25
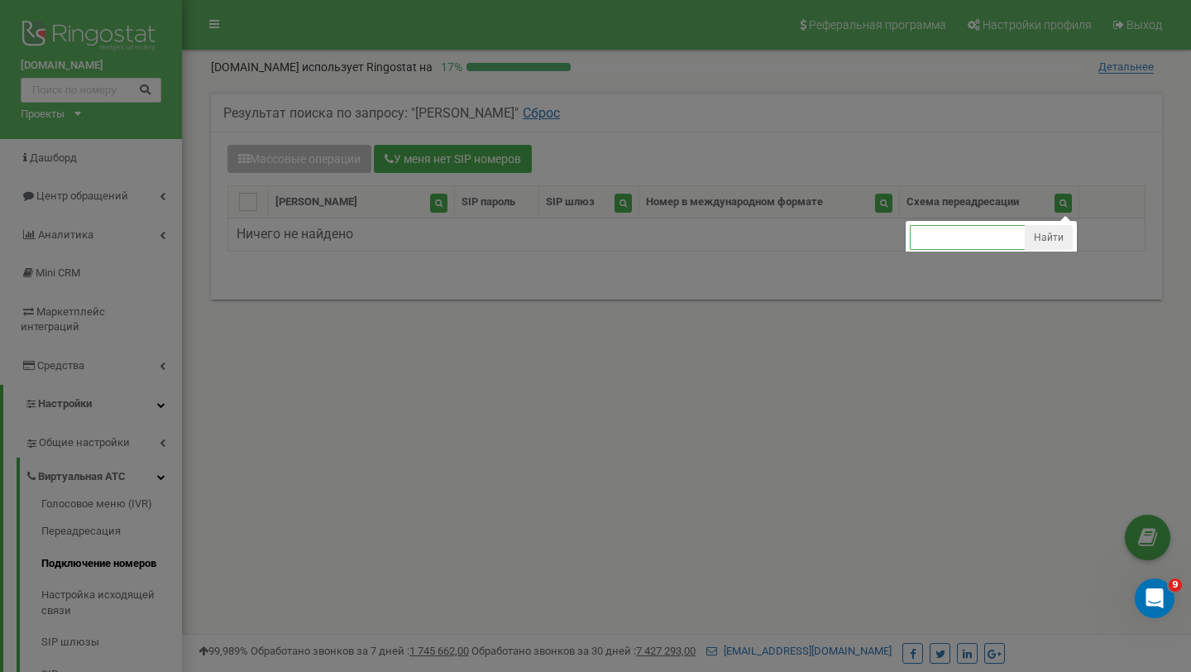
click at [988, 232] on input "text" at bounding box center [968, 237] width 116 height 25
click at [981, 232] on input "[PERSON_NAME]" at bounding box center [968, 237] width 116 height 25
type input "Сергей Aстaнa"
click at [1047, 240] on button "Найти" at bounding box center [1049, 237] width 48 height 25
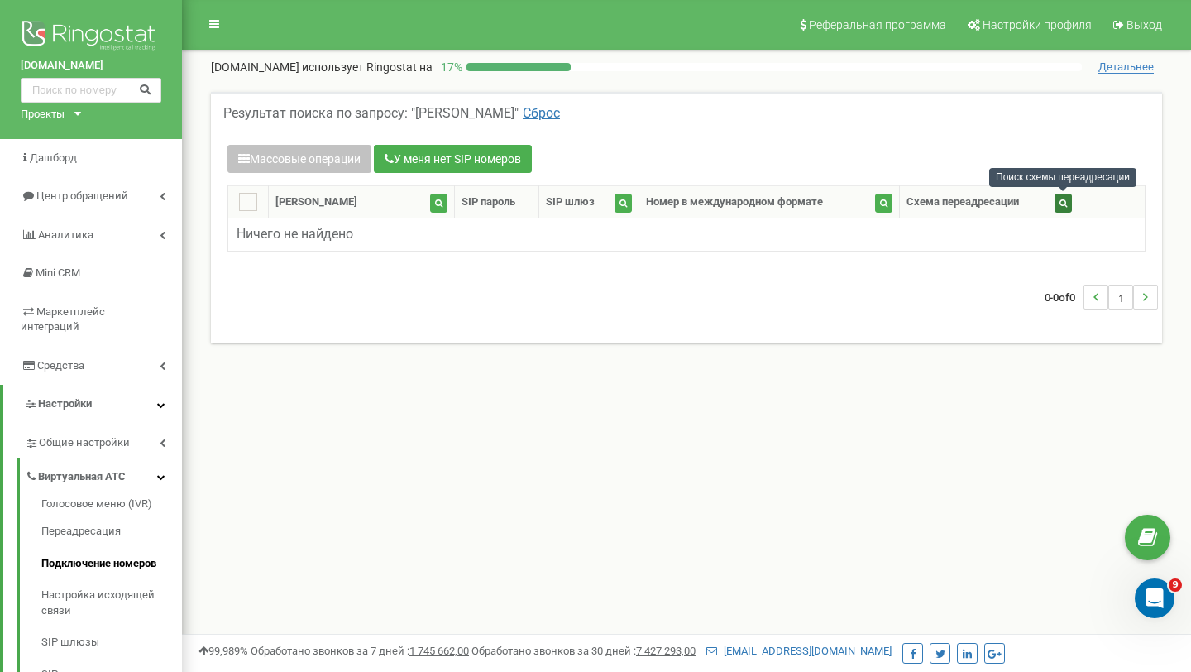
click at [1062, 204] on icon "button" at bounding box center [1063, 203] width 7 height 8
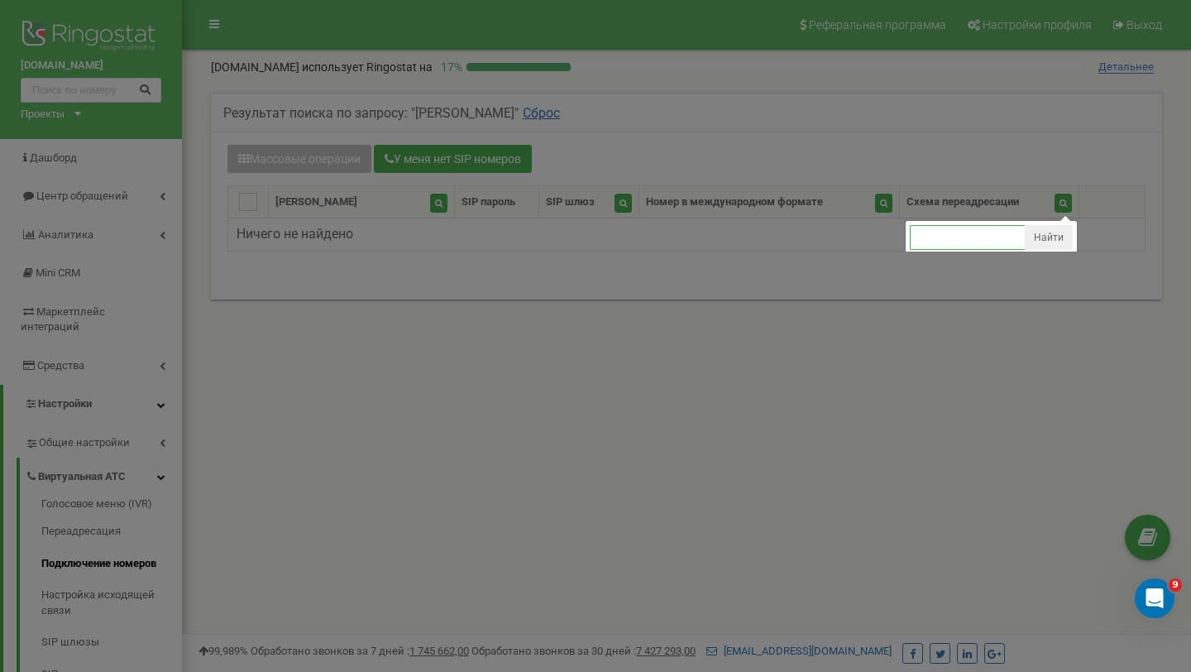
click at [966, 230] on input "text" at bounding box center [968, 237] width 116 height 25
type input "C"
type input "Сергей Аcтaнa"
click at [1052, 232] on button "Найти" at bounding box center [1049, 237] width 48 height 25
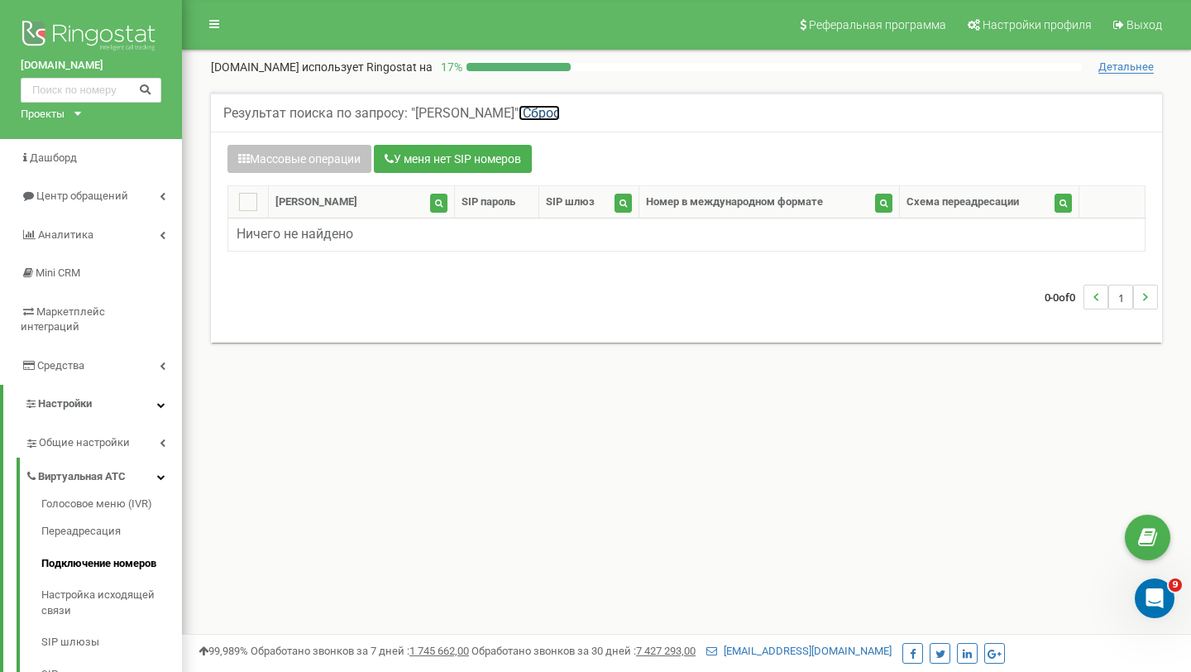
click at [528, 113] on link "Сброс" at bounding box center [539, 113] width 41 height 16
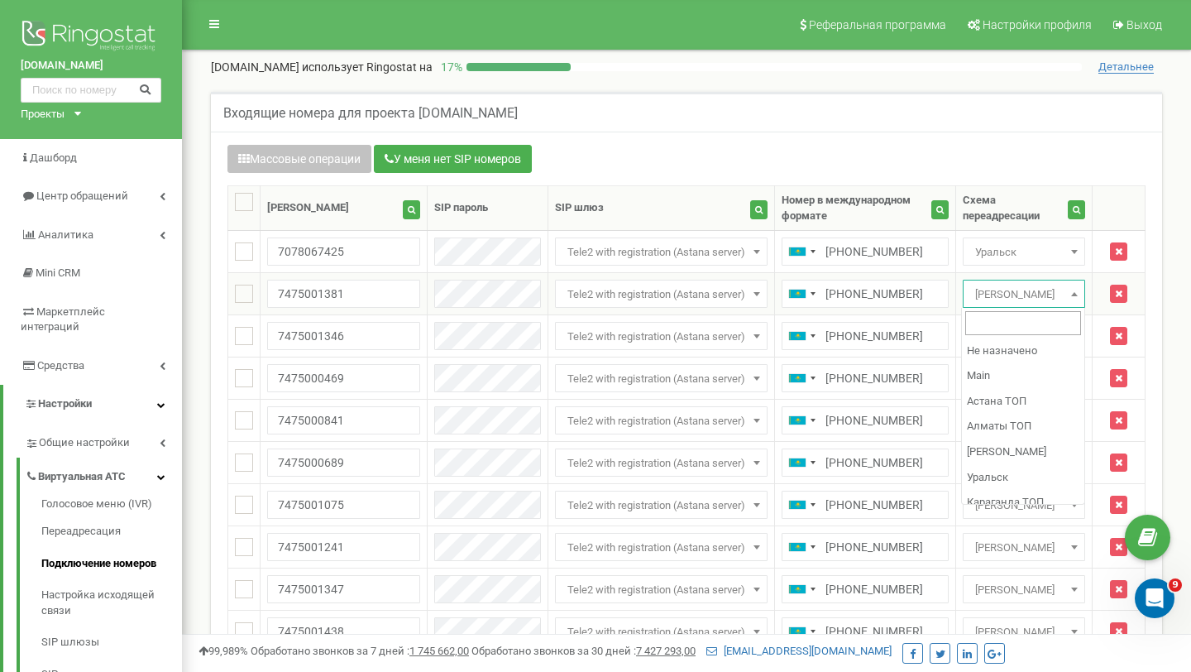
click at [1062, 299] on span "[PERSON_NAME]" at bounding box center [1024, 294] width 111 height 23
drag, startPoint x: 1050, startPoint y: 295, endPoint x: 969, endPoint y: 299, distance: 81.1
click at [969, 299] on span "Сергей Aстaнa" at bounding box center [1024, 294] width 111 height 23
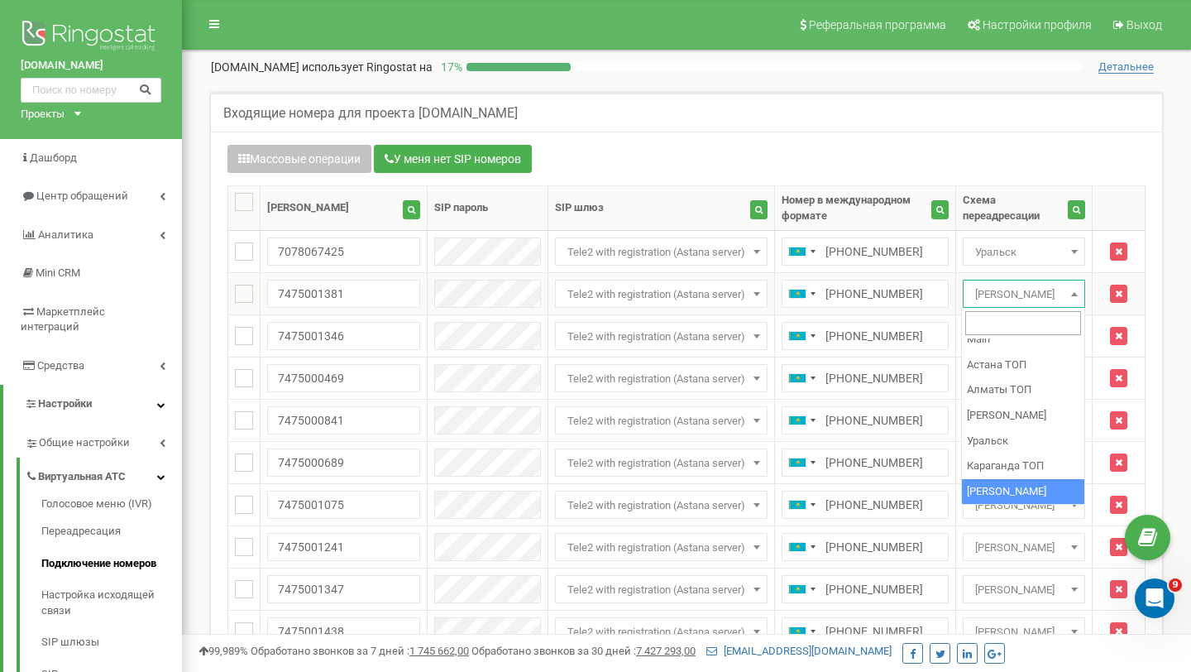
drag, startPoint x: 969, startPoint y: 299, endPoint x: 1064, endPoint y: 297, distance: 95.2
click at [1064, 297] on span "Сергей Aстaнa" at bounding box center [1024, 294] width 111 height 23
drag, startPoint x: 1047, startPoint y: 486, endPoint x: 1030, endPoint y: 477, distance: 18.9
select select "266777"
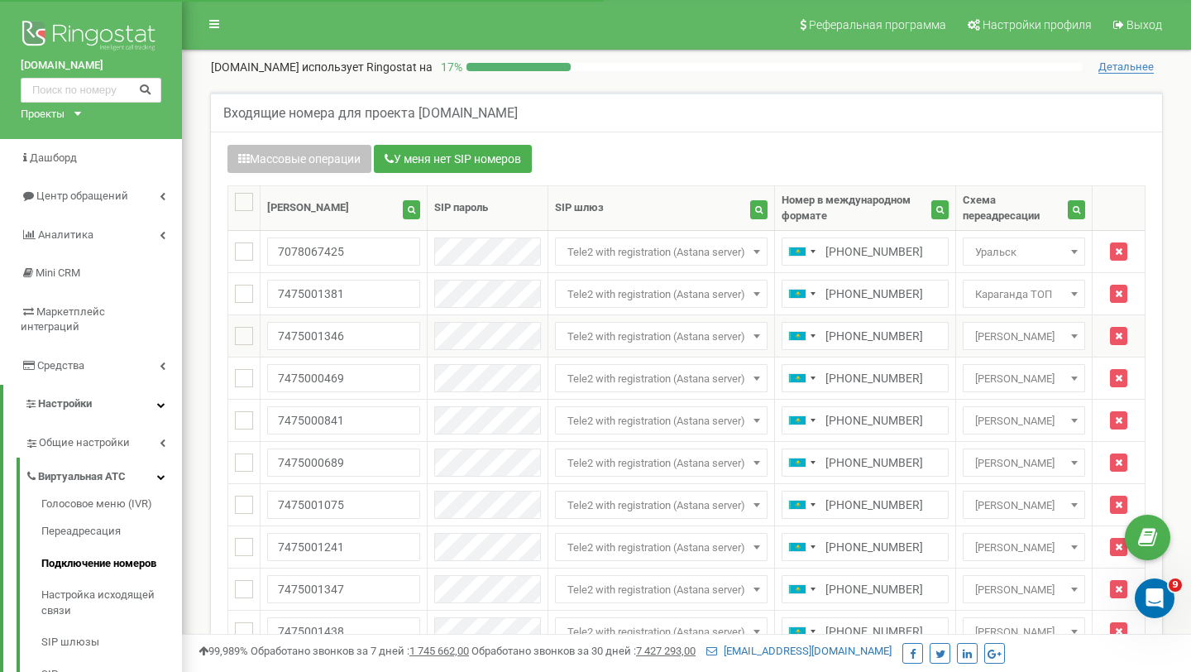
click at [1033, 333] on span "[PERSON_NAME]" at bounding box center [1024, 336] width 111 height 23
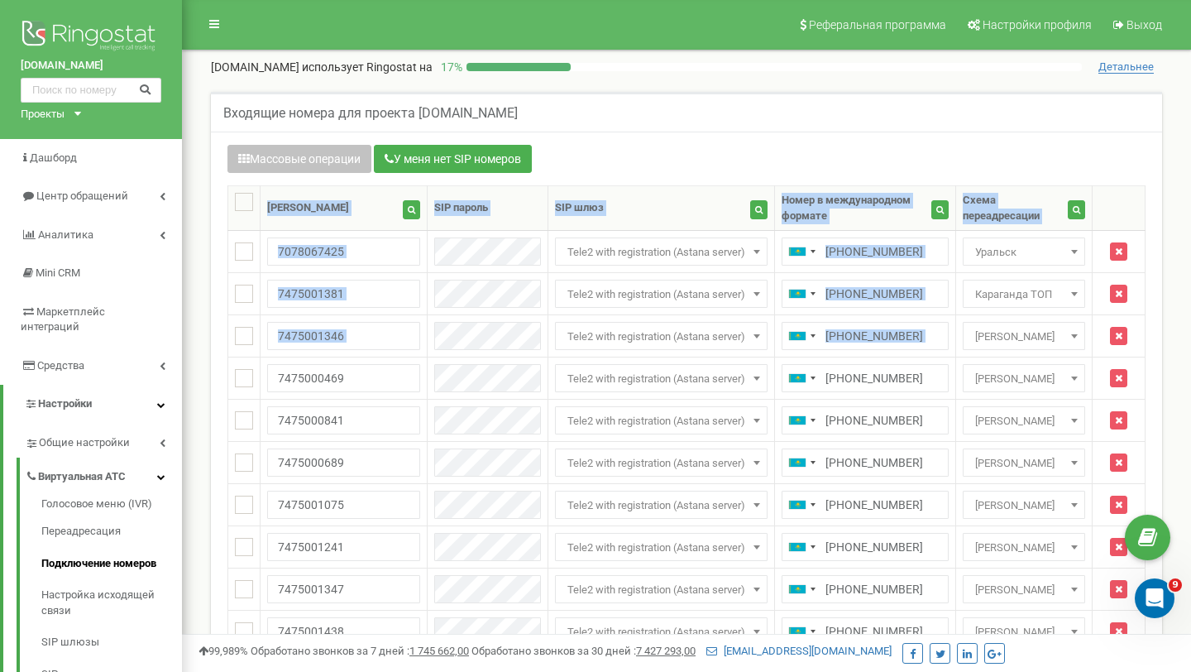
drag, startPoint x: 956, startPoint y: 320, endPoint x: 1156, endPoint y: 392, distance: 212.8
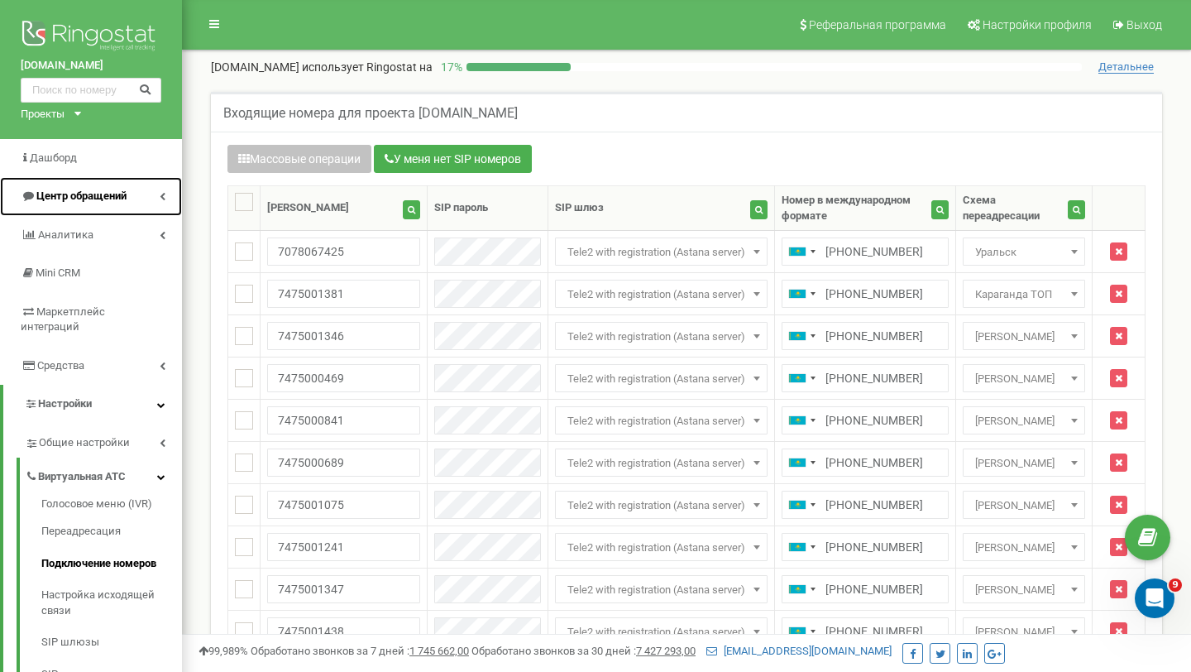
click at [134, 196] on link "Центр обращений" at bounding box center [91, 196] width 182 height 39
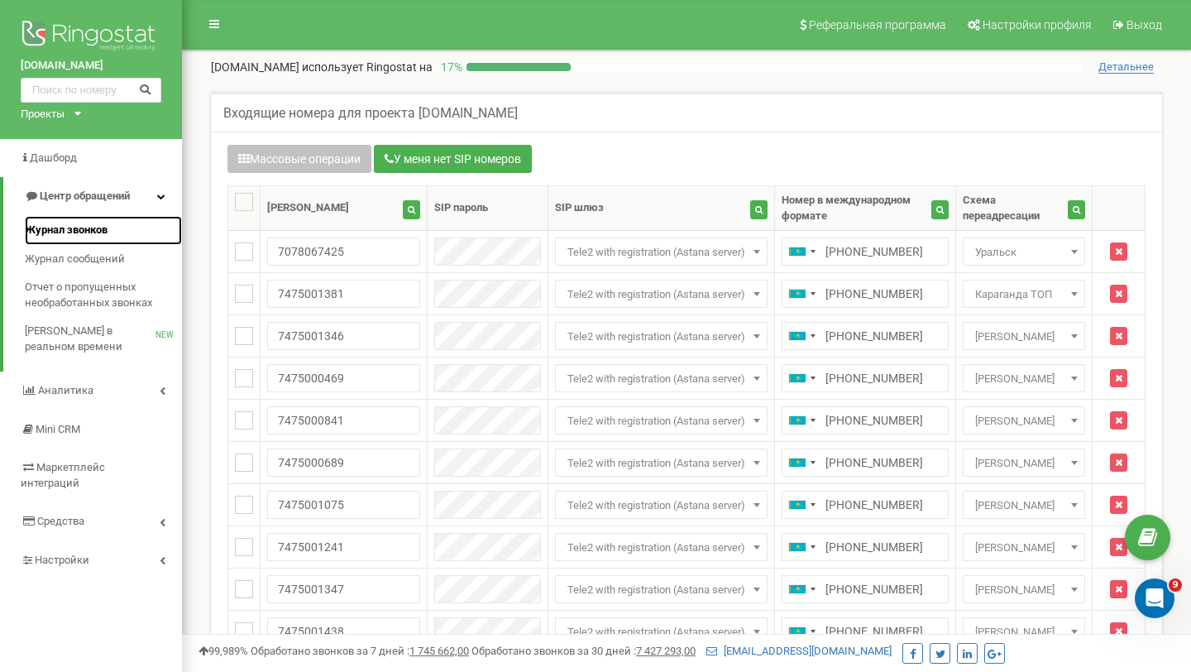
click at [87, 229] on span "Журнал звонков" at bounding box center [66, 231] width 83 height 16
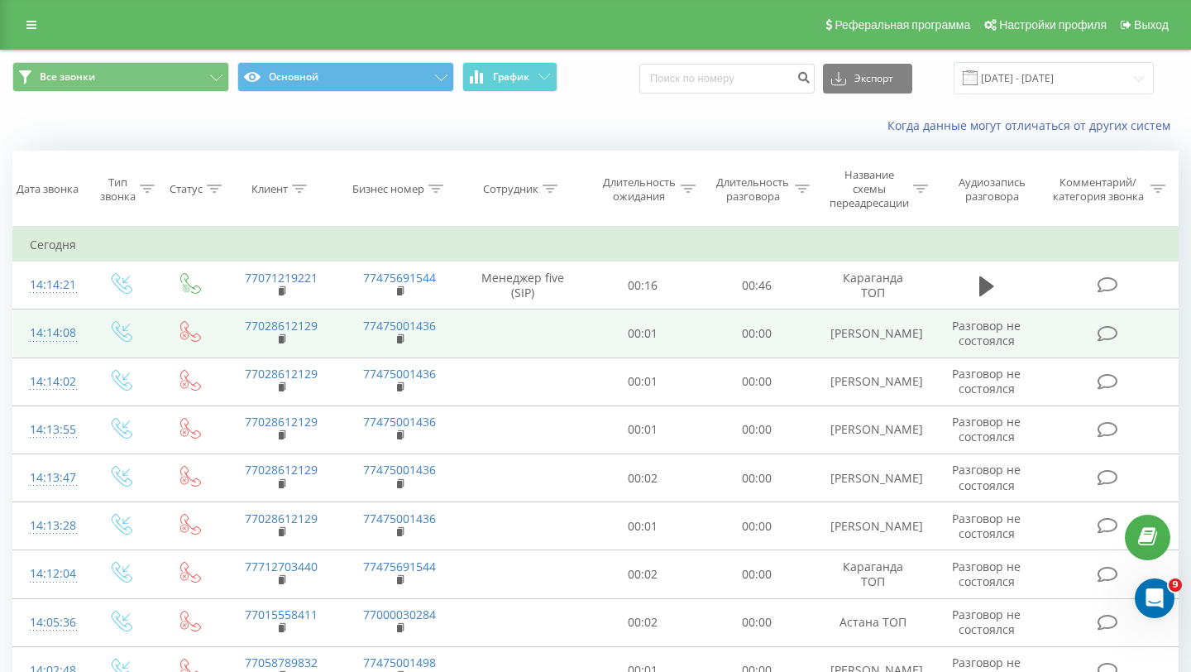
drag, startPoint x: 918, startPoint y: 333, endPoint x: 831, endPoint y: 340, distance: 87.2
click at [831, 340] on td "[PERSON_NAME]" at bounding box center [873, 333] width 118 height 48
copy td "[PERSON_NAME]"
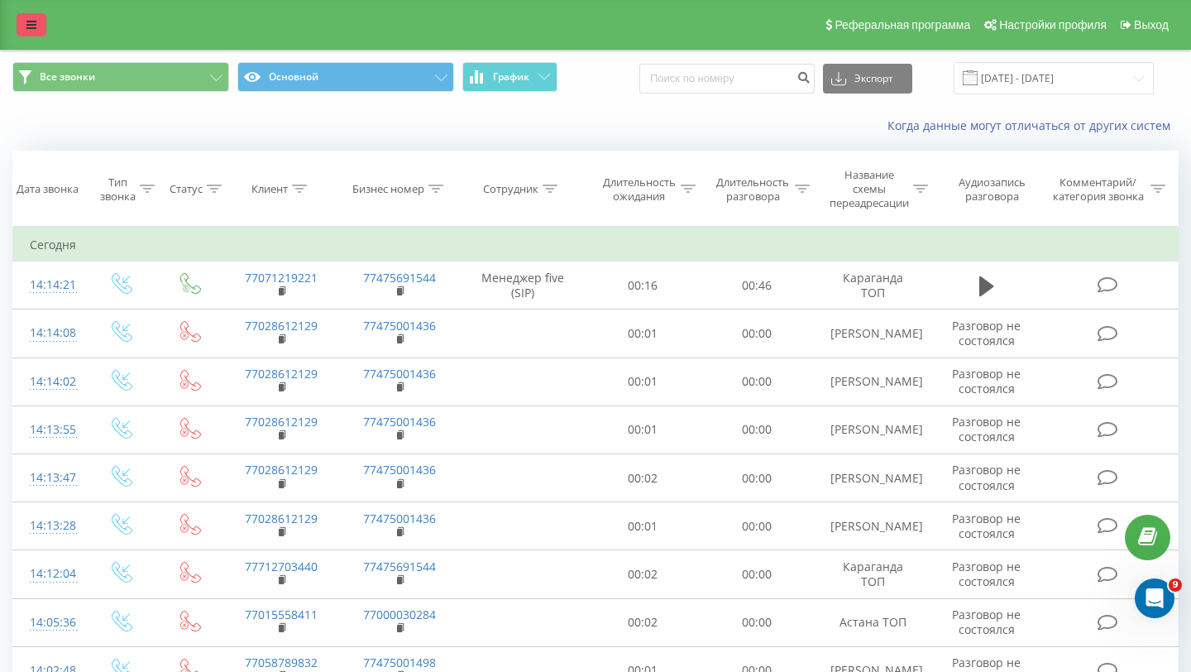
click at [21, 20] on link at bounding box center [32, 24] width 30 height 23
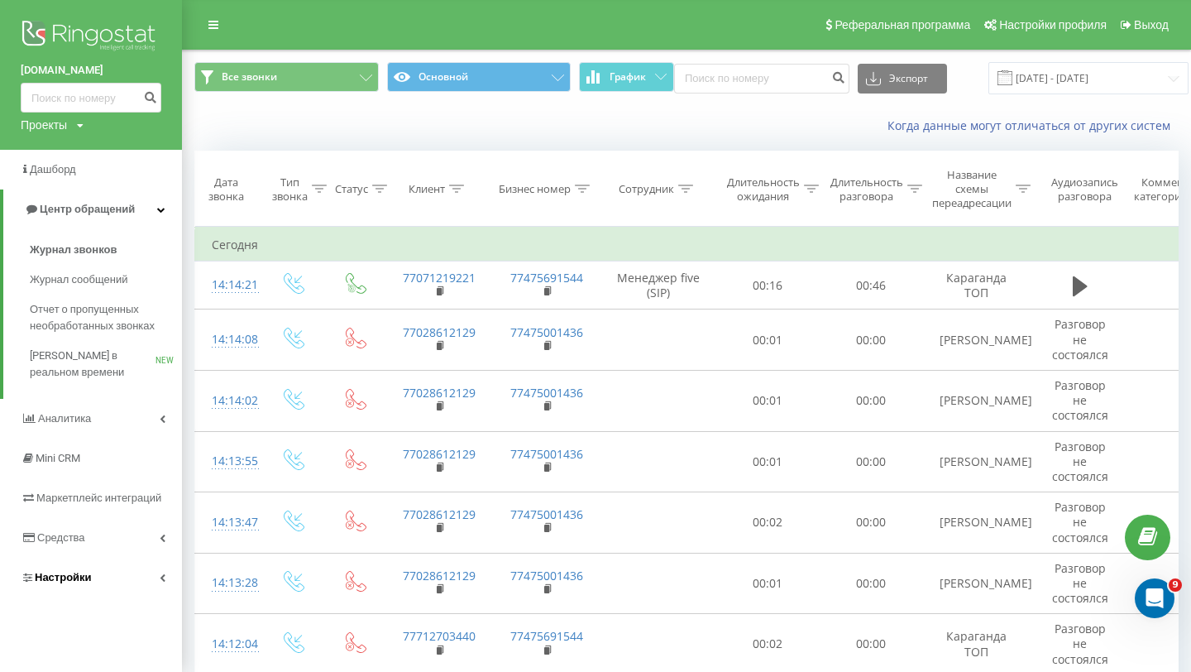
click at [119, 577] on link "Настройки" at bounding box center [91, 578] width 182 height 40
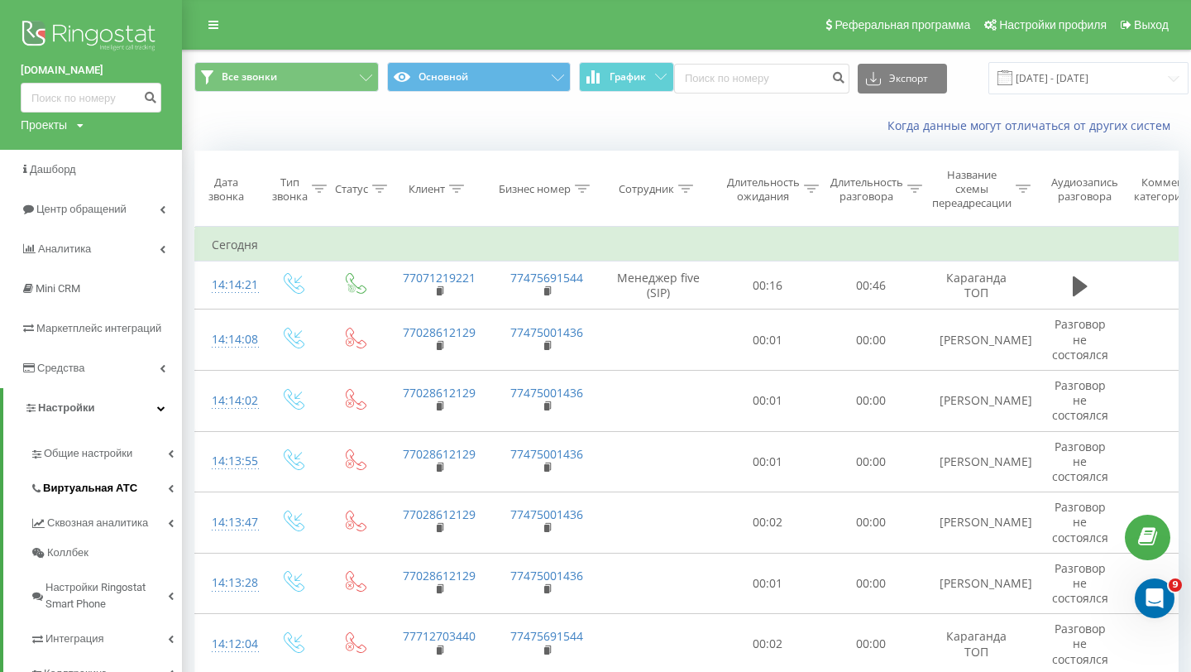
click at [120, 479] on link "Виртуальная АТС" at bounding box center [106, 485] width 152 height 35
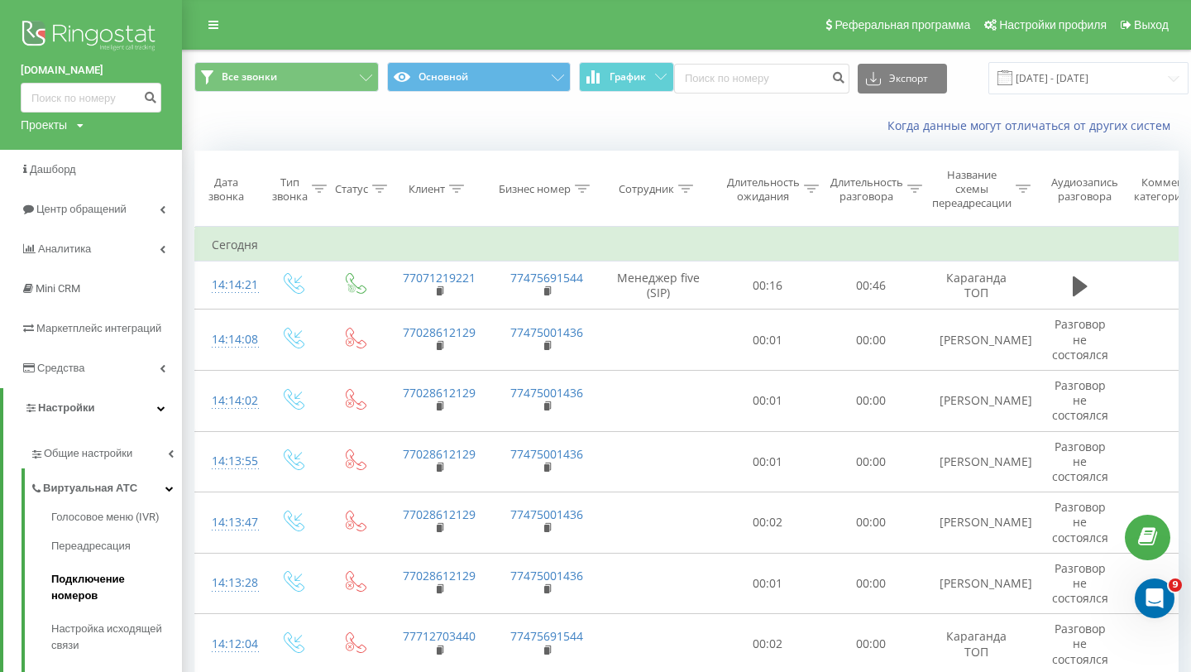
click at [93, 571] on link "Подключение номеров" at bounding box center [116, 588] width 131 height 50
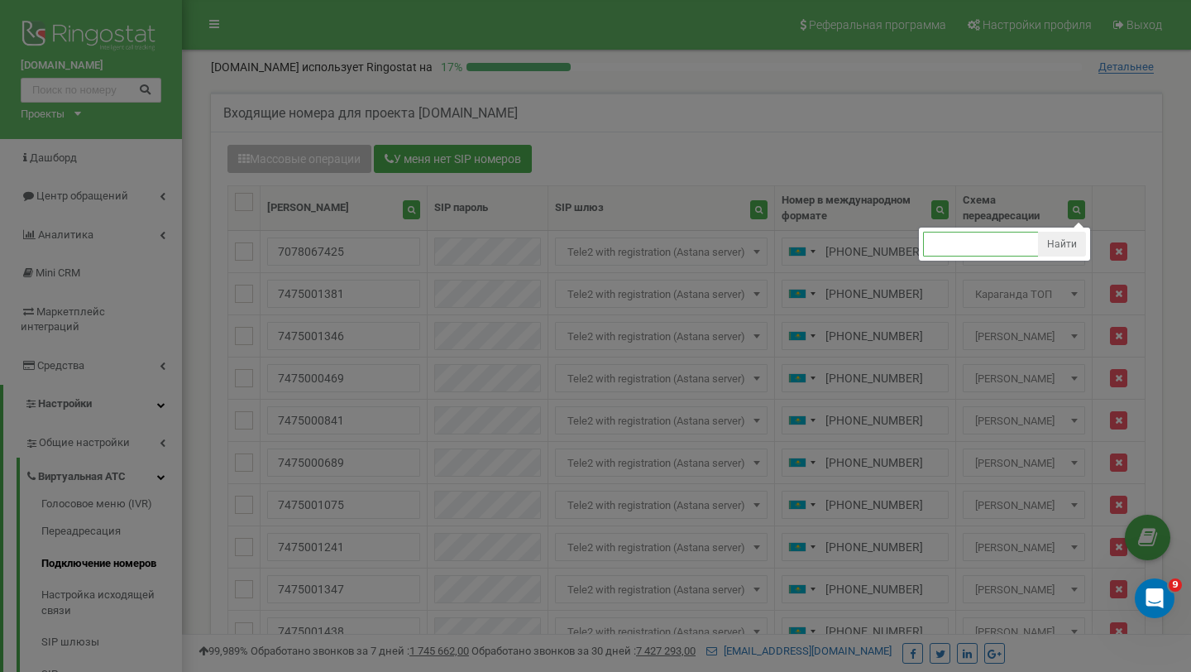
click at [977, 243] on input "text" at bounding box center [981, 244] width 116 height 25
paste input "Сергей Aстaнa"
type input "Сергей Aстaнa"
click at [1057, 239] on button "Найти" at bounding box center [1062, 244] width 48 height 25
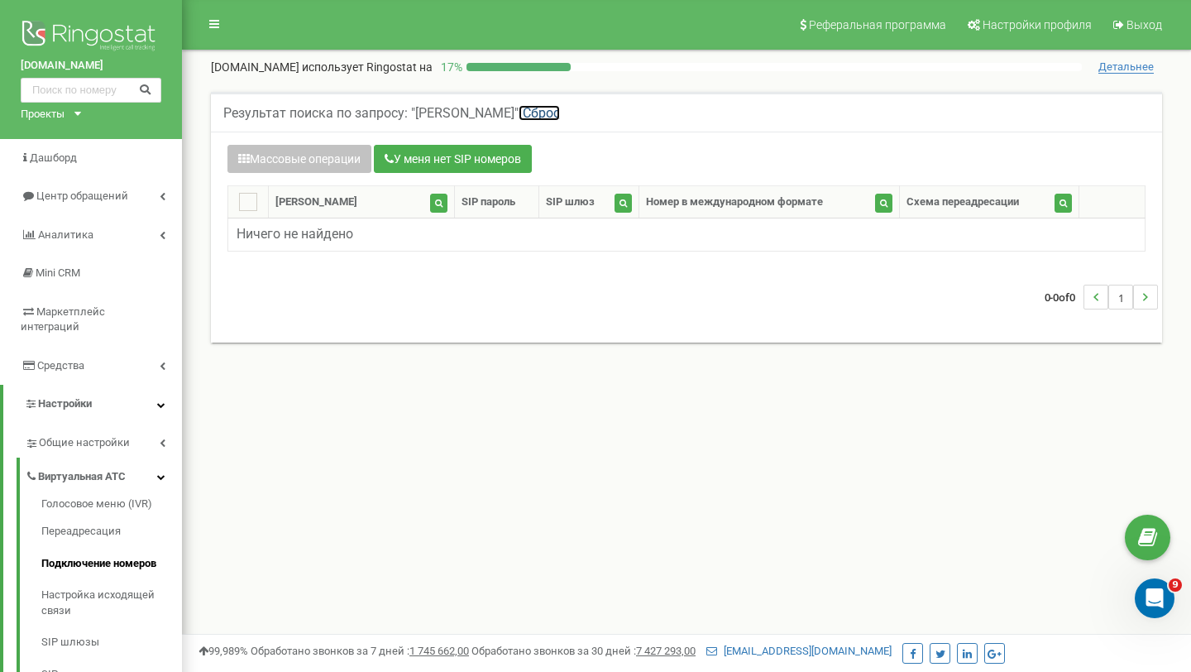
click at [530, 113] on link "Сброс" at bounding box center [539, 113] width 41 height 16
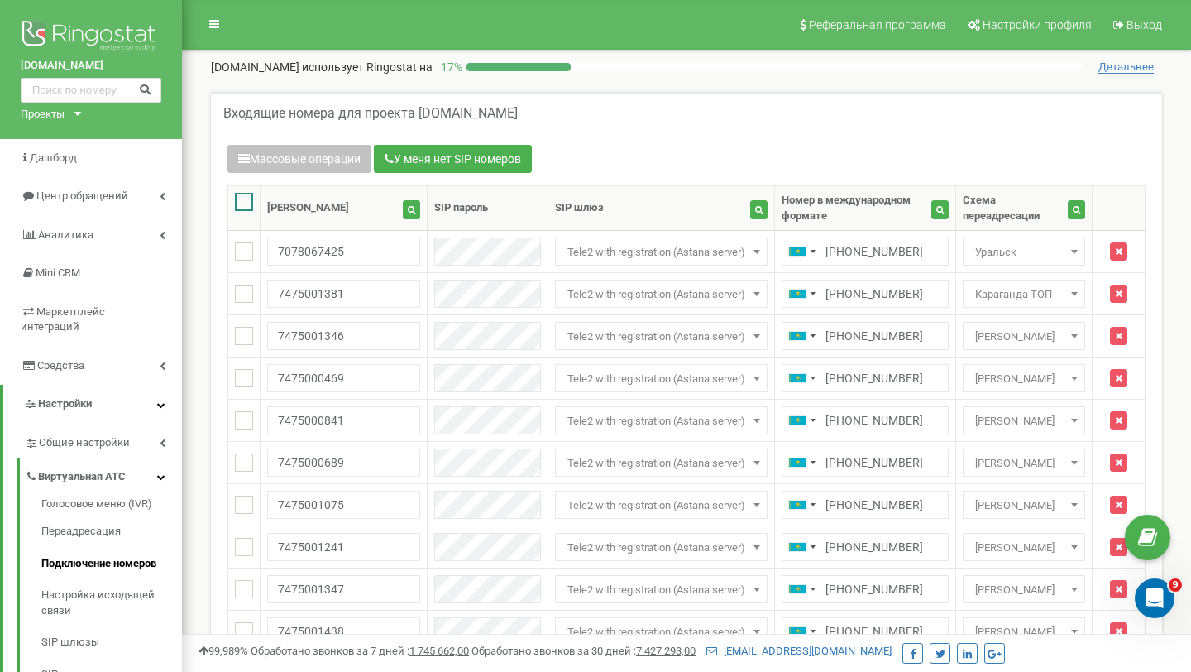
click at [243, 203] on ins at bounding box center [244, 202] width 18 height 18
checkbox input "true"
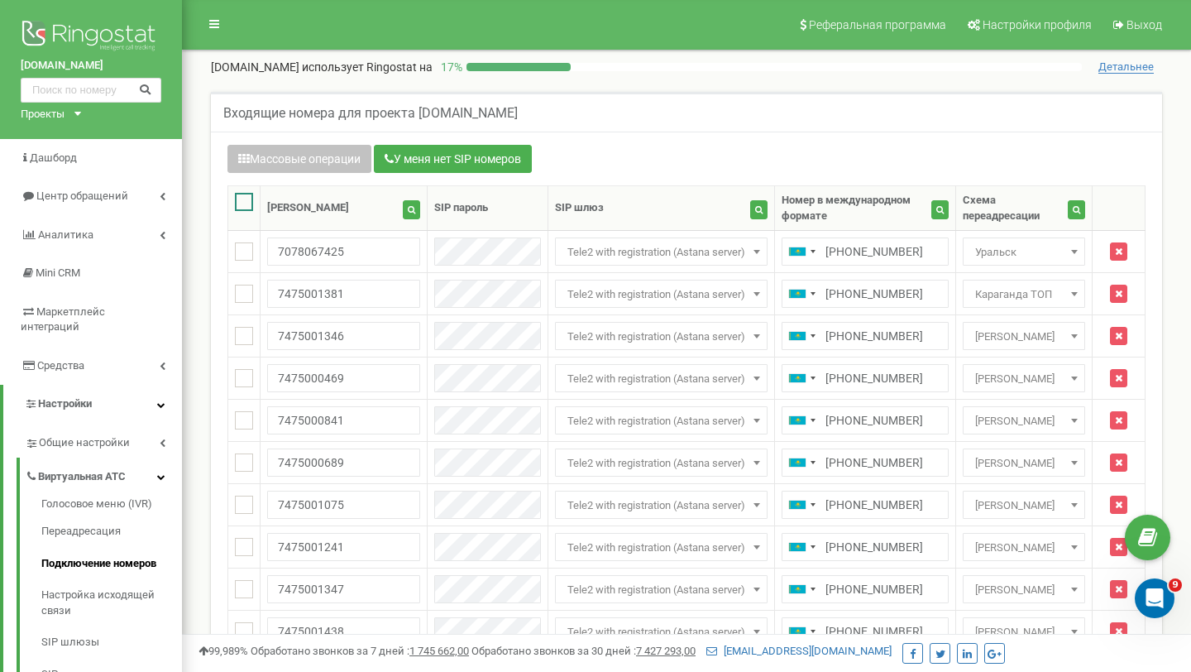
checkbox input "true"
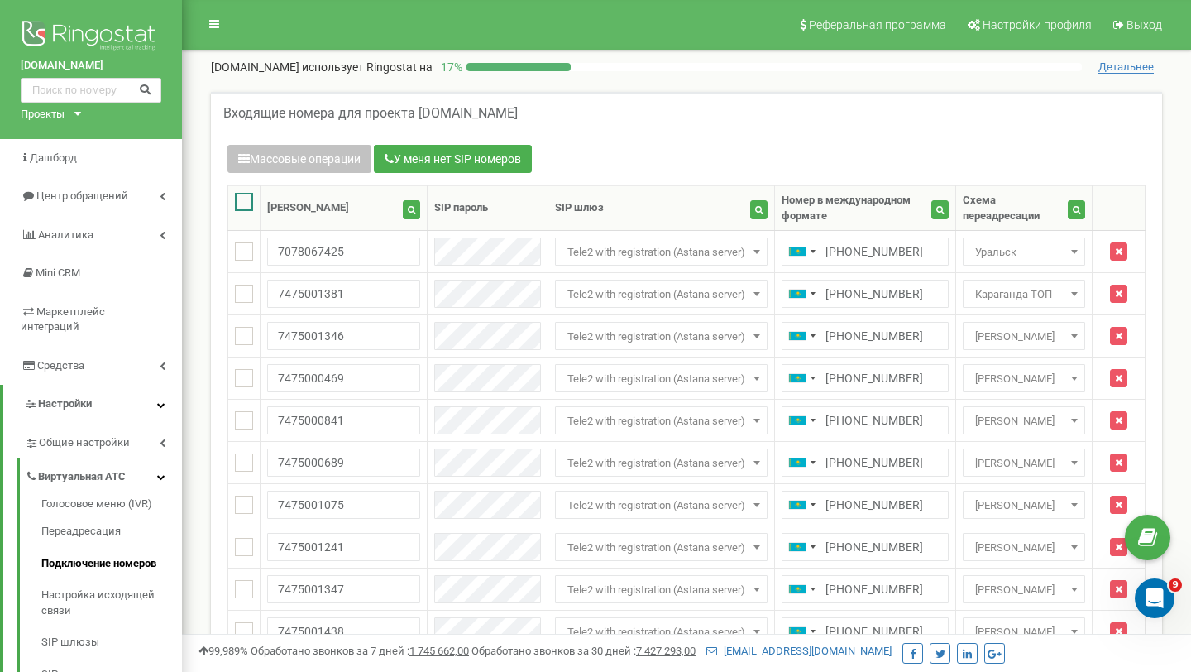
checkbox input "true"
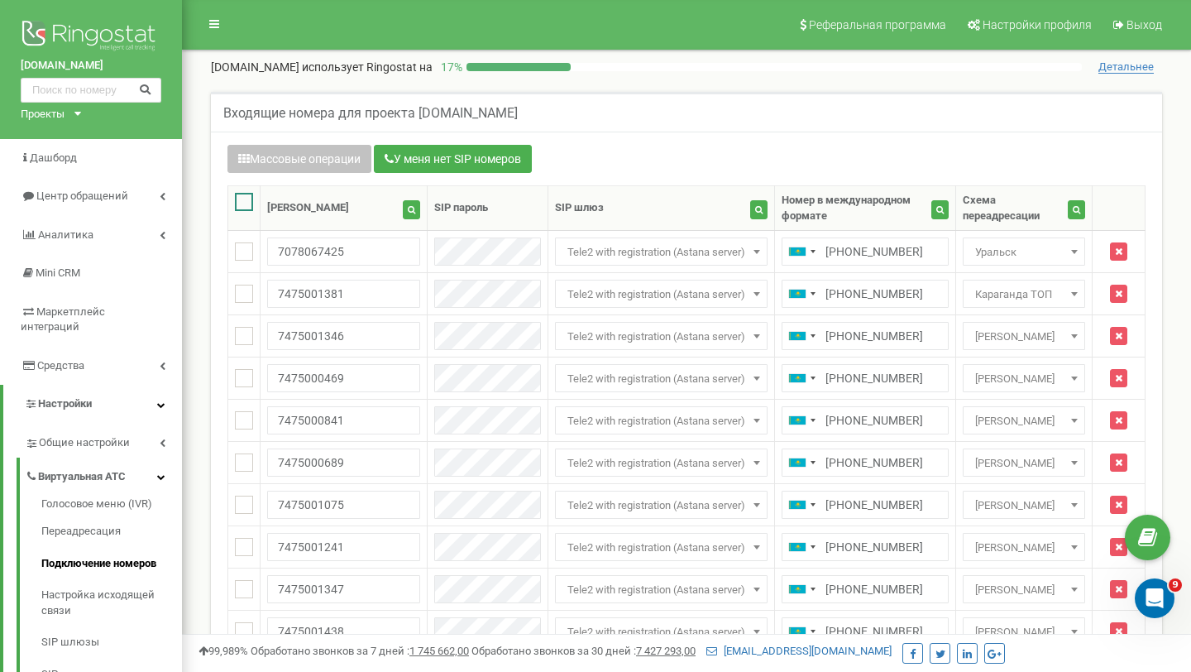
checkbox input "true"
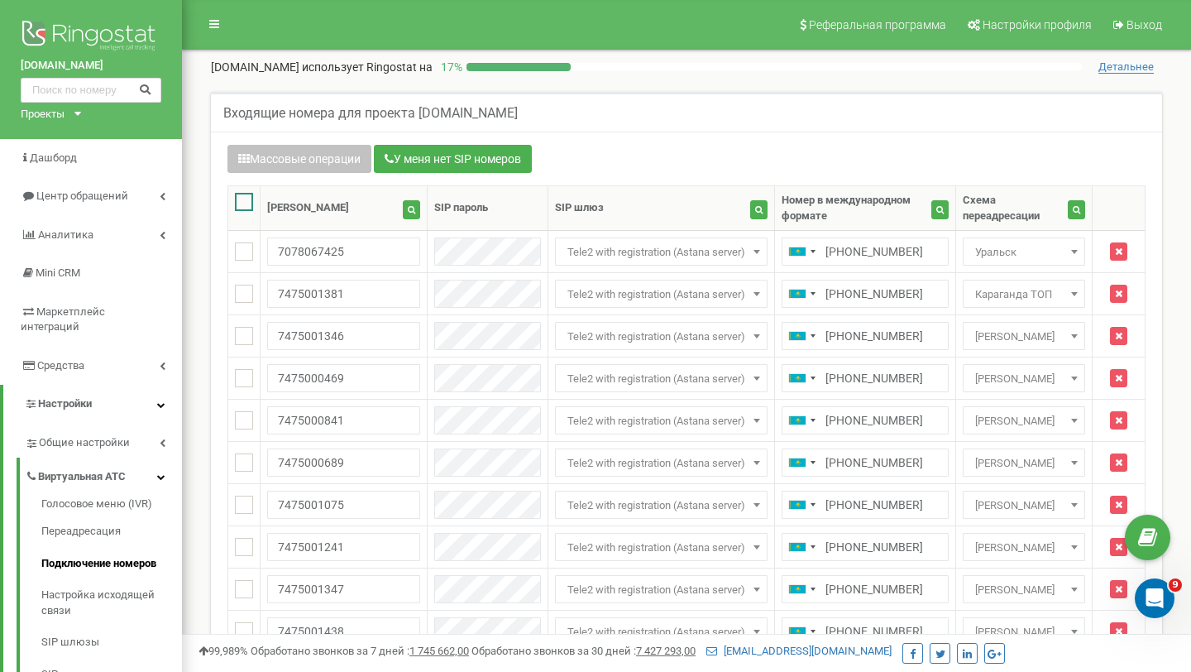
checkbox input "true"
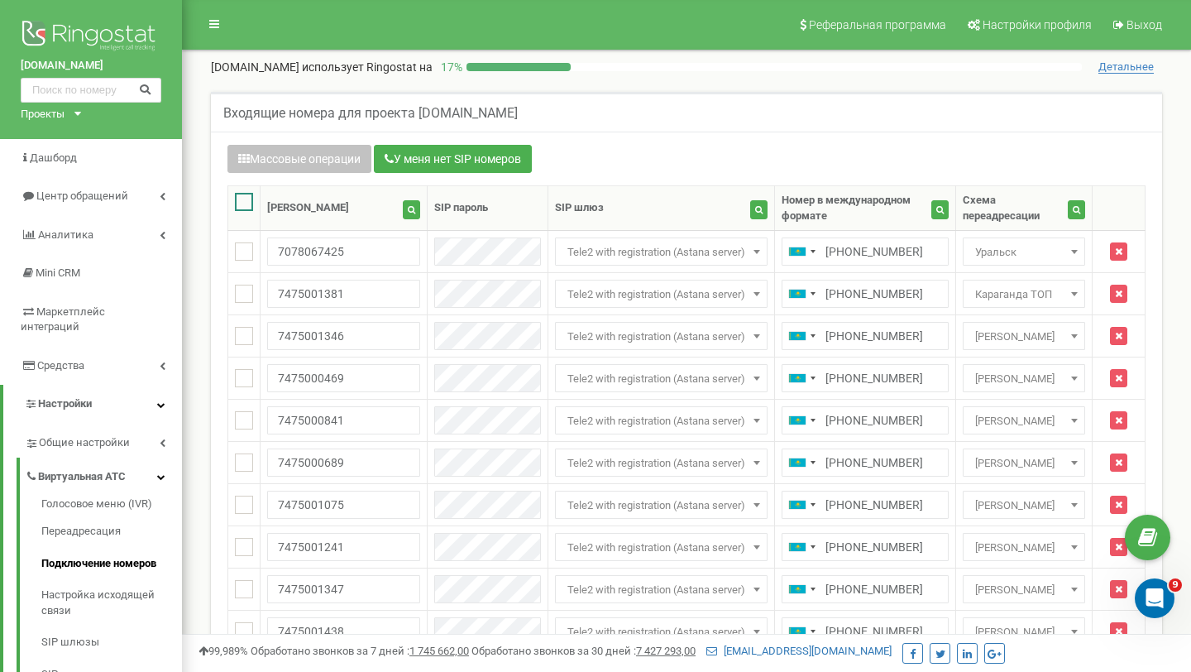
checkbox input "true"
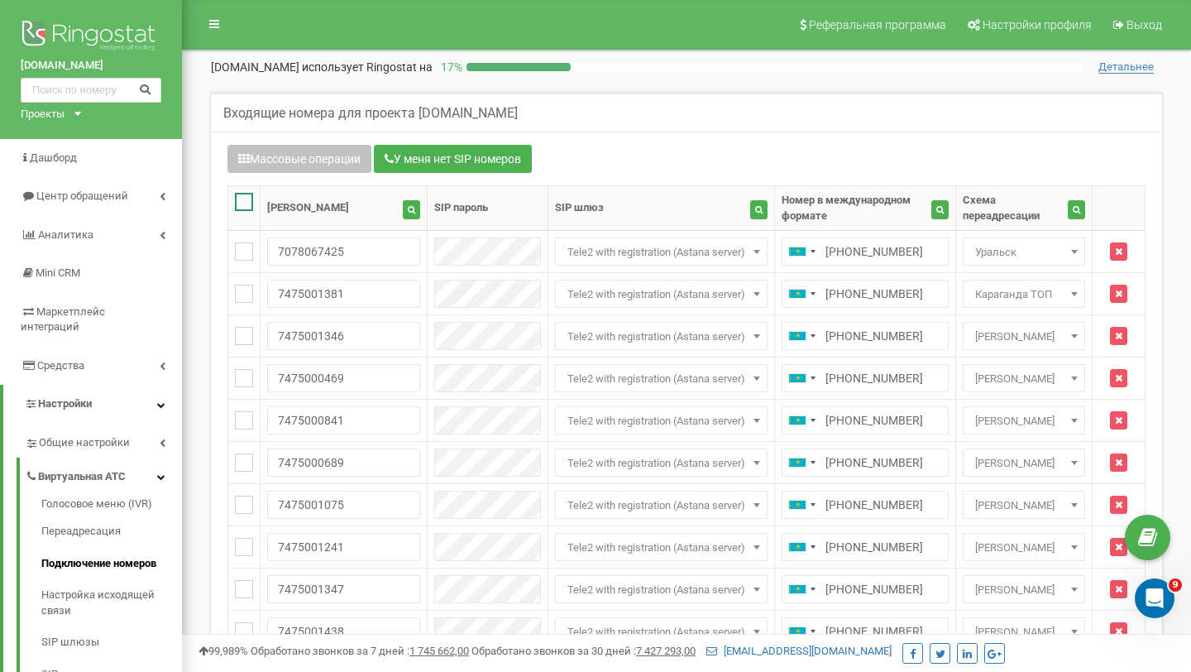
checkbox input "true"
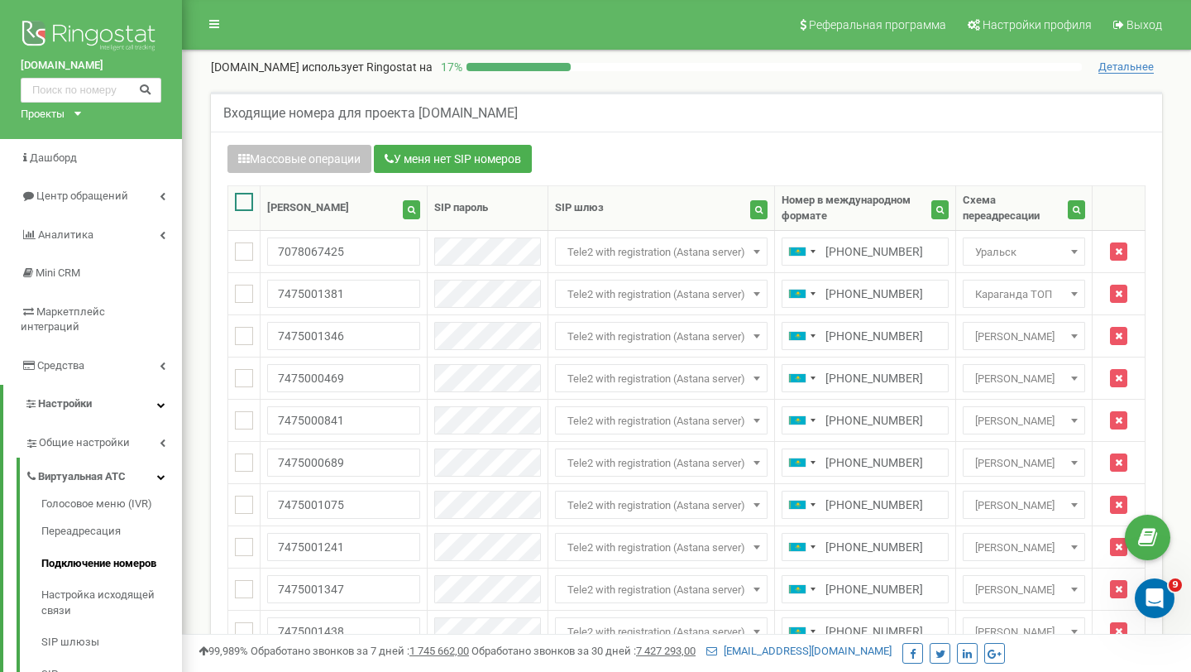
checkbox input "true"
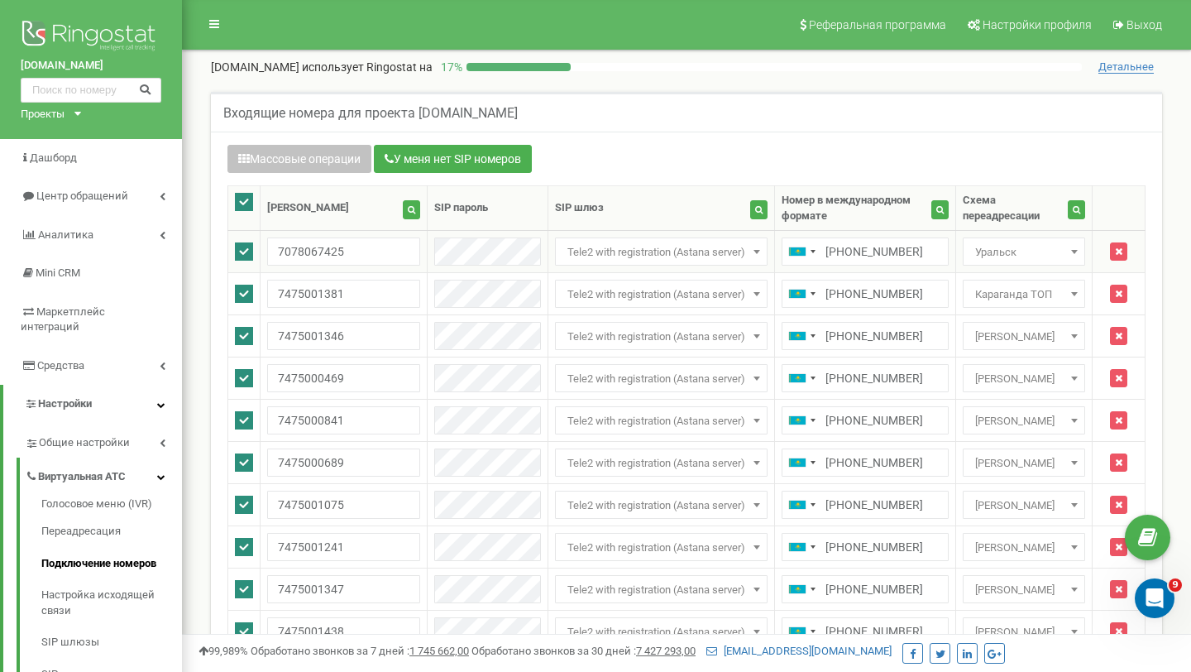
click at [242, 250] on ins at bounding box center [244, 251] width 18 height 18
checkbox input "false"
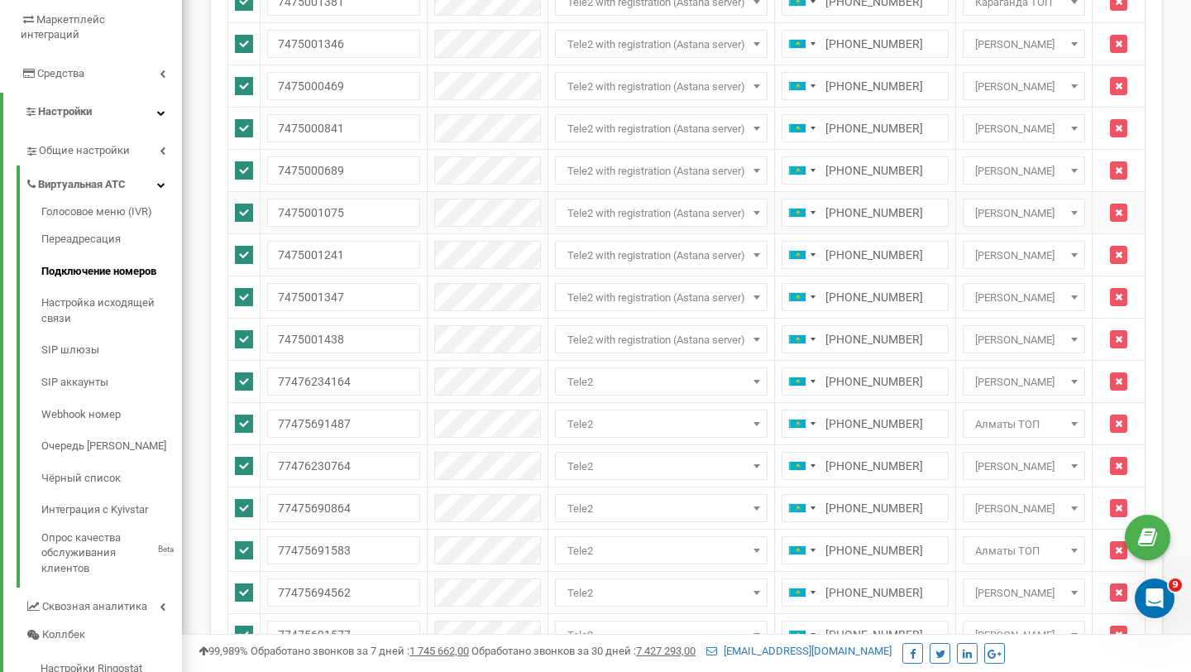
scroll to position [311, 0]
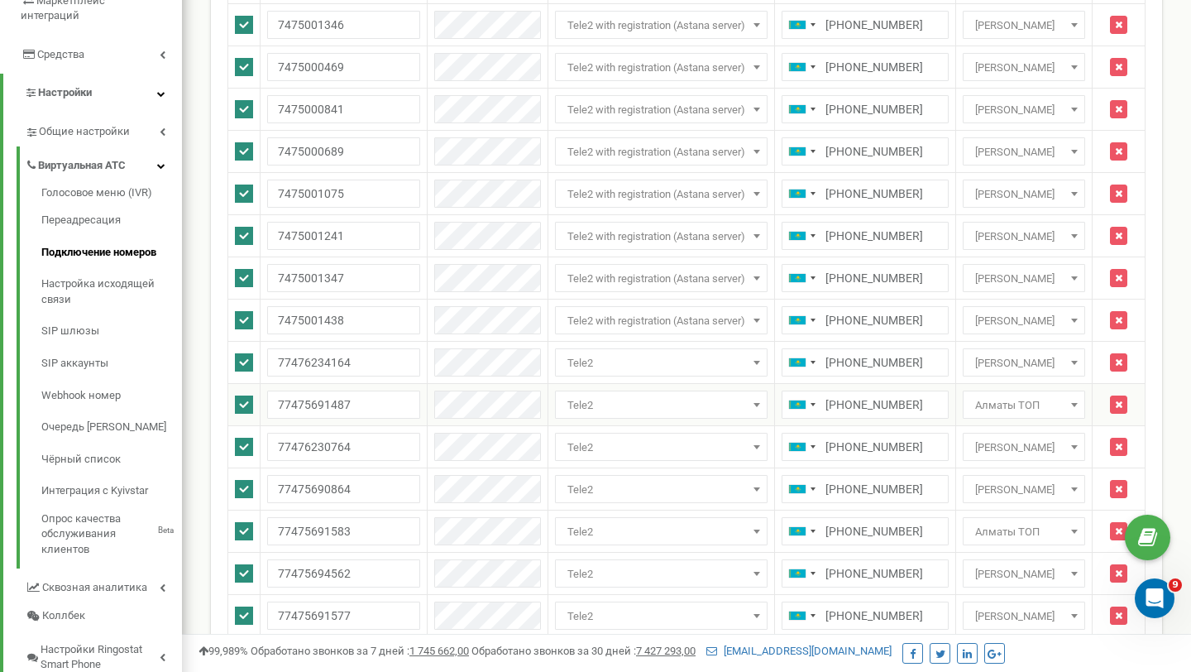
click at [248, 410] on ins at bounding box center [244, 404] width 18 height 18
checkbox input "false"
click at [247, 534] on ins at bounding box center [244, 531] width 18 height 18
checkbox input "false"
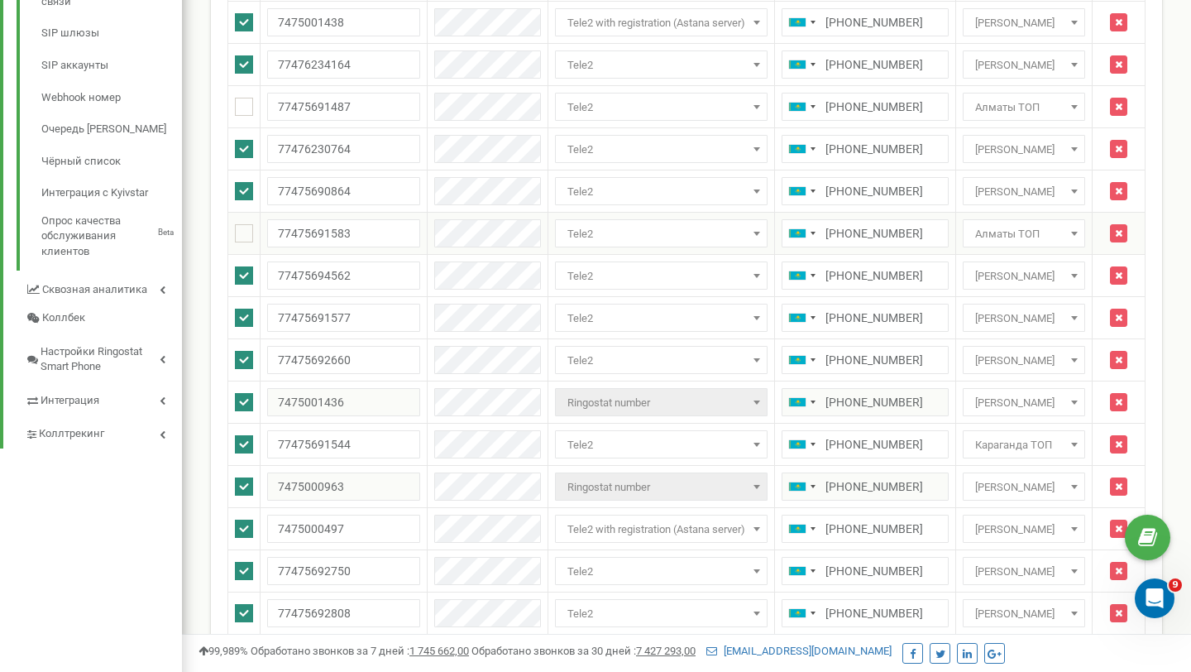
scroll to position [612, 0]
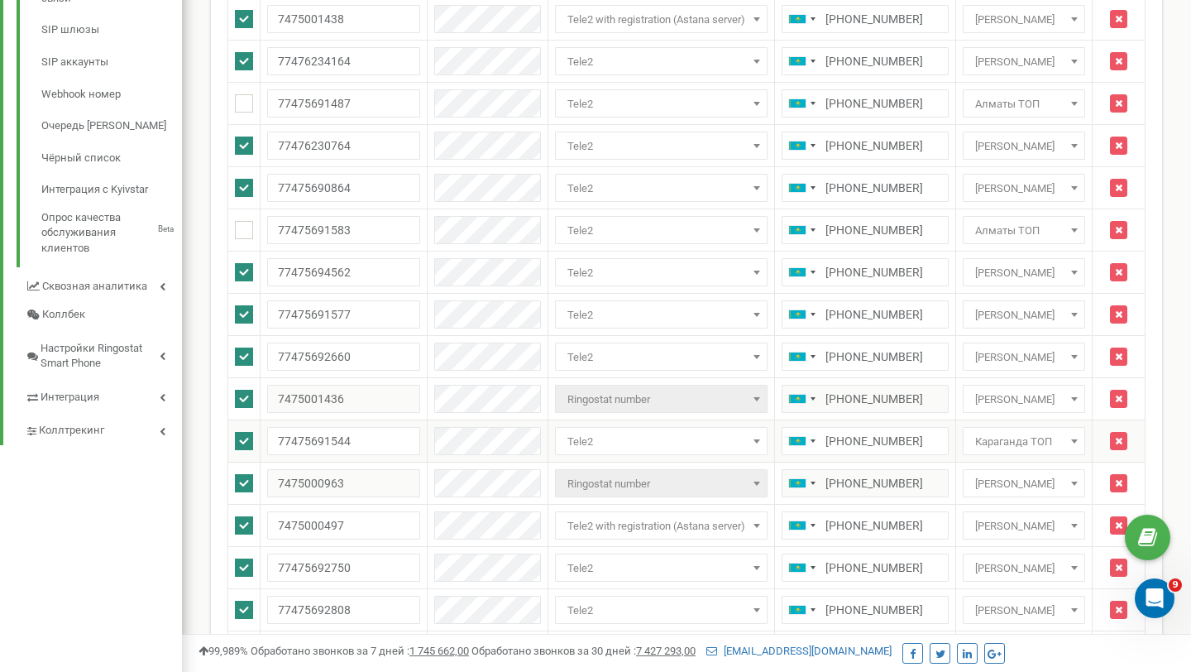
click at [241, 446] on ins at bounding box center [244, 441] width 18 height 18
checkbox input "false"
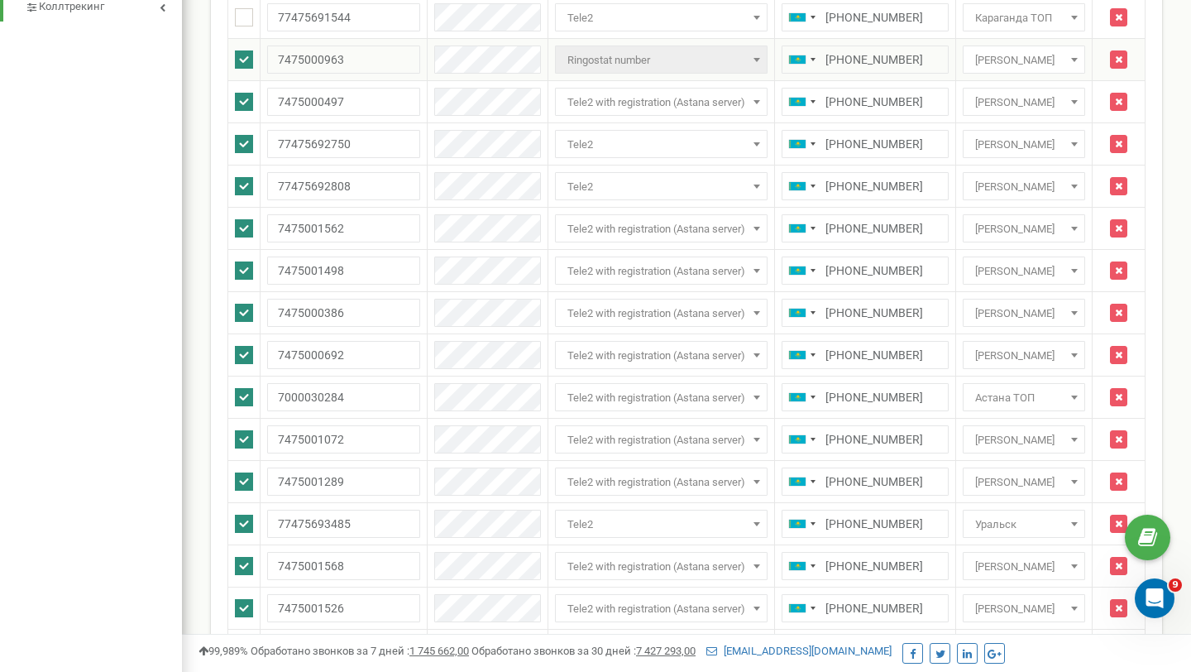
scroll to position [1037, 0]
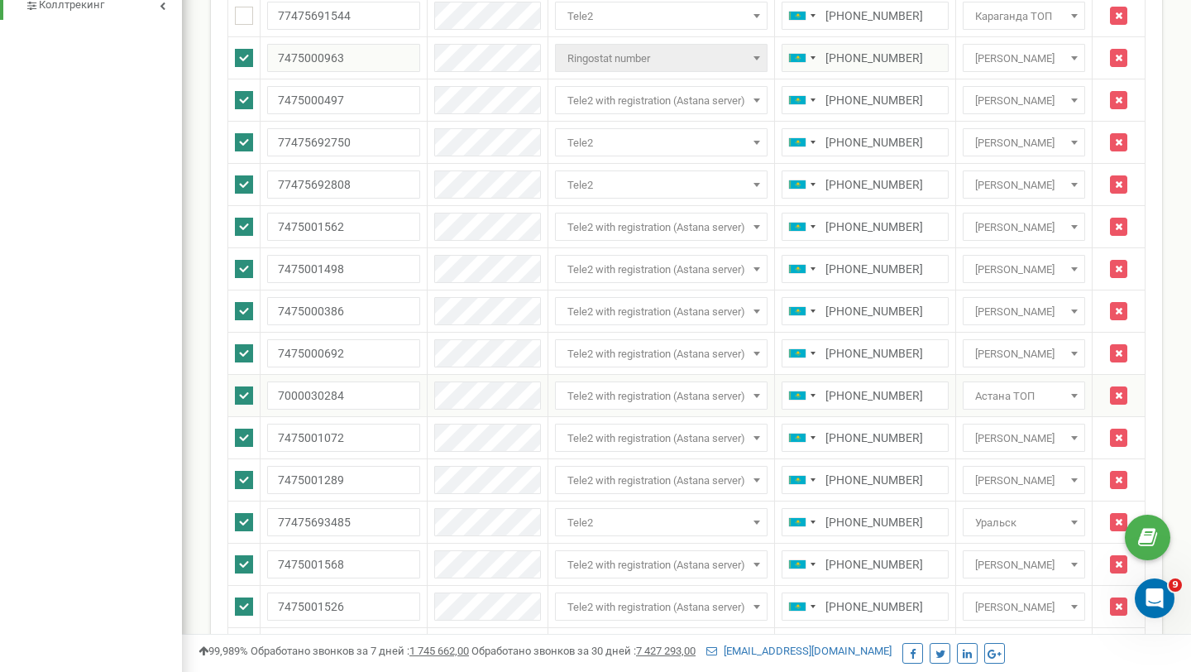
click at [248, 388] on ins at bounding box center [244, 395] width 18 height 18
checkbox input "false"
click at [243, 530] on ins at bounding box center [244, 522] width 18 height 18
checkbox input "false"
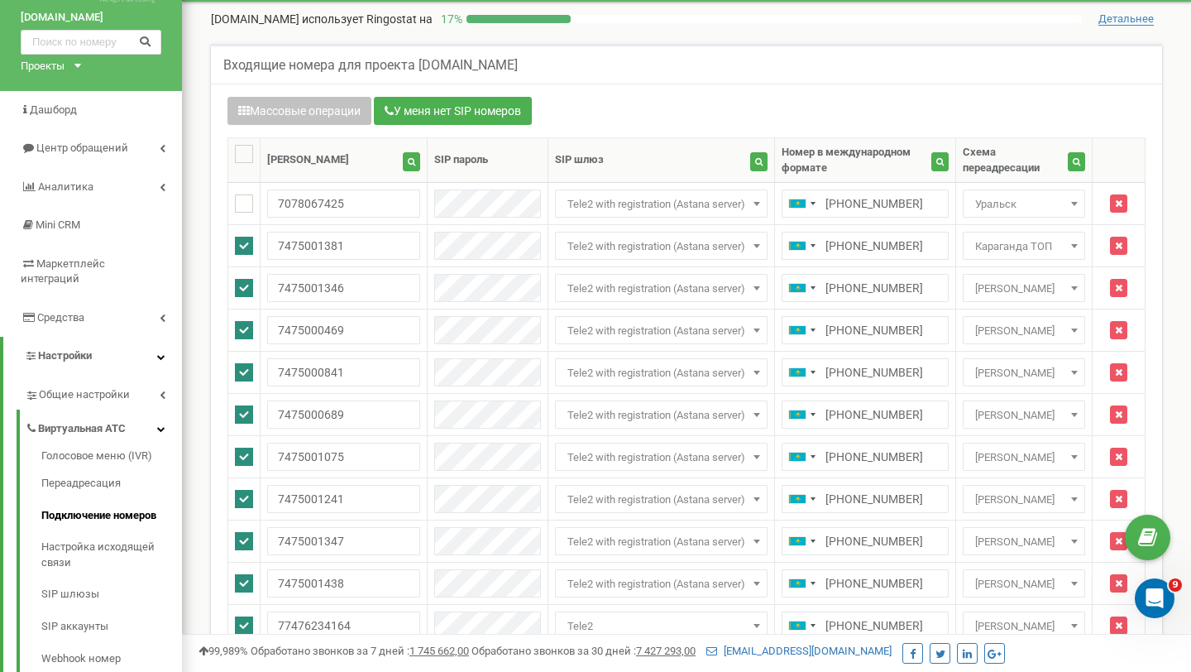
scroll to position [0, 0]
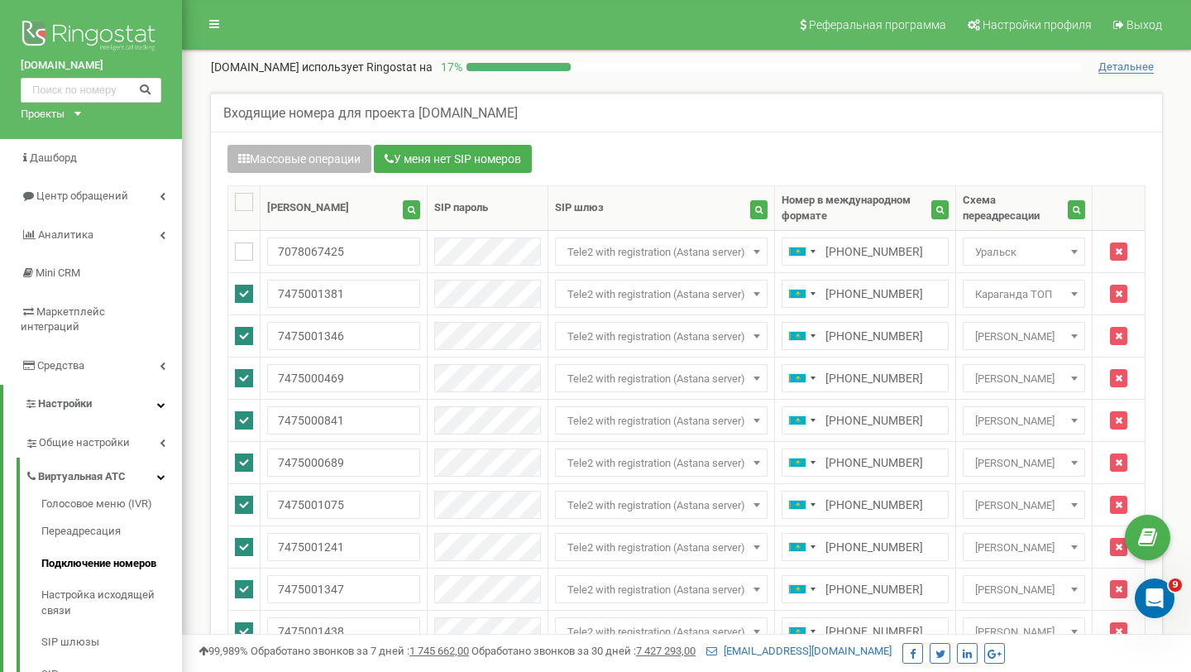
click at [329, 163] on button "Массовые операции" at bounding box center [300, 159] width 144 height 28
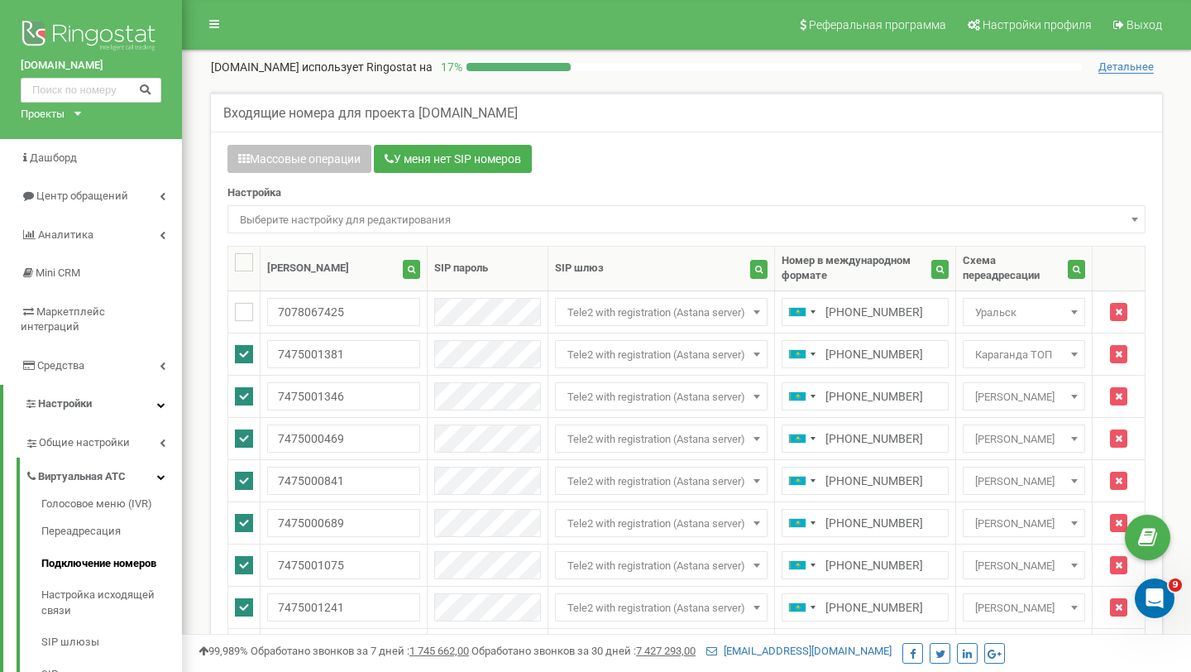
click at [347, 204] on div "Настройка Выберите настройку для редактирования Схема переадресации SIP шлюз Вы…" at bounding box center [687, 209] width 918 height 48
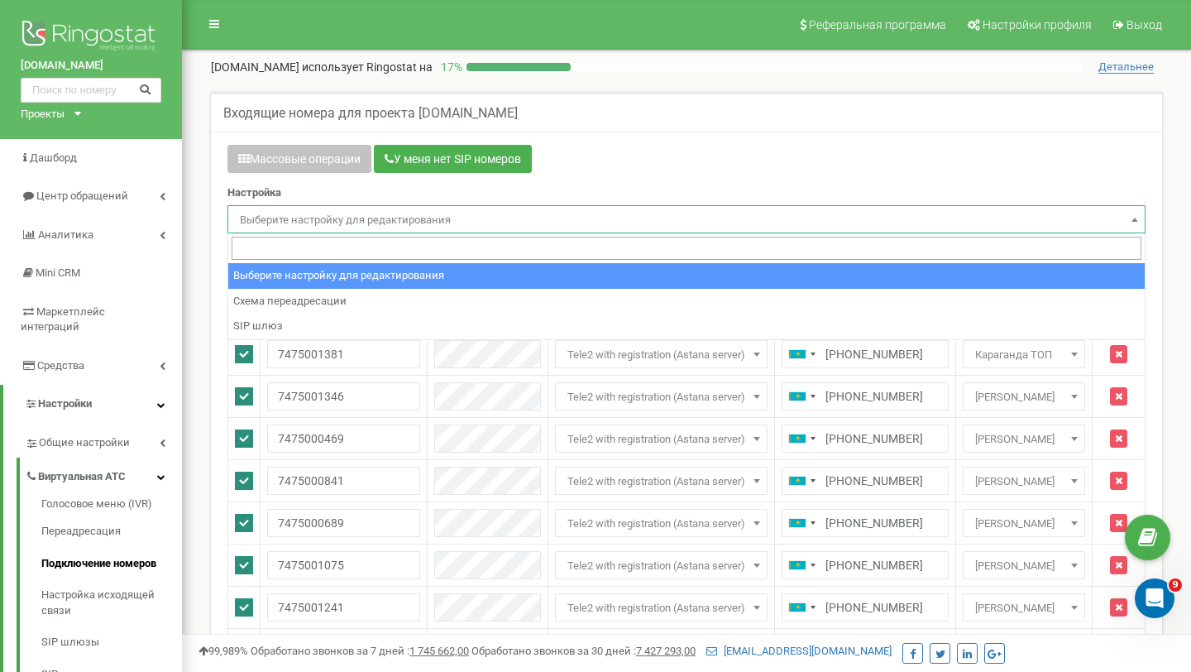
click at [340, 218] on span "Выберите настройку для редактирования" at bounding box center [686, 219] width 907 height 23
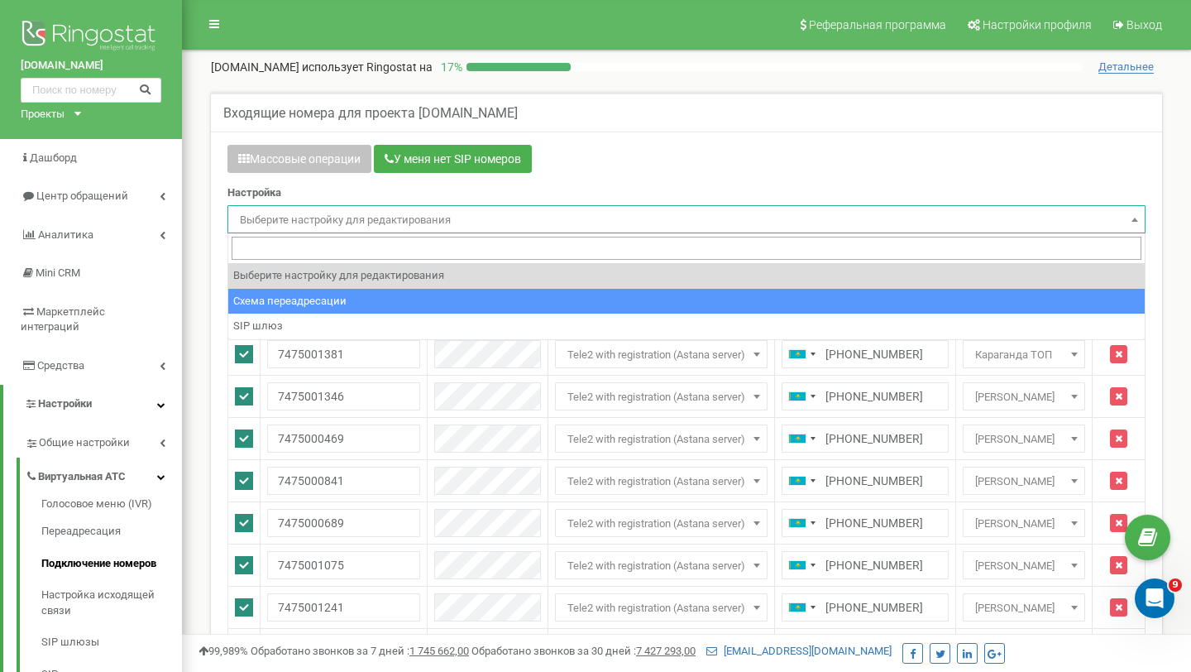
select select "project_scheme_id"
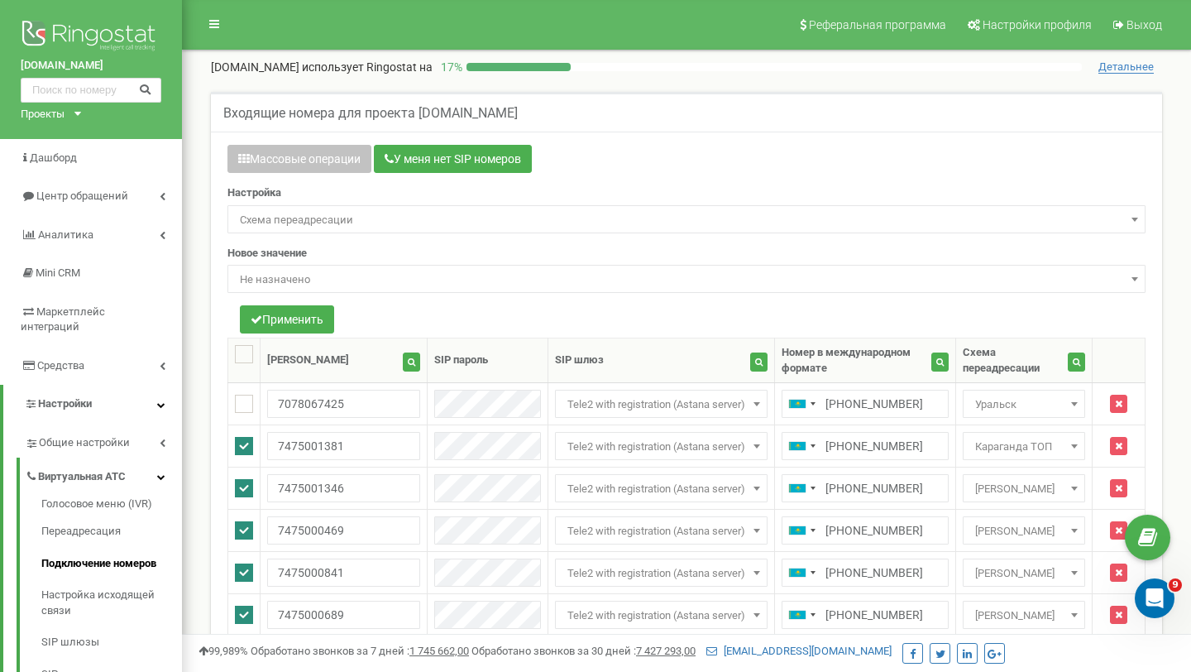
click at [310, 276] on span "Не назначено" at bounding box center [686, 279] width 907 height 23
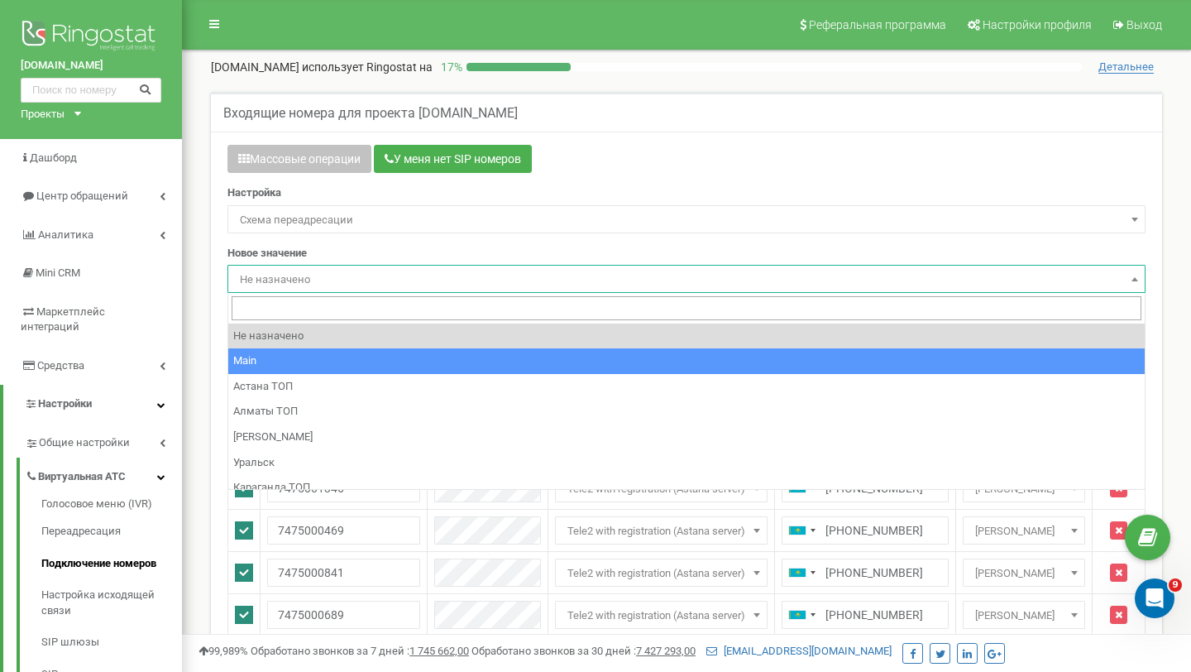
select select "249426"
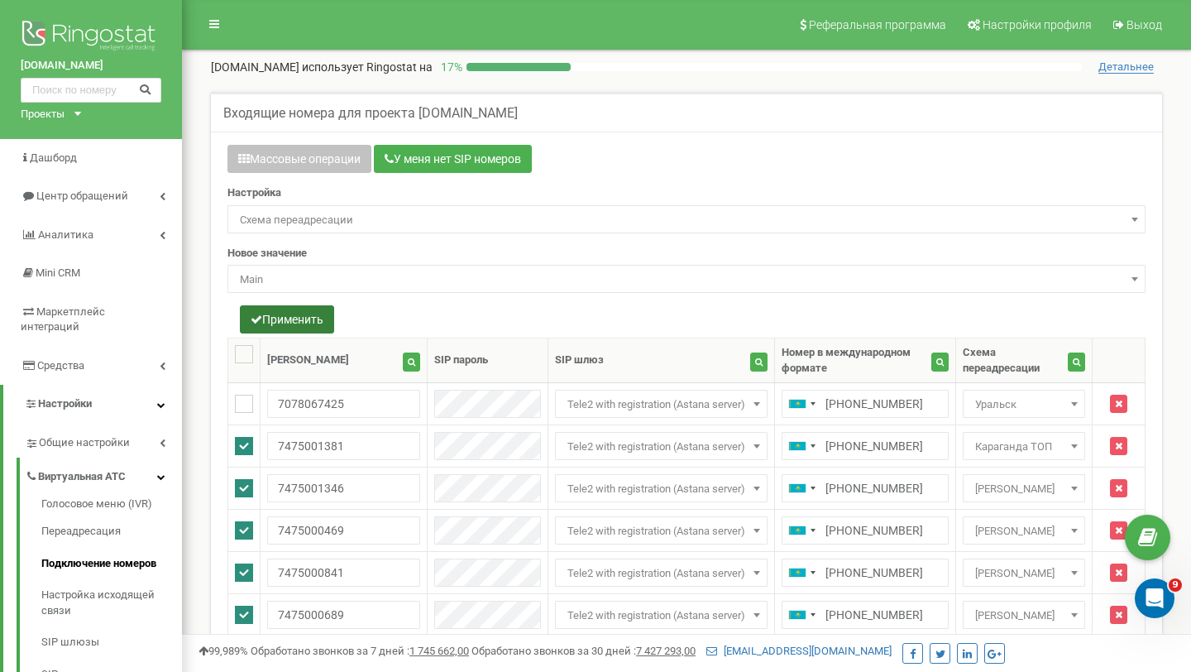
click at [291, 319] on button "Применить" at bounding box center [287, 319] width 94 height 28
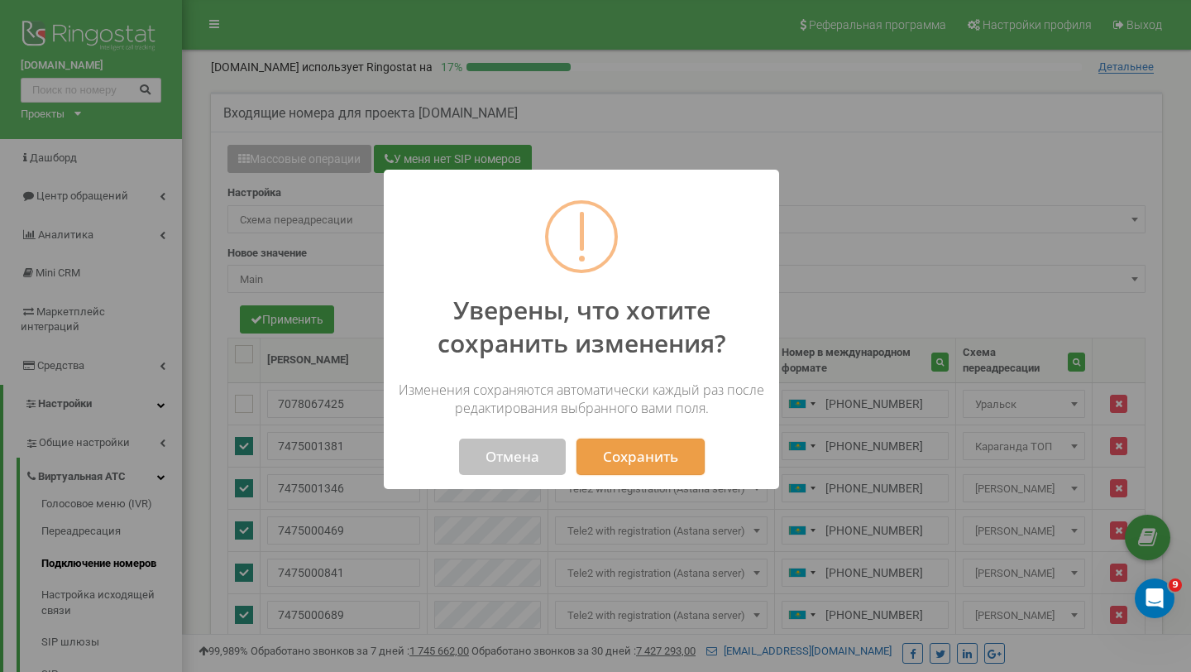
click at [681, 462] on button "Сохранить" at bounding box center [641, 456] width 128 height 36
select select "249426"
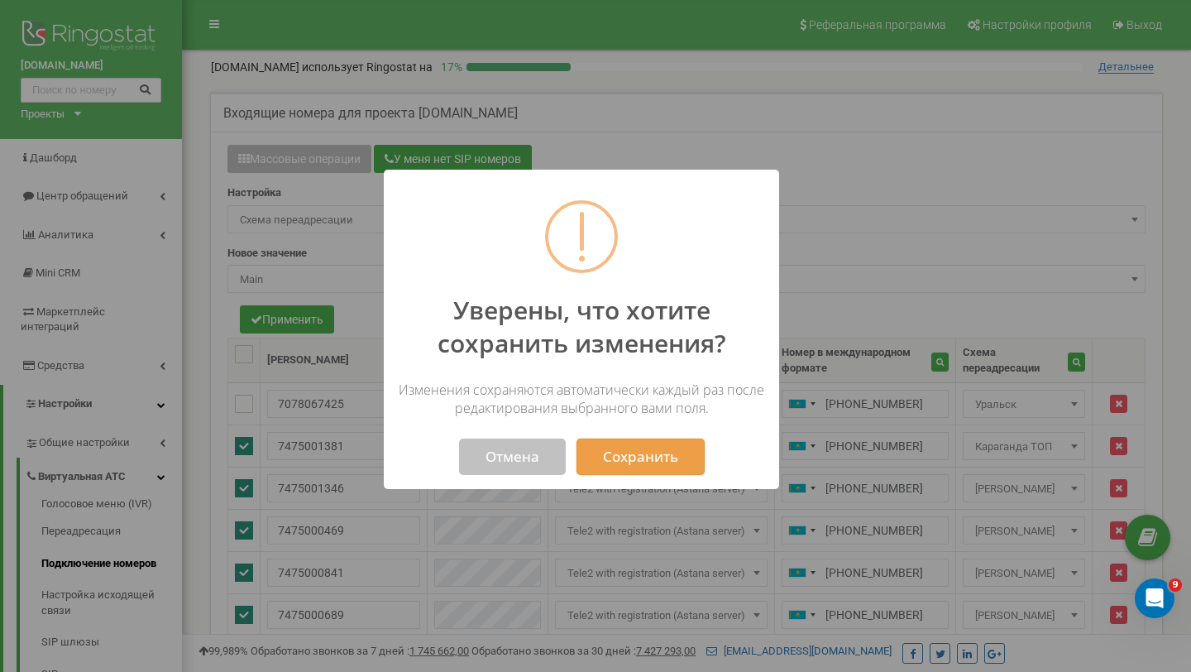
select select "249426"
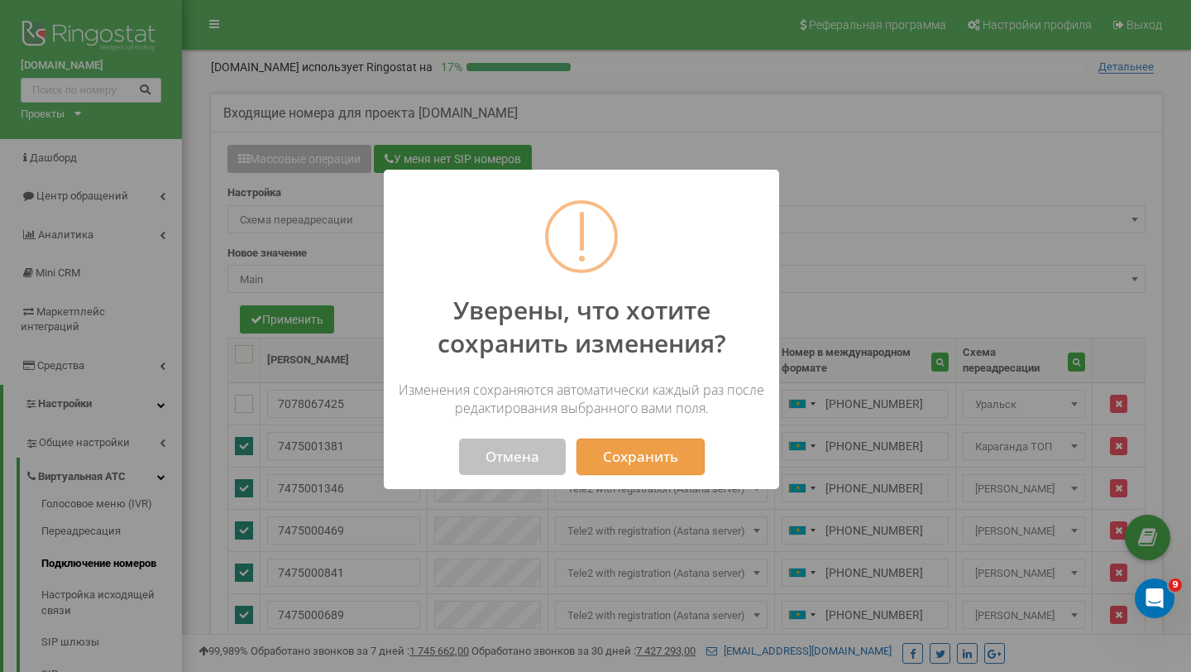
select select "249426"
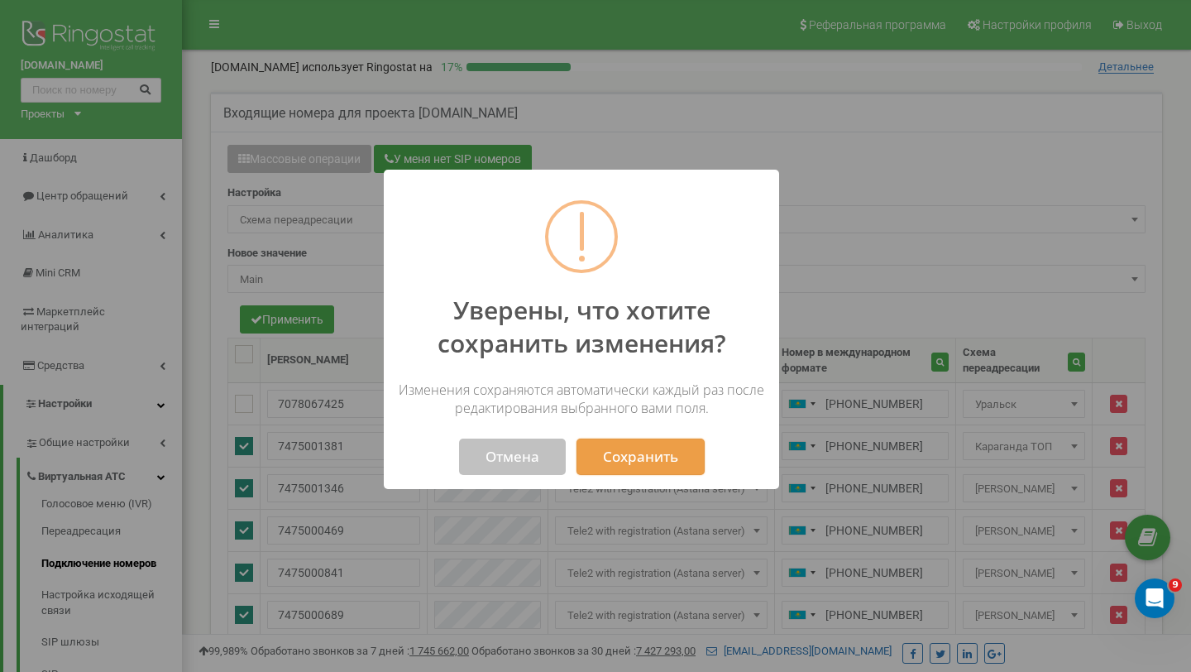
select select "249426"
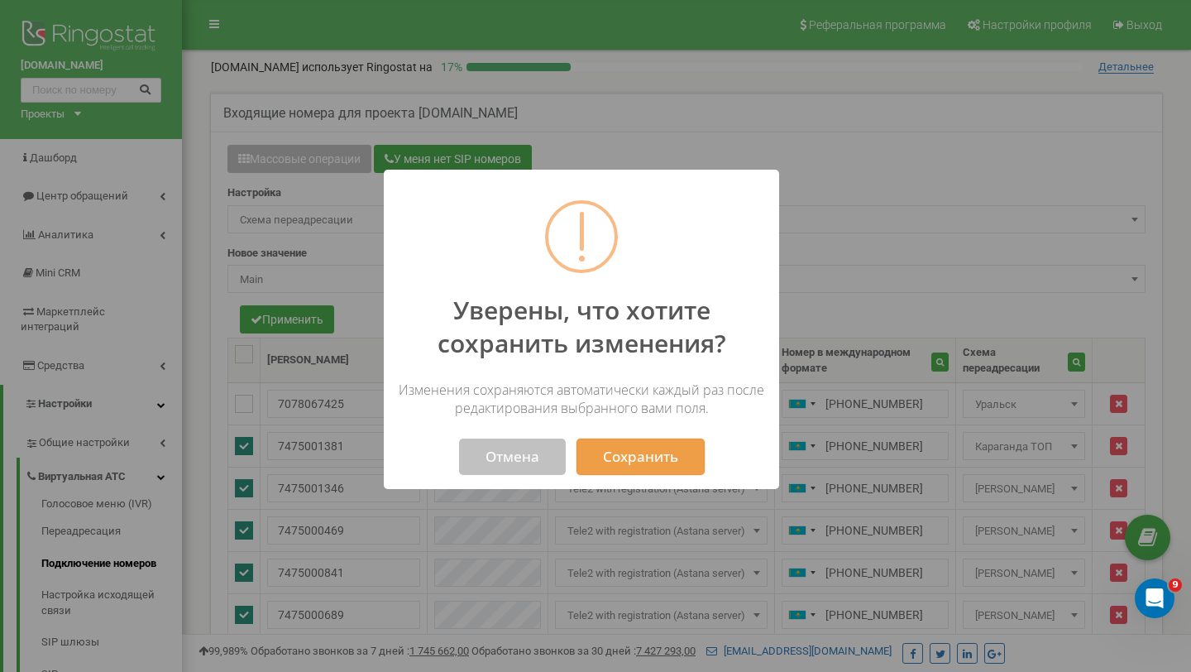
select select "249426"
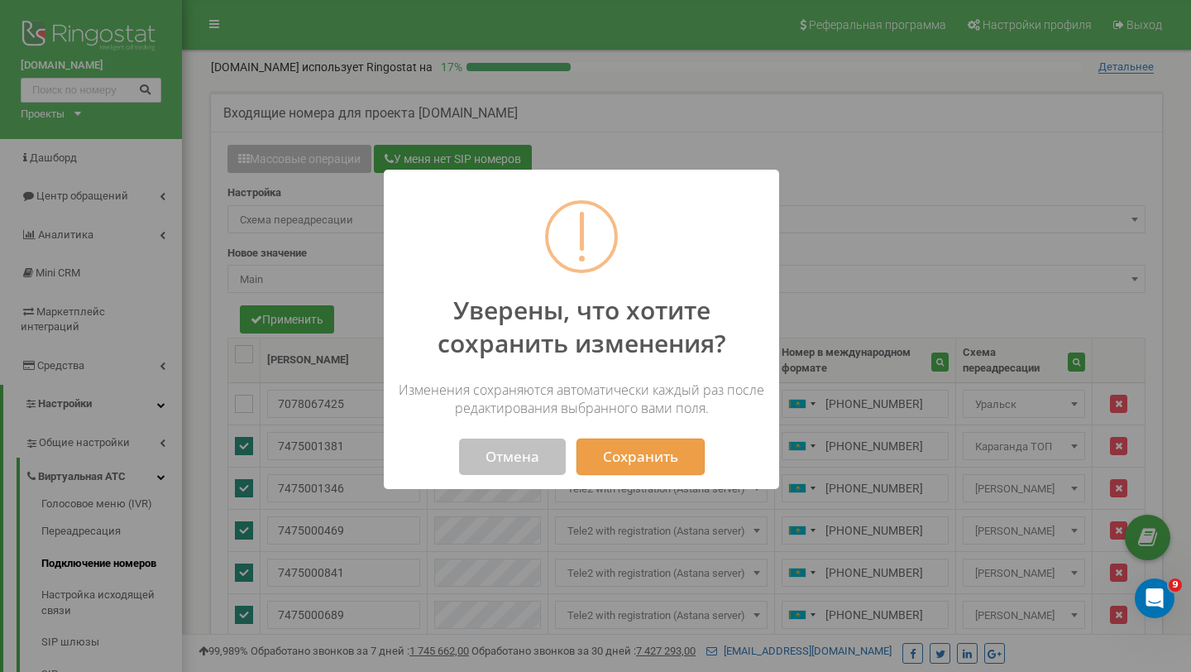
select select "249426"
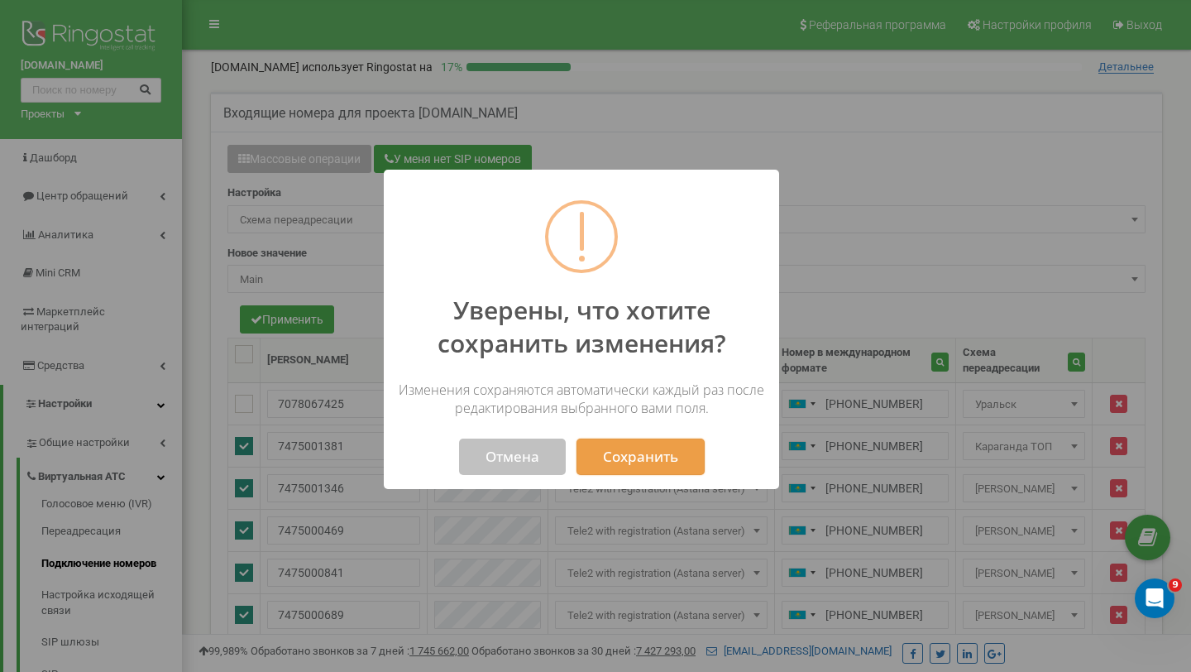
select select "249426"
